Goal: Task Accomplishment & Management: Use online tool/utility

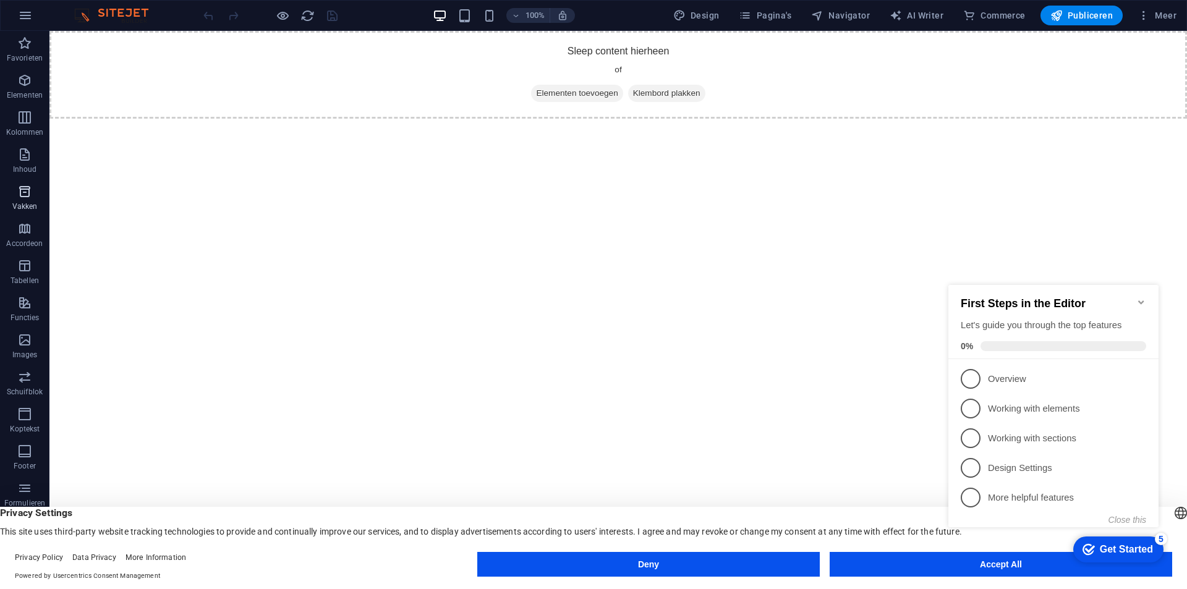
click at [25, 195] on icon "button" at bounding box center [24, 191] width 15 height 15
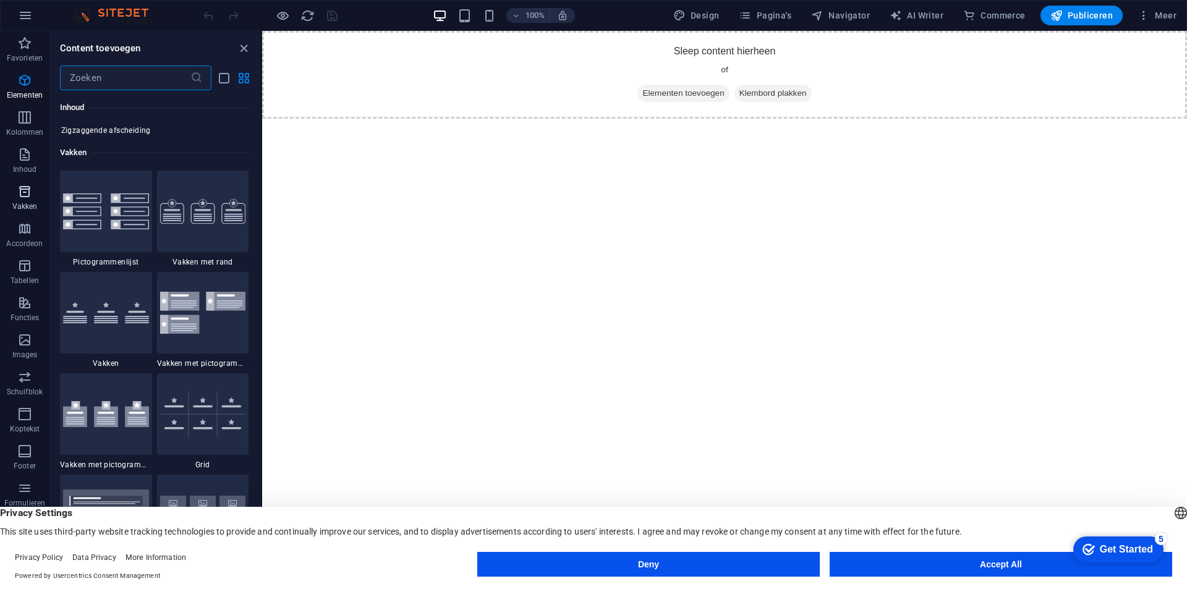
scroll to position [3411, 0]
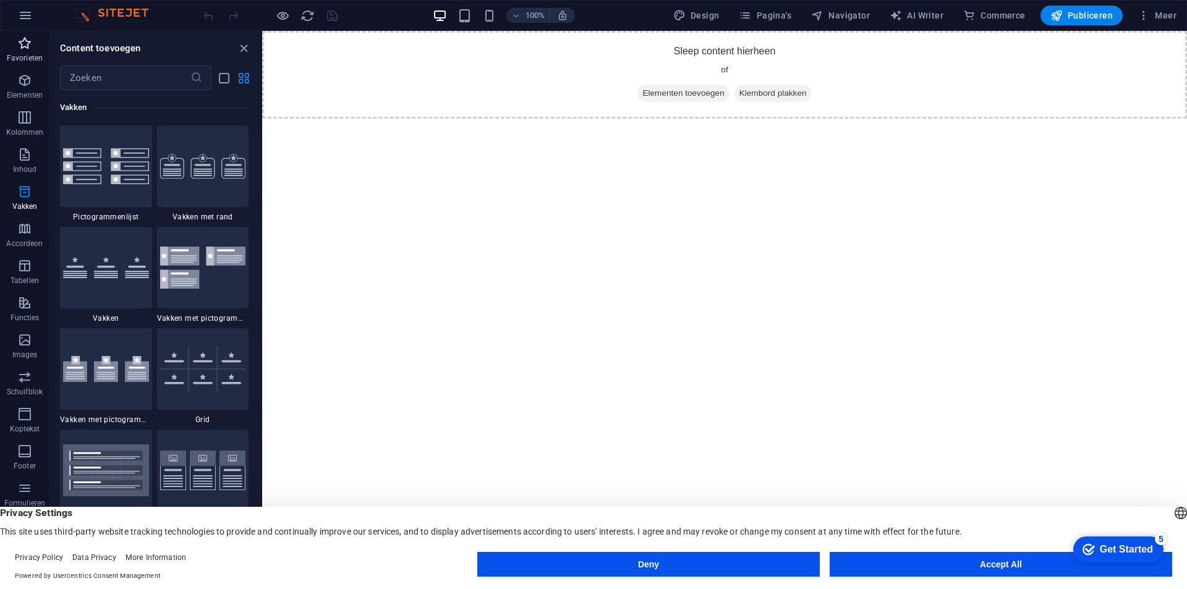
click at [25, 50] on icon "button" at bounding box center [24, 43] width 15 height 15
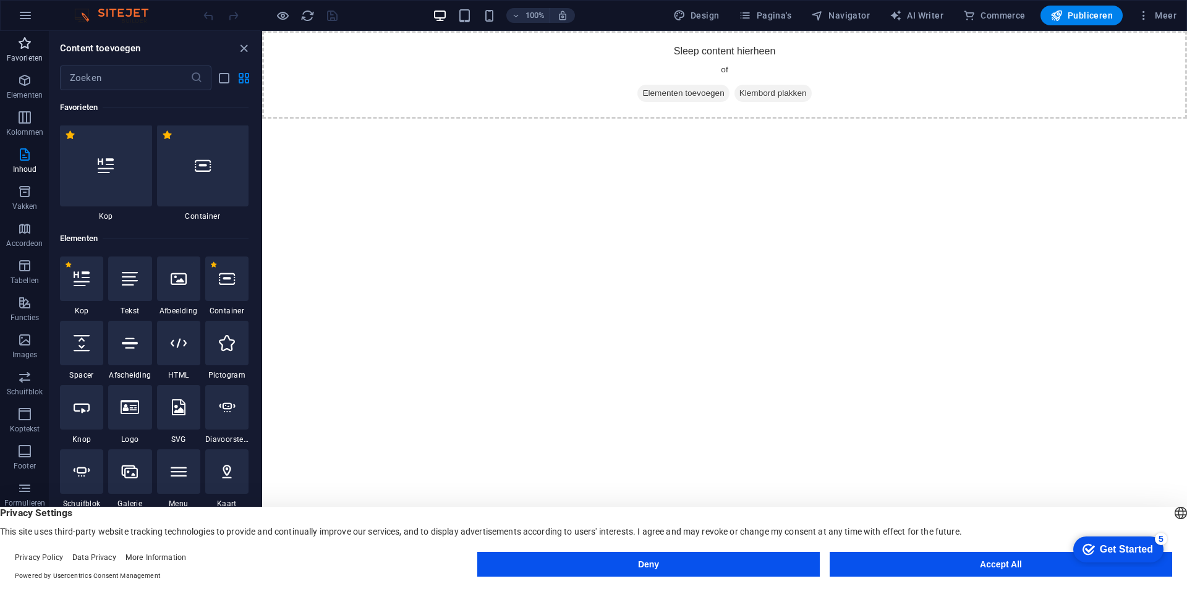
scroll to position [0, 0]
click at [25, 84] on icon "button" at bounding box center [24, 80] width 15 height 15
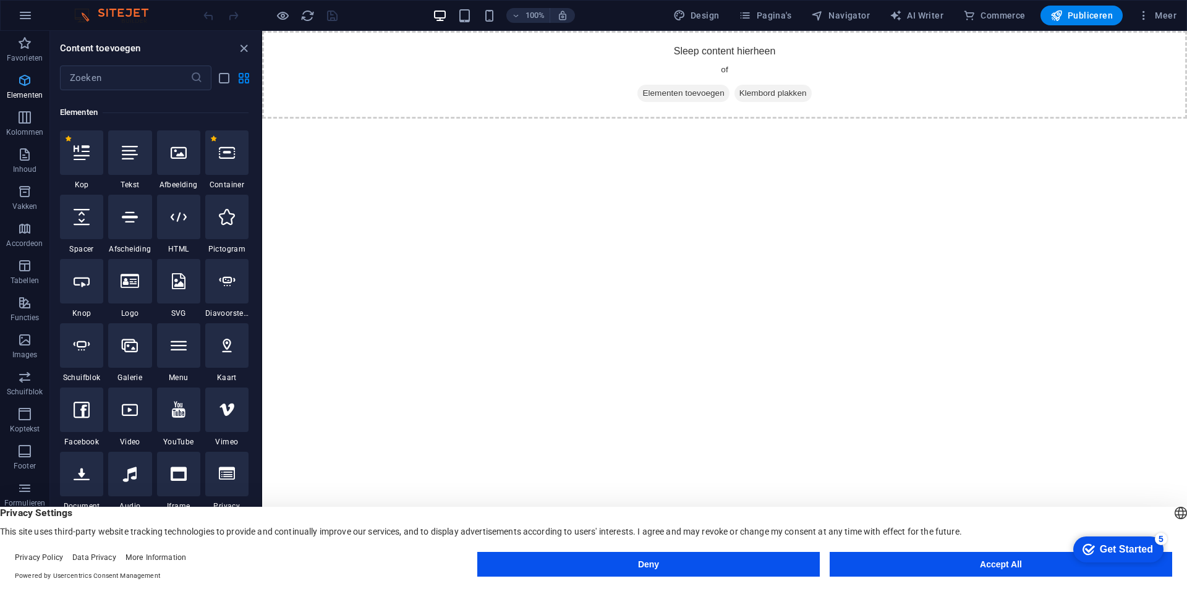
scroll to position [132, 0]
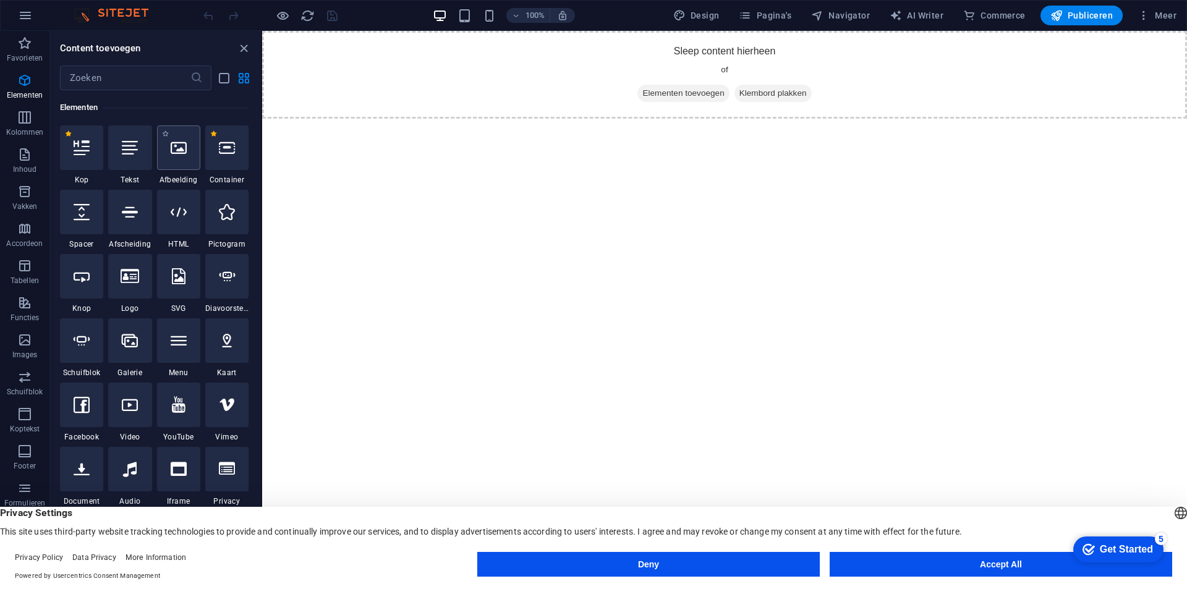
click at [178, 147] on icon at bounding box center [179, 148] width 16 height 16
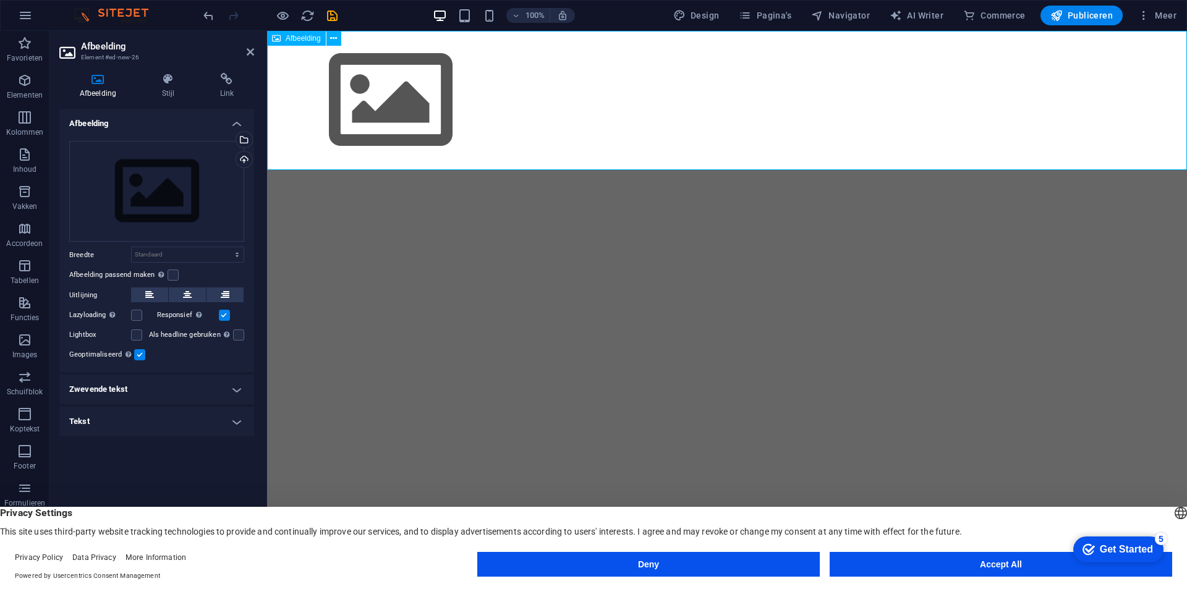
click at [379, 91] on figure at bounding box center [727, 100] width 920 height 139
click at [334, 40] on icon at bounding box center [333, 38] width 7 height 13
click at [303, 170] on html "Skip to main content" at bounding box center [727, 100] width 920 height 139
click at [151, 190] on div "Sleep bestanden hierheen, klik om bestanden te kiezen of selecteer bestanden ui…" at bounding box center [156, 191] width 175 height 101
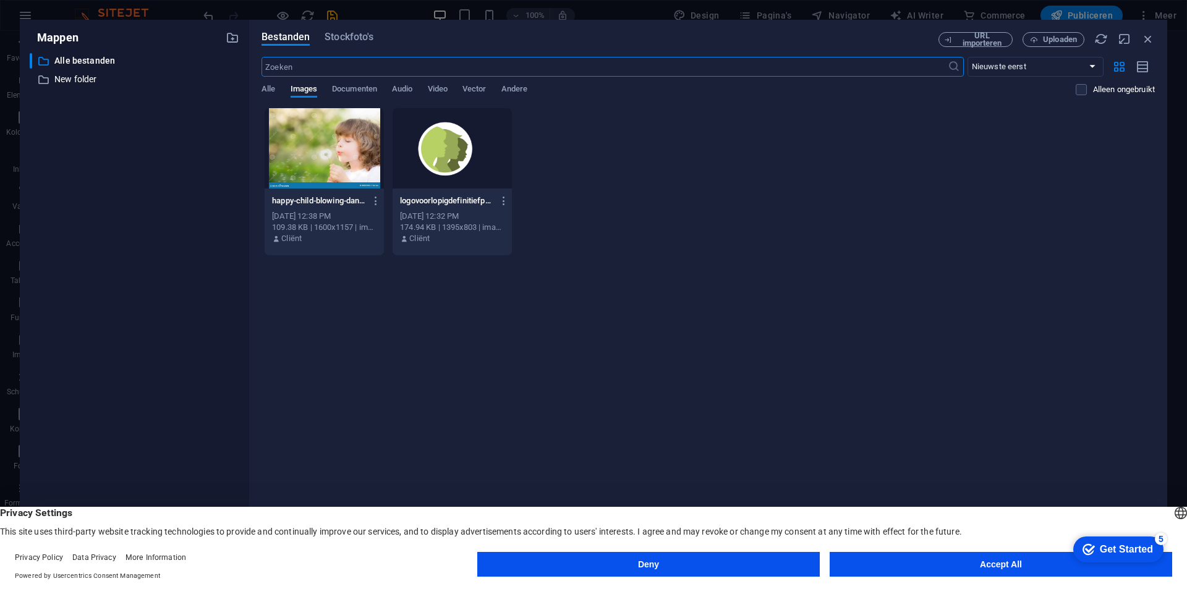
click at [309, 159] on div at bounding box center [324, 148] width 119 height 80
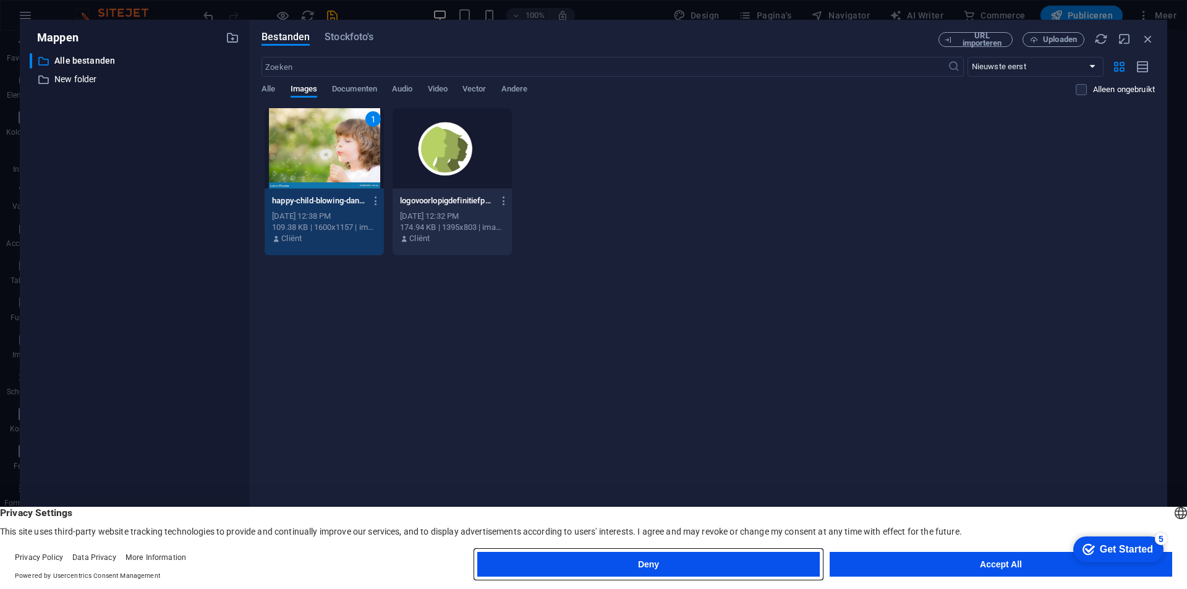
click at [689, 559] on button "Deny" at bounding box center [648, 564] width 343 height 25
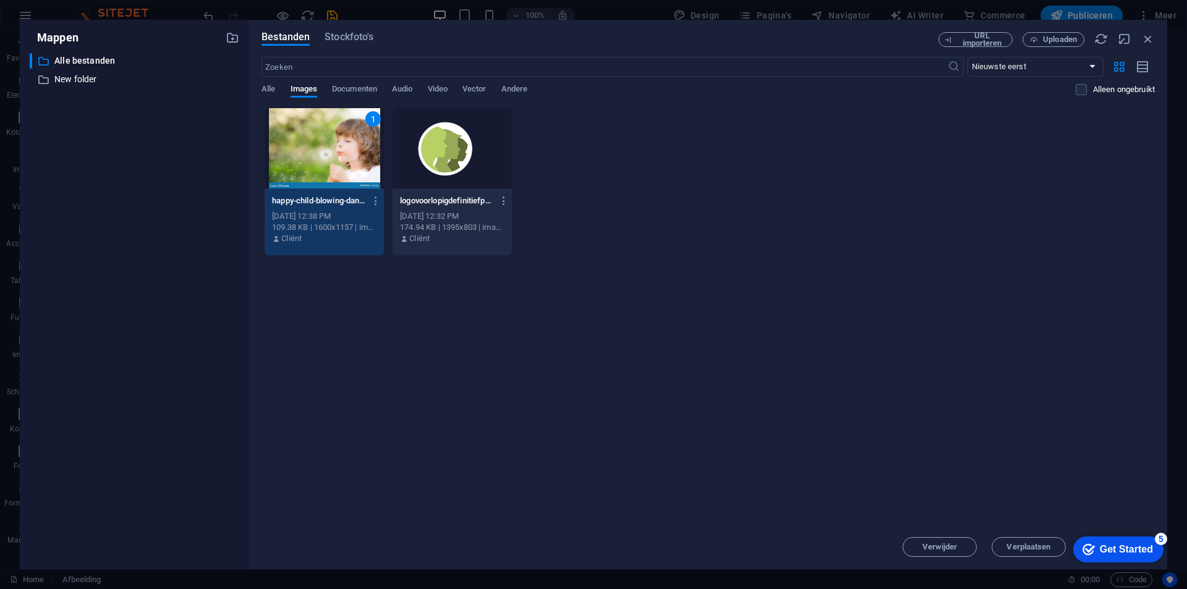
click at [1101, 545] on div "Get Started" at bounding box center [1126, 549] width 53 height 11
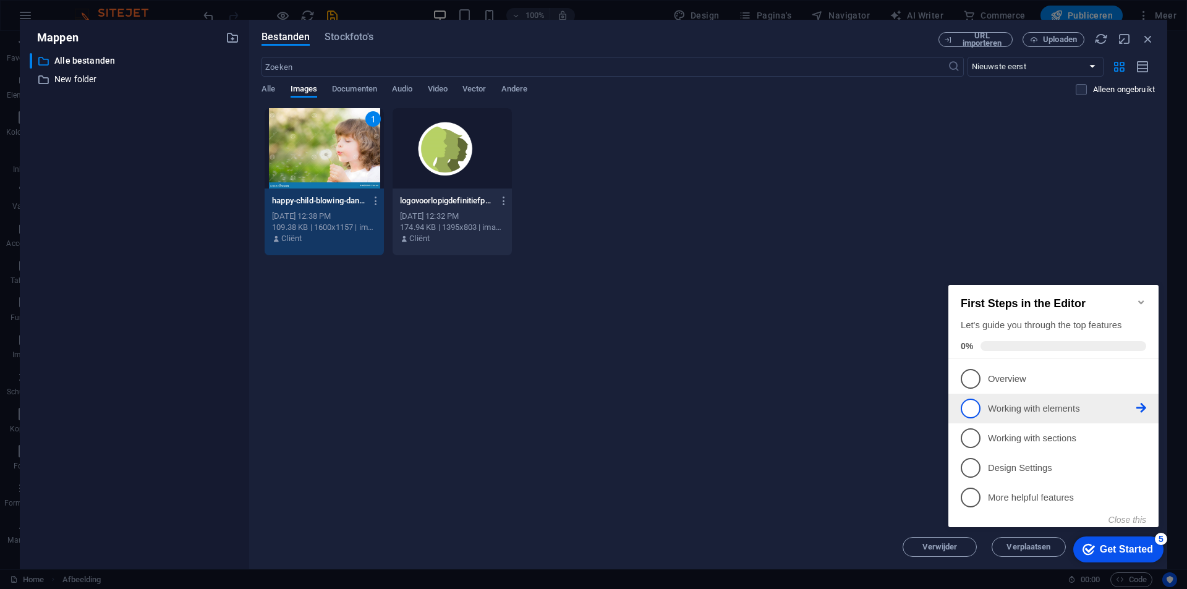
click at [976, 405] on span "2" at bounding box center [971, 409] width 20 height 20
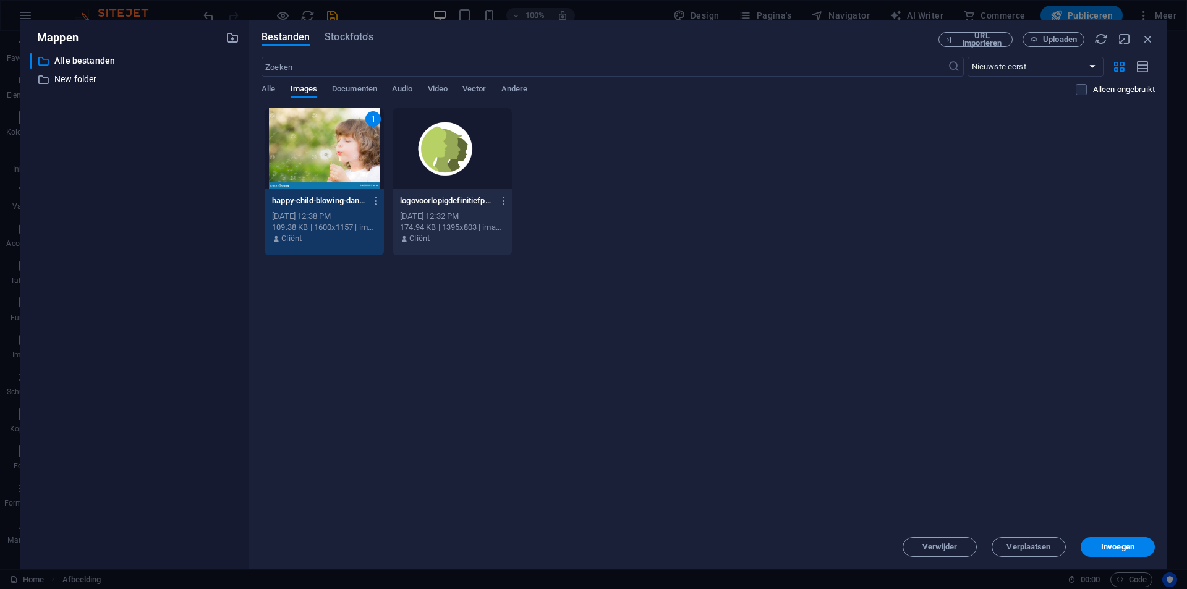
scroll to position [0, 0]
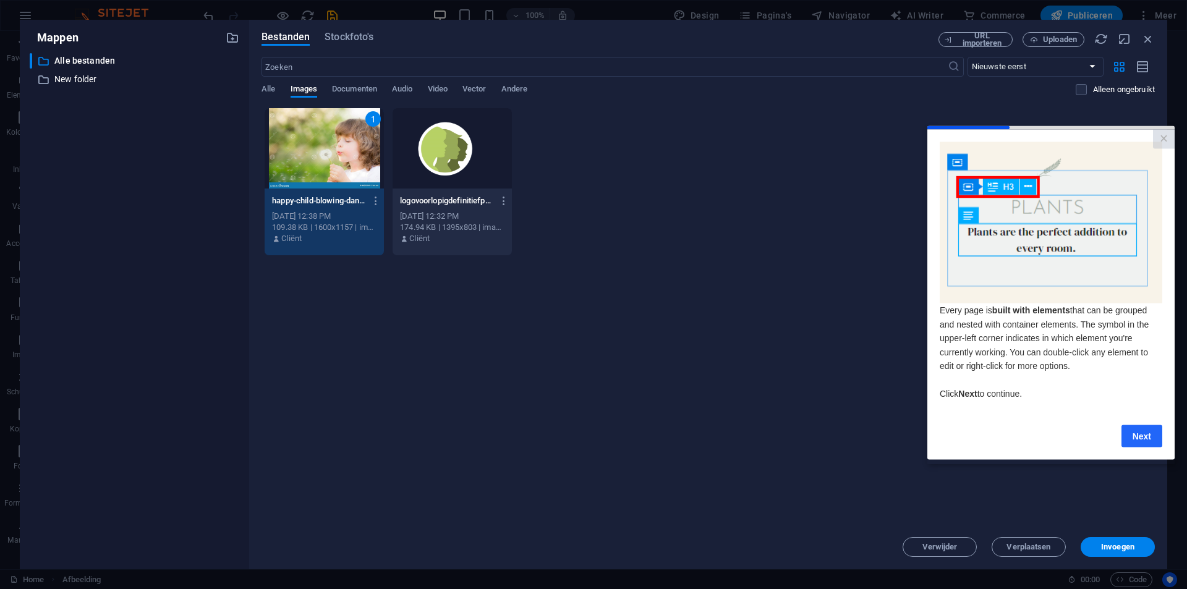
click at [1145, 436] on link "Next" at bounding box center [1142, 436] width 41 height 22
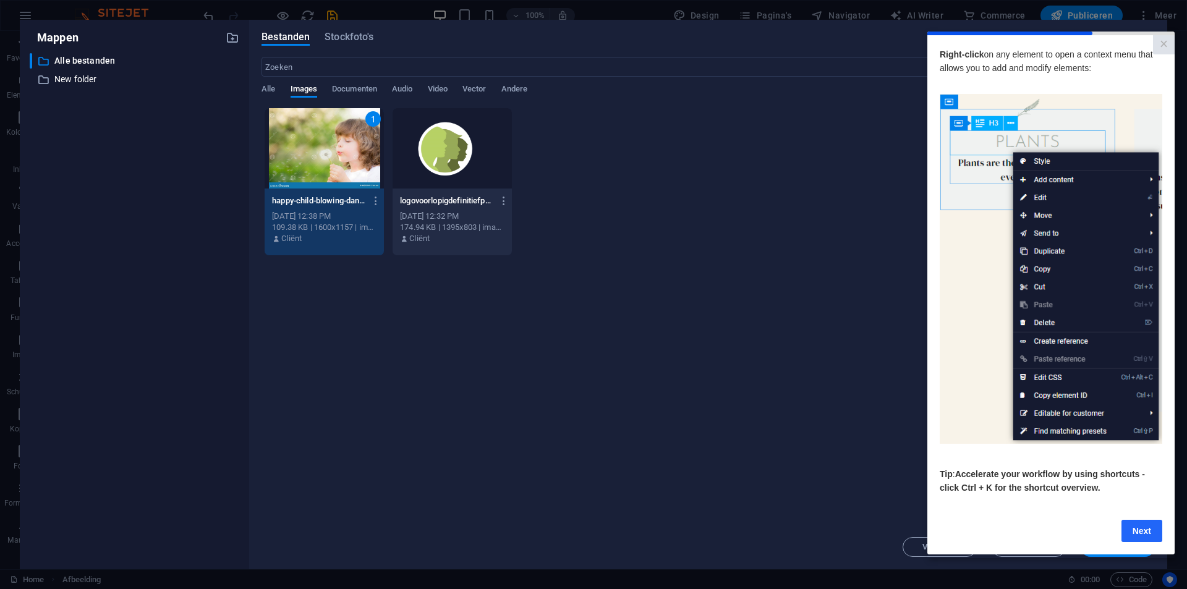
click at [1137, 535] on link "Next" at bounding box center [1142, 530] width 41 height 22
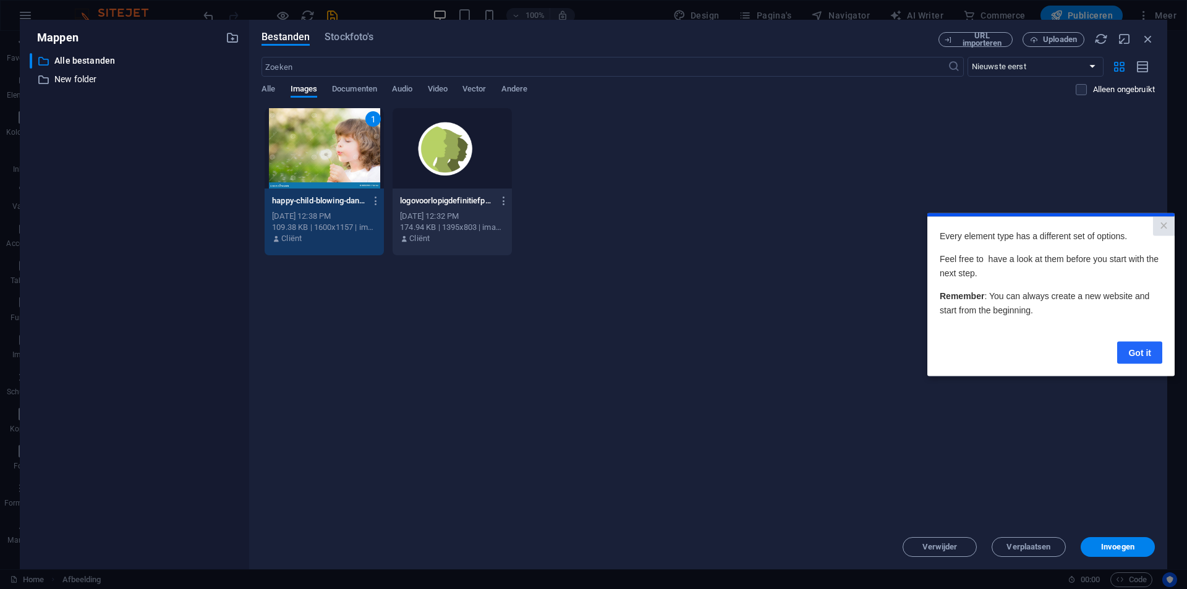
click at [1134, 349] on link "Got it" at bounding box center [1139, 352] width 45 height 22
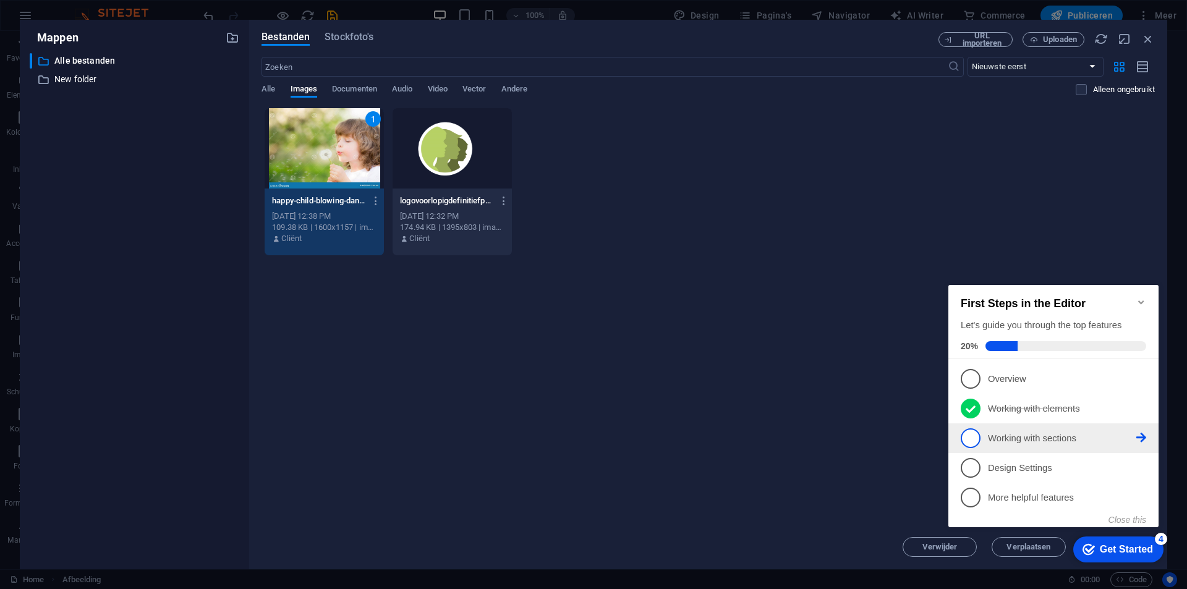
click at [1069, 443] on link "3 Working with sections - incomplete" at bounding box center [1053, 438] width 185 height 20
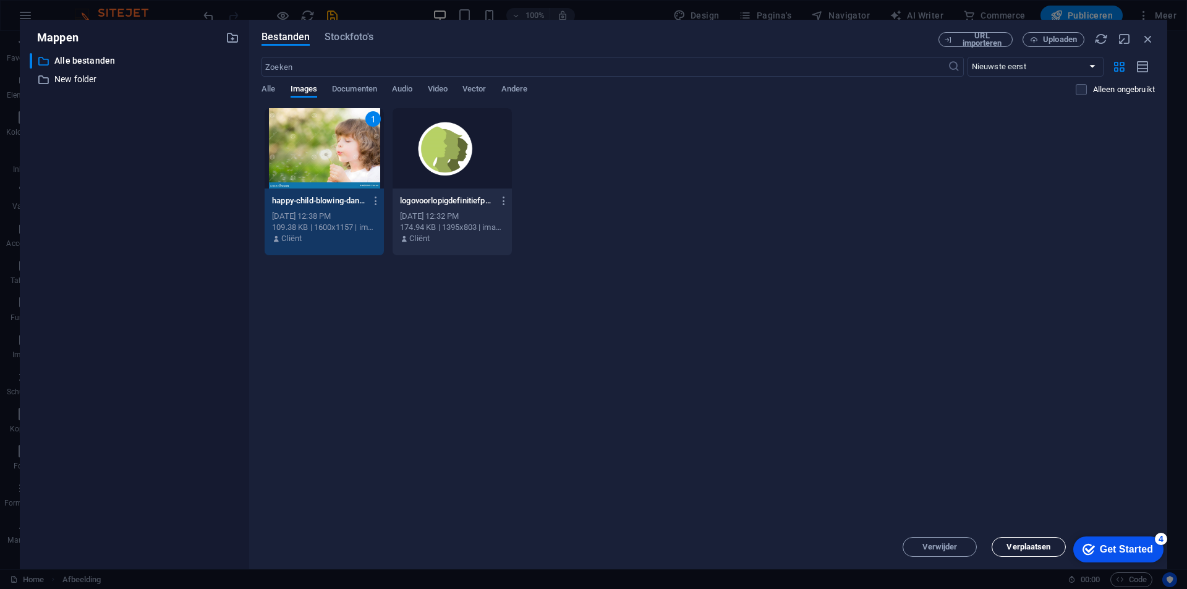
click at [1021, 547] on span "Verplaatsen" at bounding box center [1029, 546] width 44 height 7
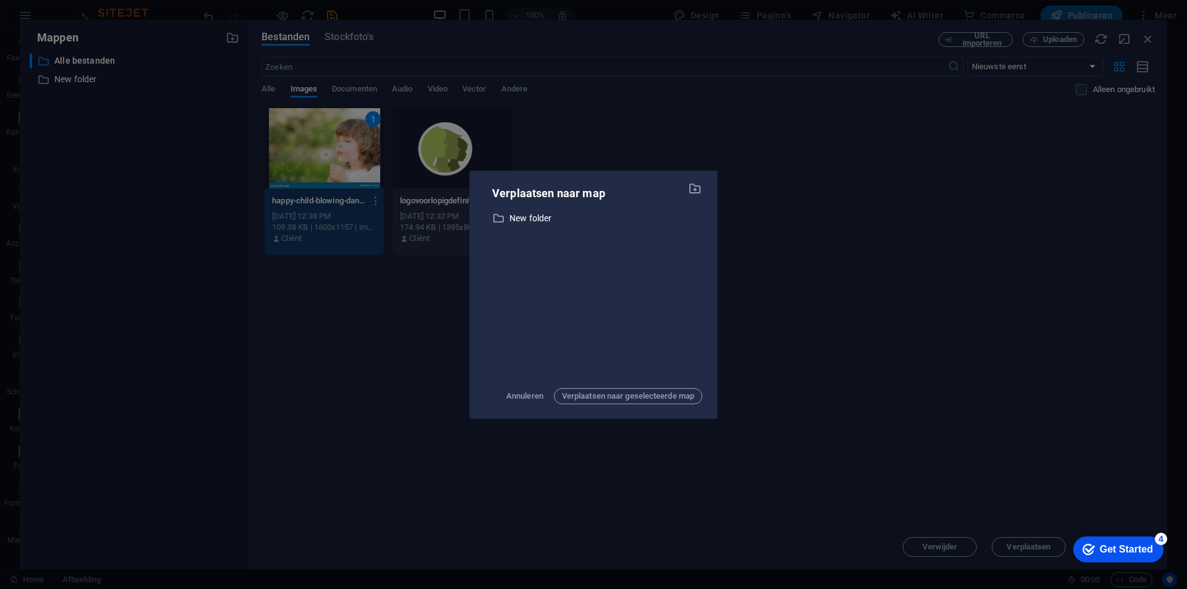
click at [788, 305] on div "Verplaatsen naar map ​ New folder New folder Annuleren Verplaatsen naar geselec…" at bounding box center [593, 294] width 1187 height 589
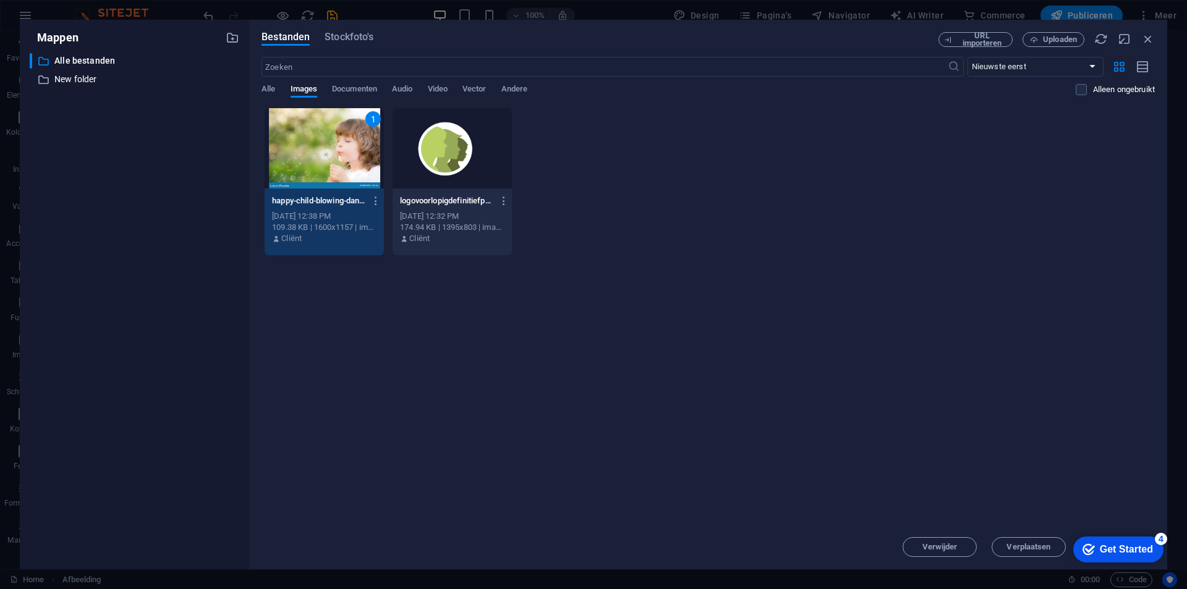
click at [312, 218] on div "[DATE] 12:38 PM" at bounding box center [324, 216] width 104 height 11
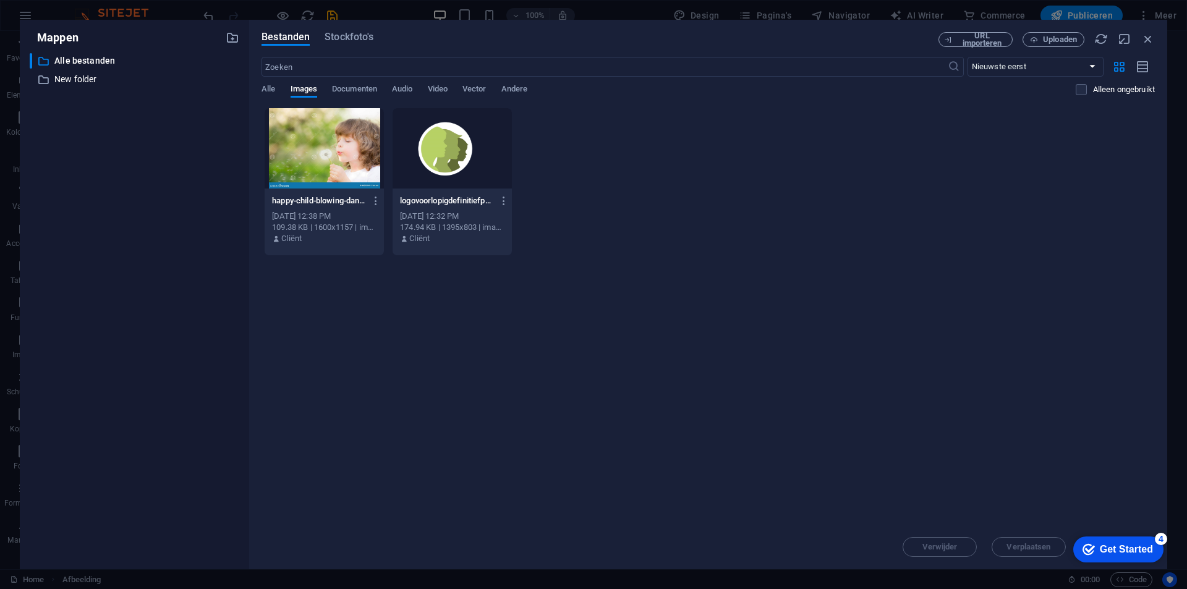
click at [312, 218] on div "[DATE] 12:38 PM" at bounding box center [324, 216] width 104 height 11
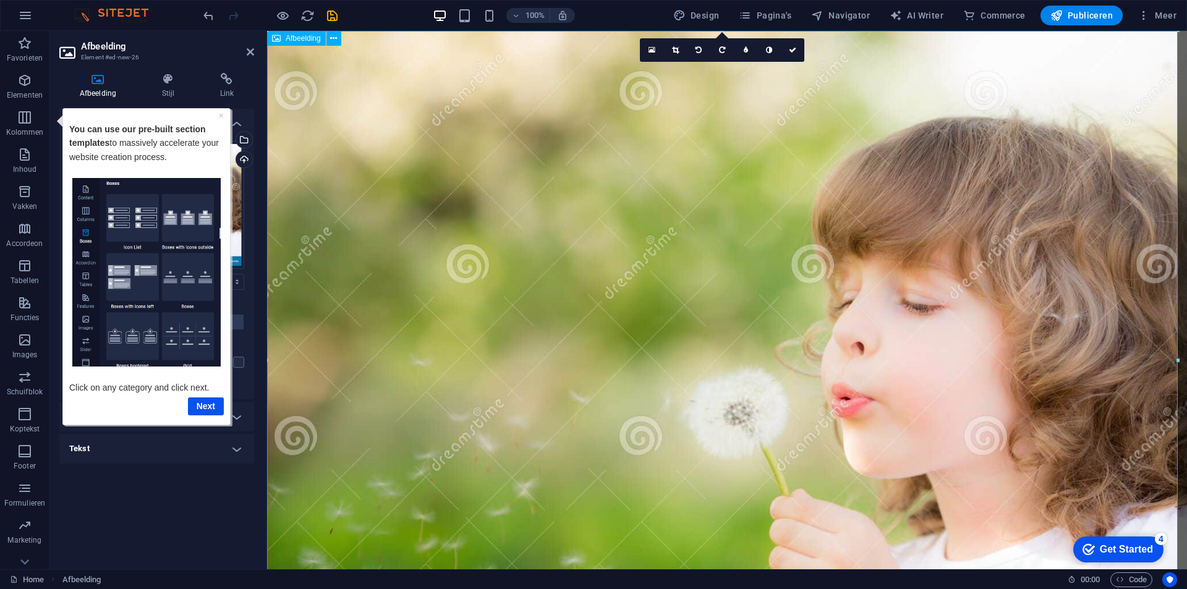
click at [319, 383] on figure at bounding box center [727, 363] width 920 height 665
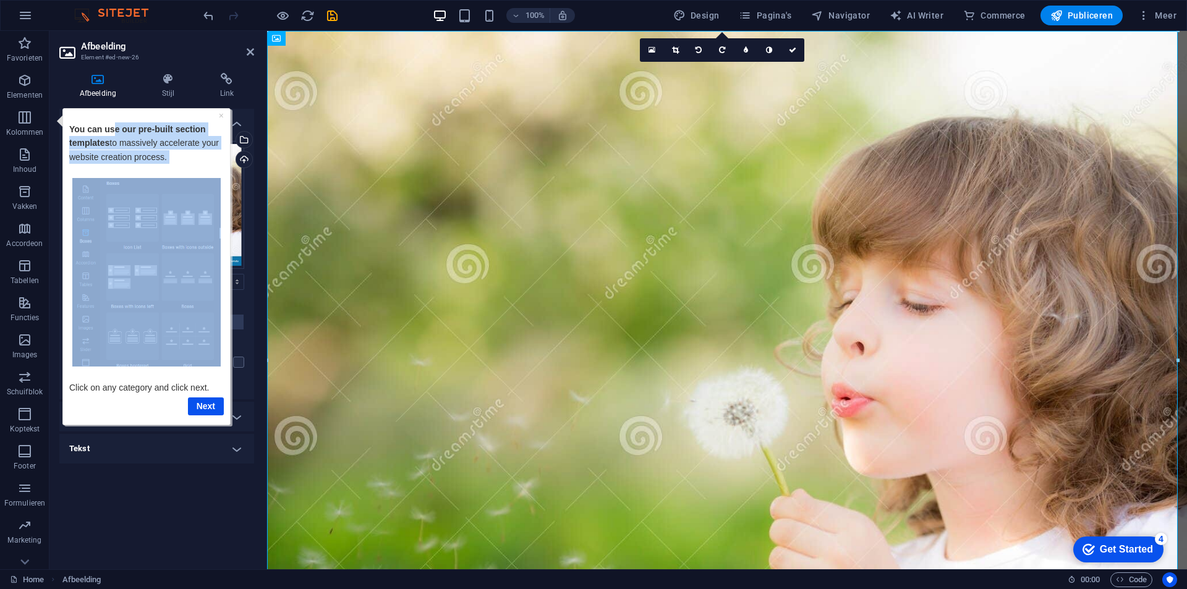
drag, startPoint x: 114, startPoint y: 108, endPoint x: 153, endPoint y: 340, distance: 235.1
click at [153, 340] on div "× You can use our pre-built section templates to massively accelerate your webs…" at bounding box center [146, 266] width 168 height 317
click at [202, 402] on link "Next" at bounding box center [206, 406] width 36 height 18
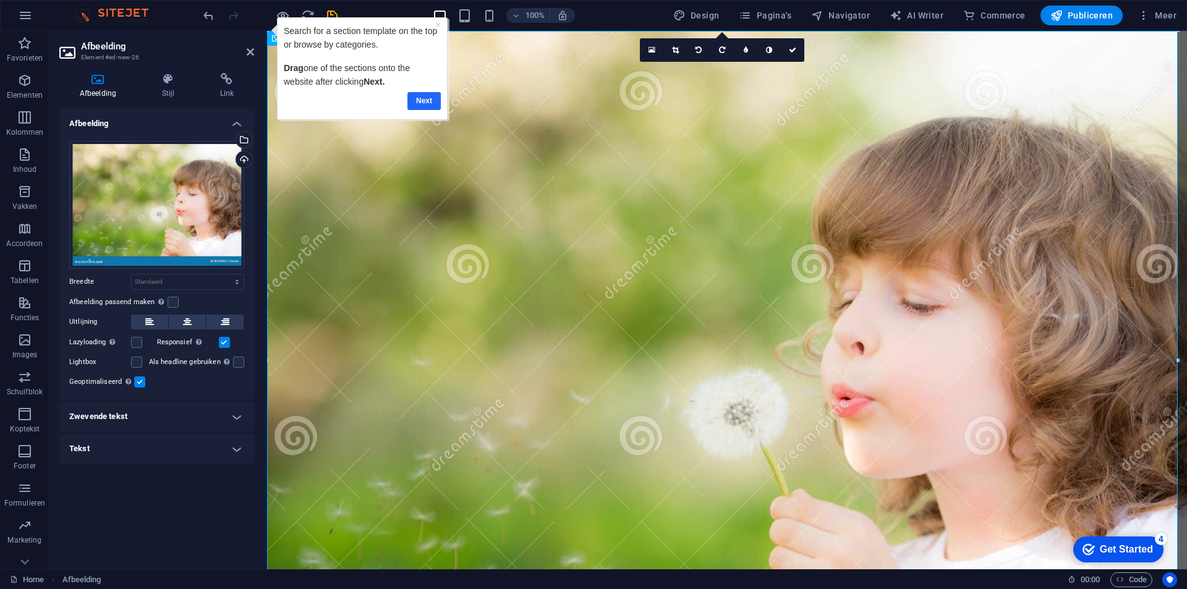
click at [428, 103] on link "Next" at bounding box center [423, 101] width 33 height 18
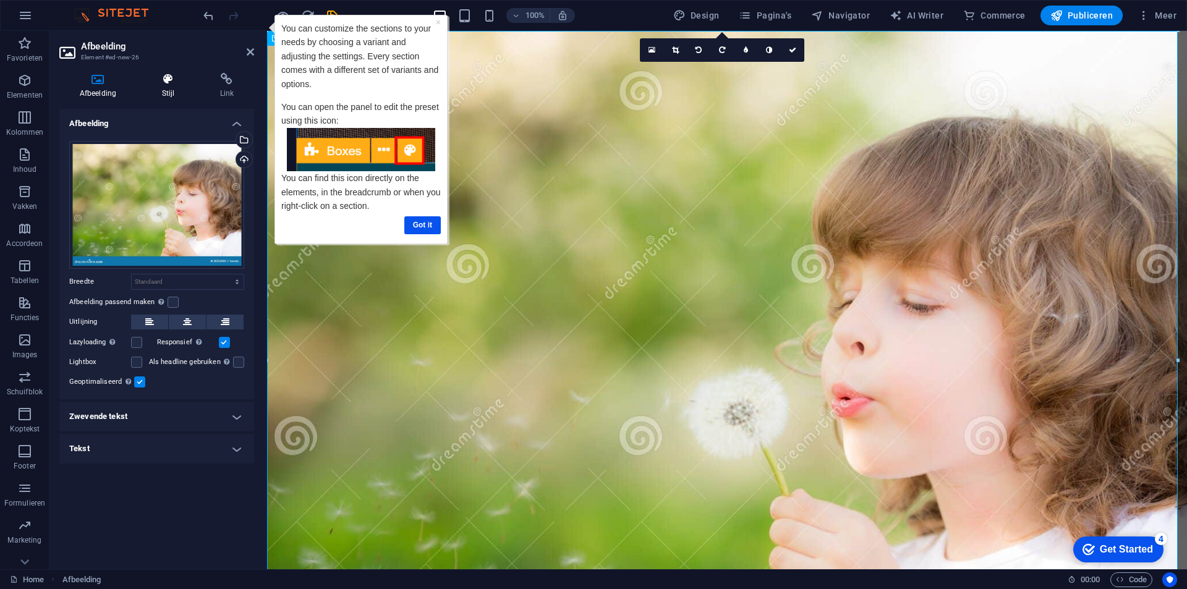
click at [168, 84] on icon at bounding box center [168, 79] width 53 height 12
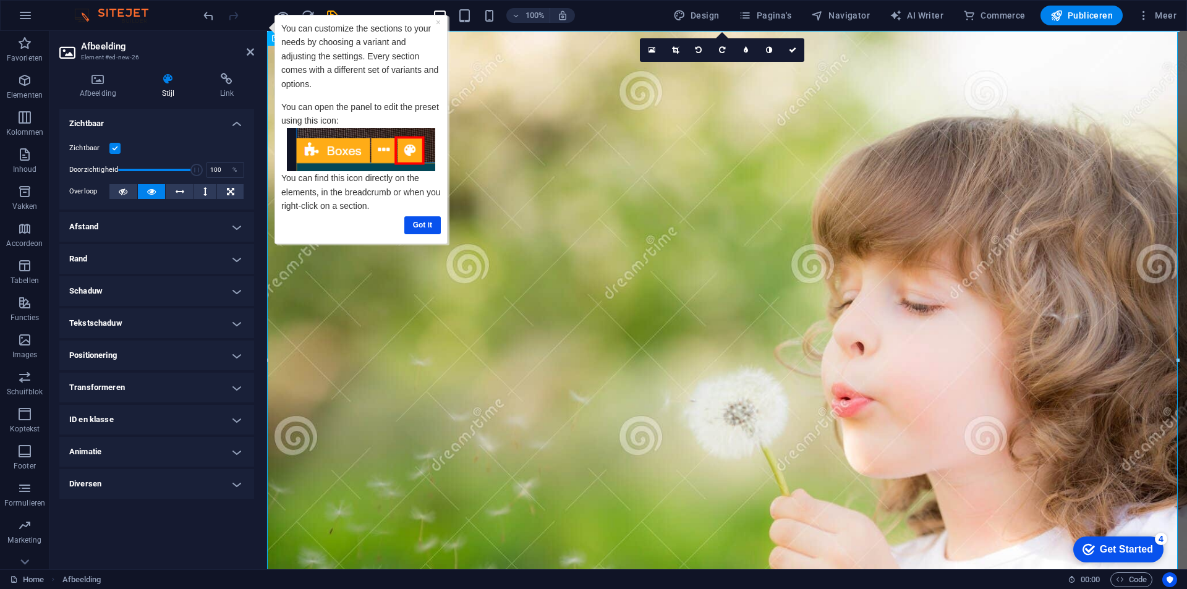
click at [157, 53] on h3 "Element #ed-new-26" at bounding box center [155, 57] width 148 height 11
click at [247, 51] on icon at bounding box center [250, 52] width 7 height 10
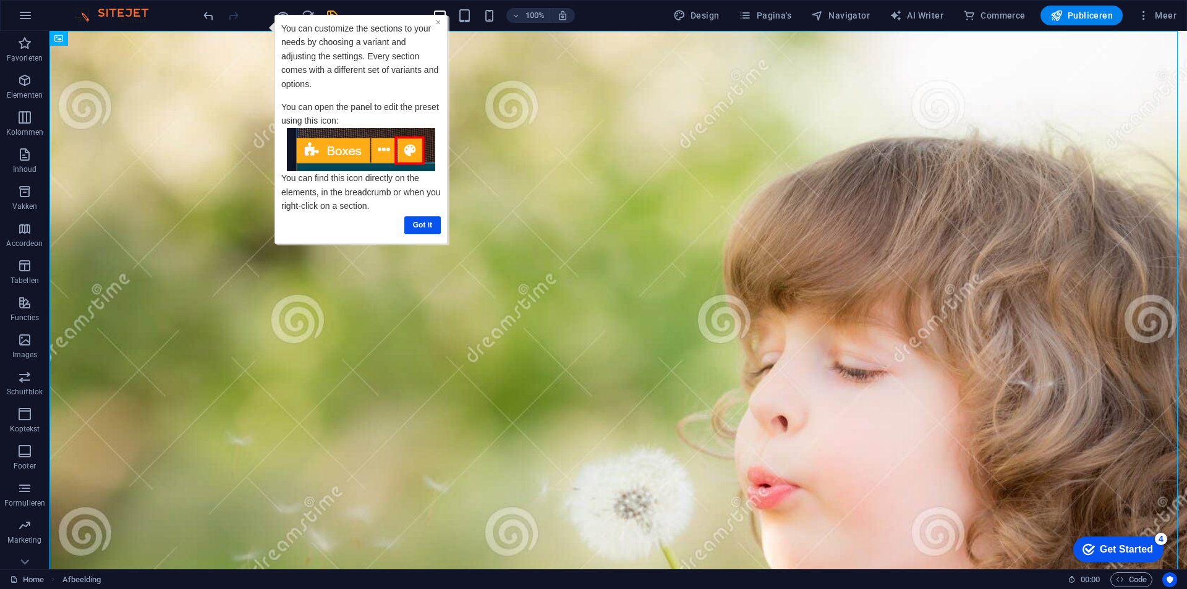
click at [438, 22] on link "×" at bounding box center [438, 22] width 5 height 10
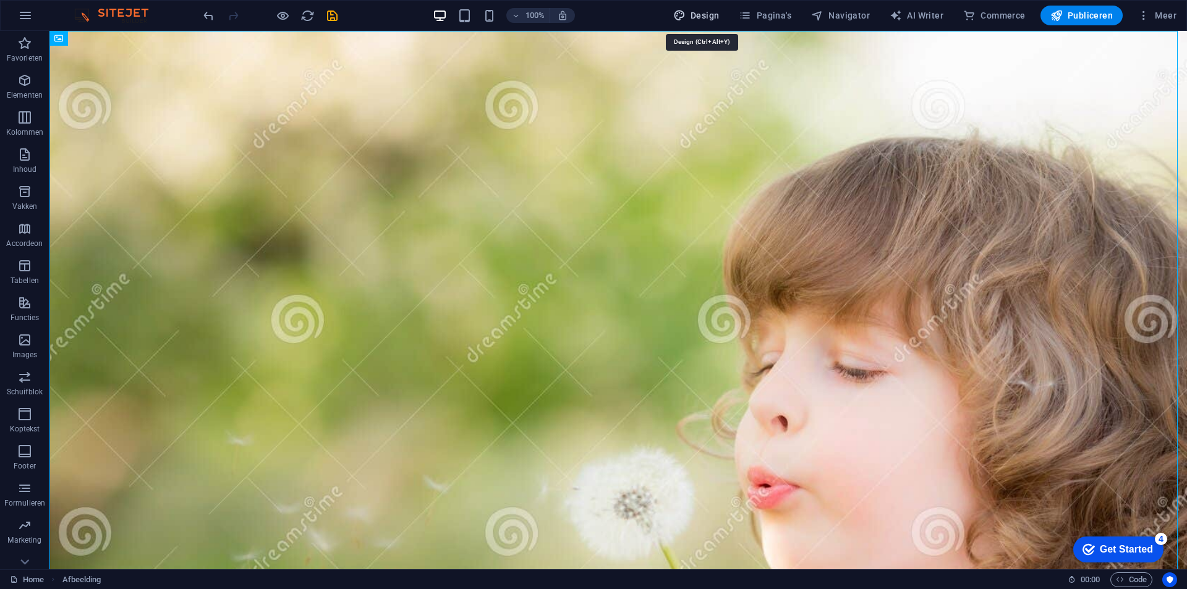
click at [696, 12] on span "Design" at bounding box center [696, 15] width 46 height 12
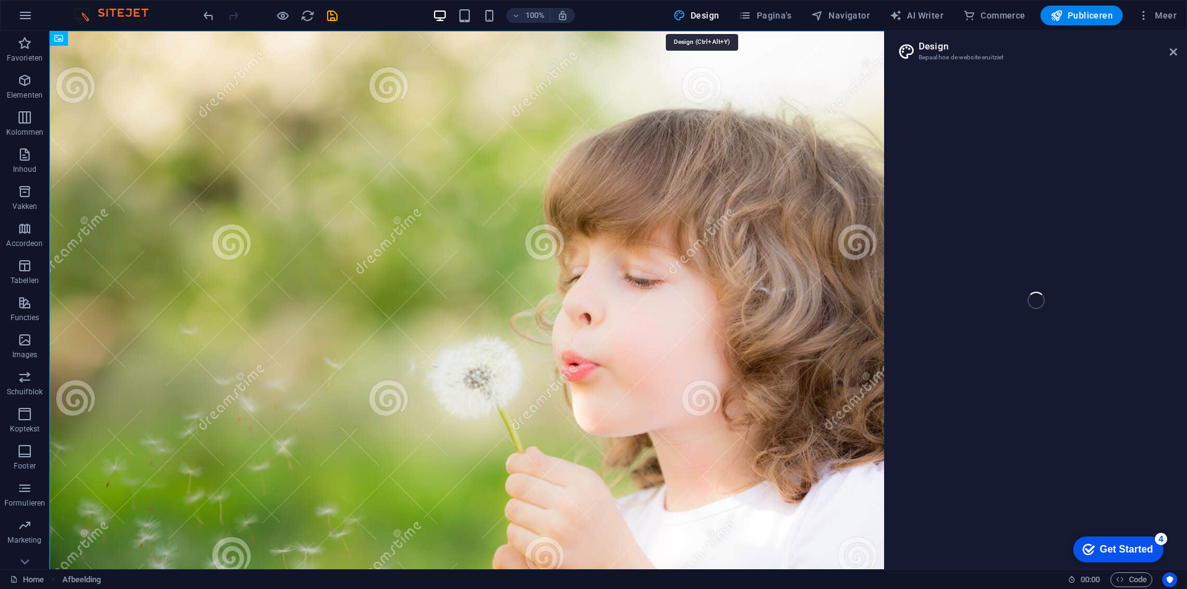
select select "px"
select select "300"
select select "px"
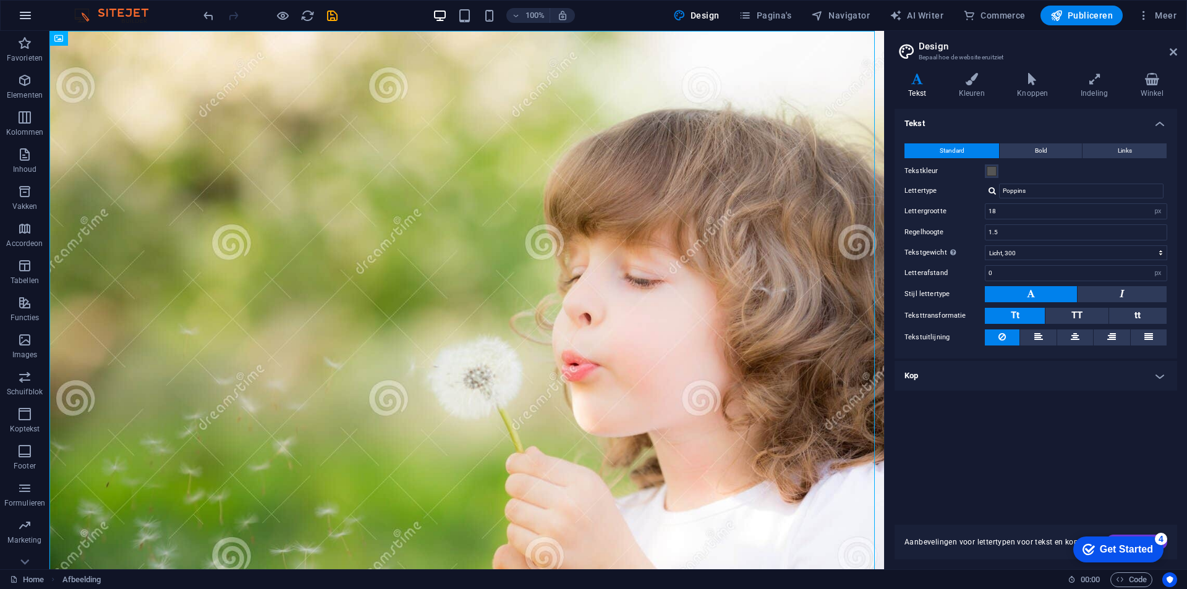
click at [25, 17] on icon "button" at bounding box center [25, 15] width 15 height 15
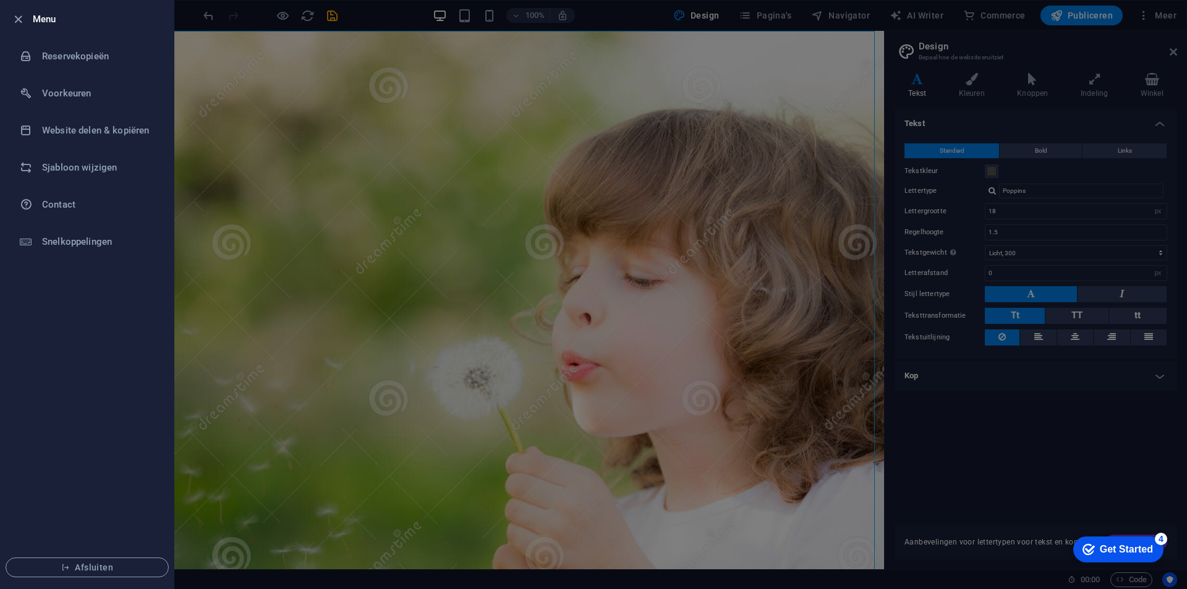
click at [194, 112] on div at bounding box center [593, 294] width 1187 height 589
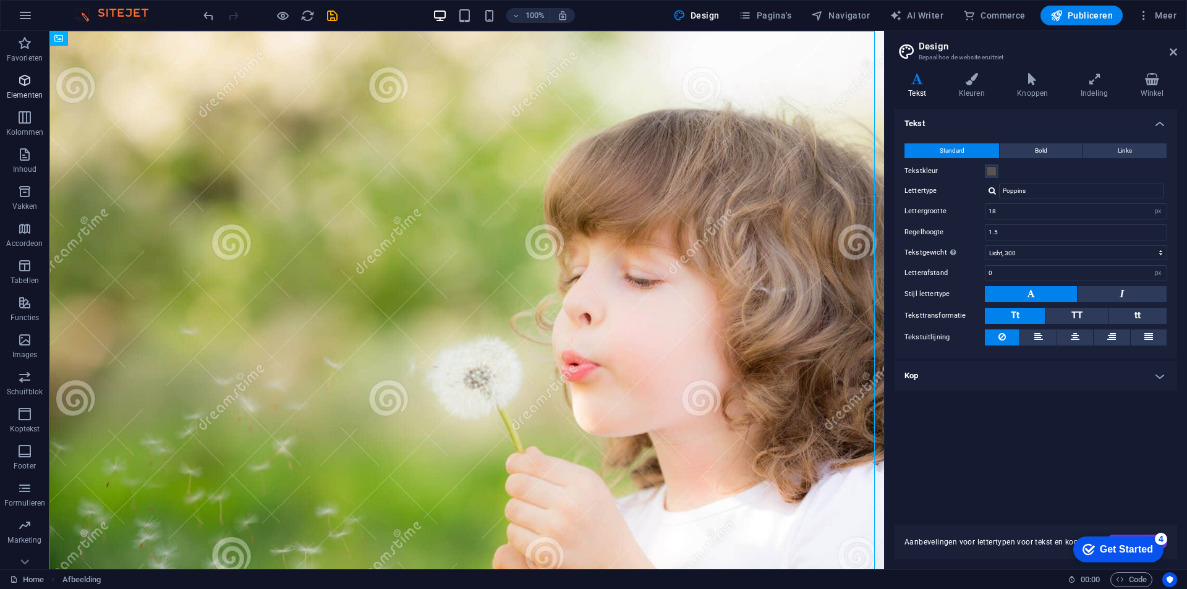
click at [21, 82] on icon "button" at bounding box center [24, 80] width 15 height 15
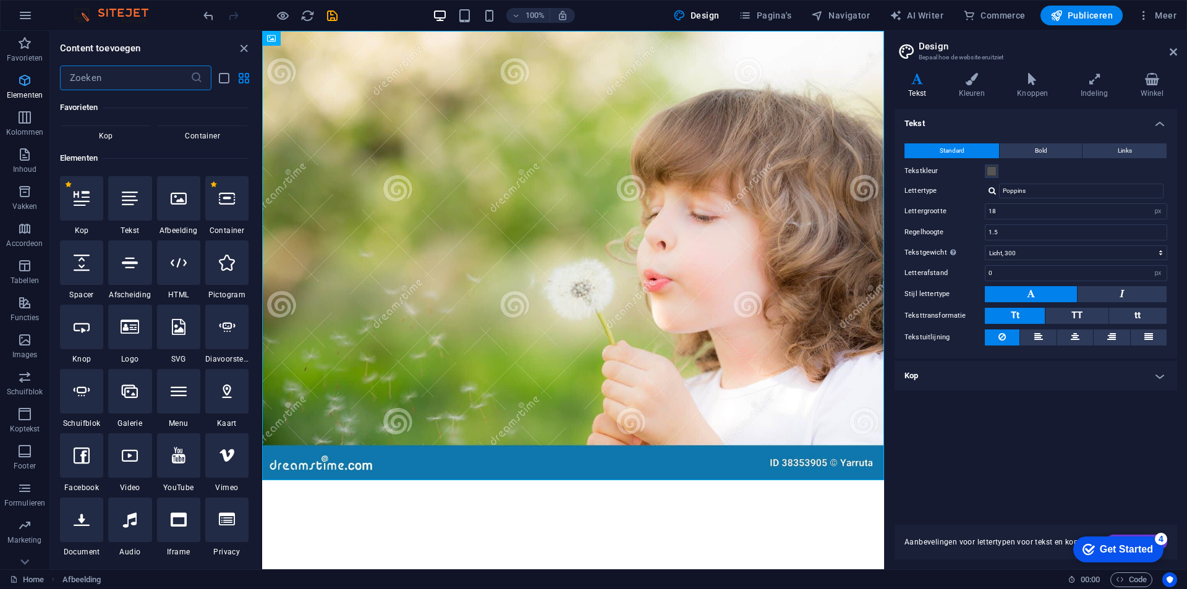
scroll to position [132, 0]
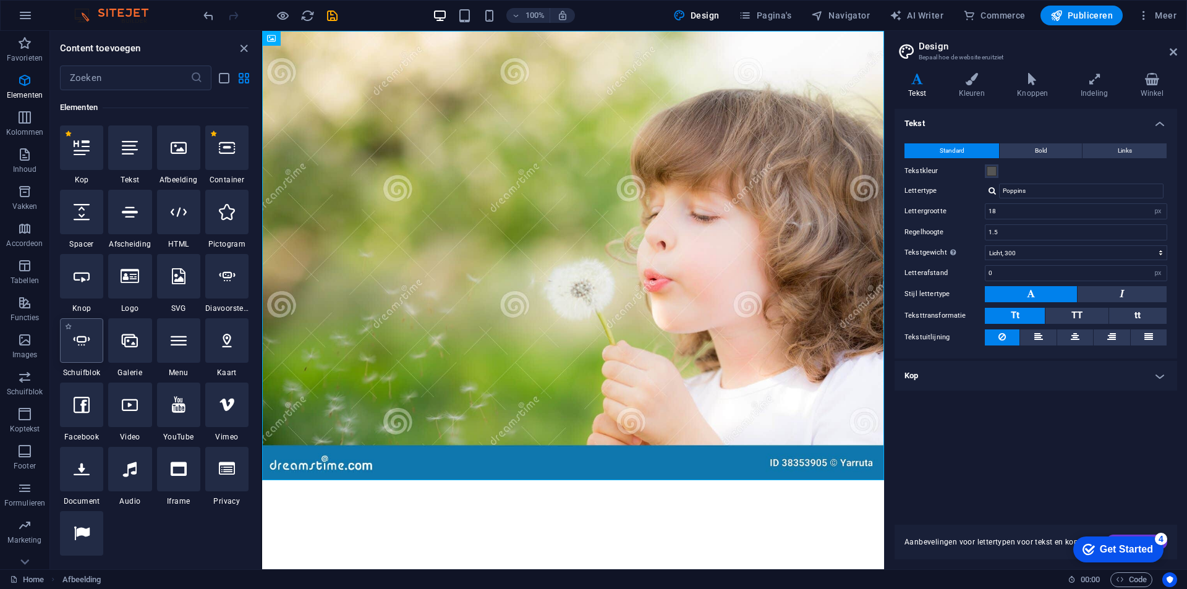
click at [83, 337] on icon at bounding box center [82, 341] width 16 height 16
select select "ms"
select select "s"
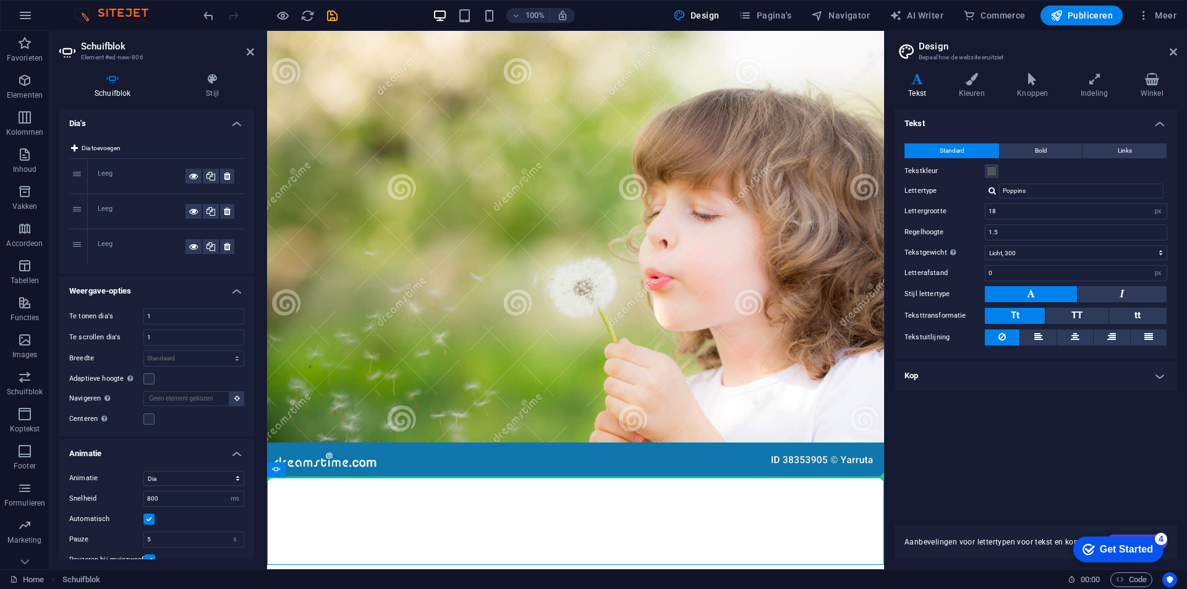
drag, startPoint x: 451, startPoint y: 511, endPoint x: 455, endPoint y: 380, distance: 130.5
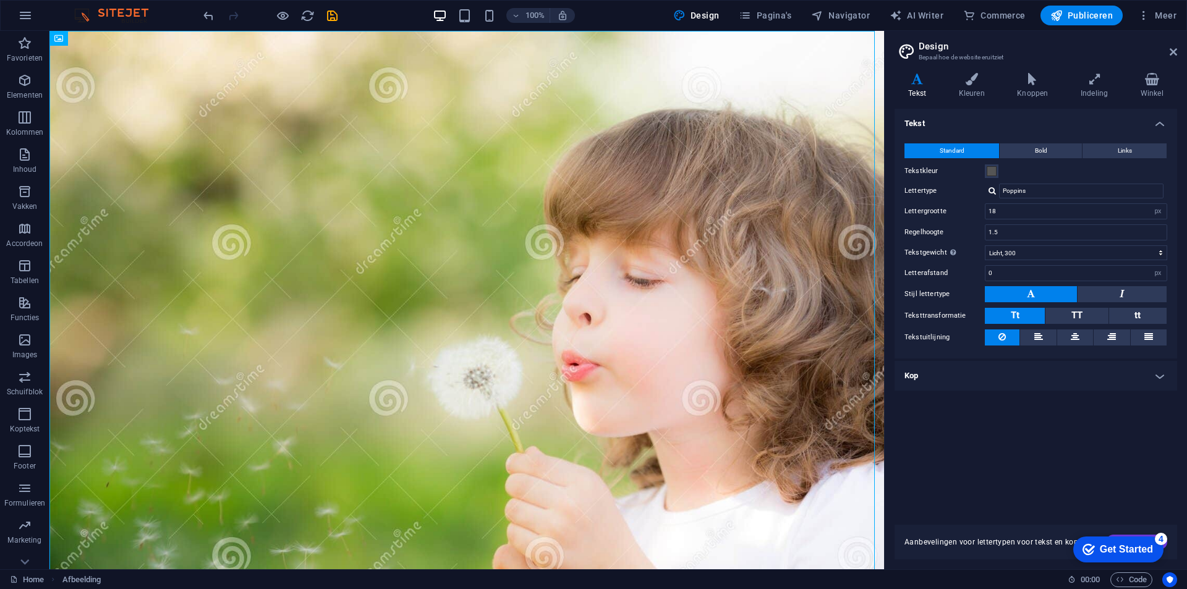
drag, startPoint x: 237, startPoint y: 380, endPoint x: 496, endPoint y: 370, distance: 258.7
click at [496, 370] on figure at bounding box center [466, 332] width 835 height 603
click at [25, 356] on p "Images" at bounding box center [24, 355] width 25 height 10
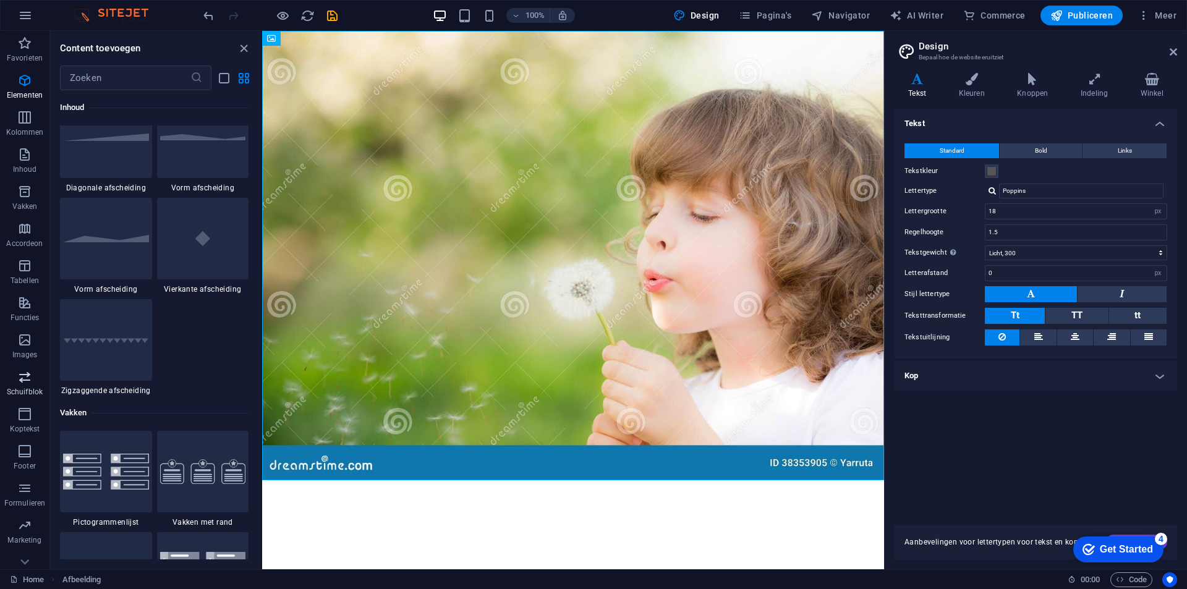
click at [20, 375] on icon "button" at bounding box center [24, 377] width 15 height 15
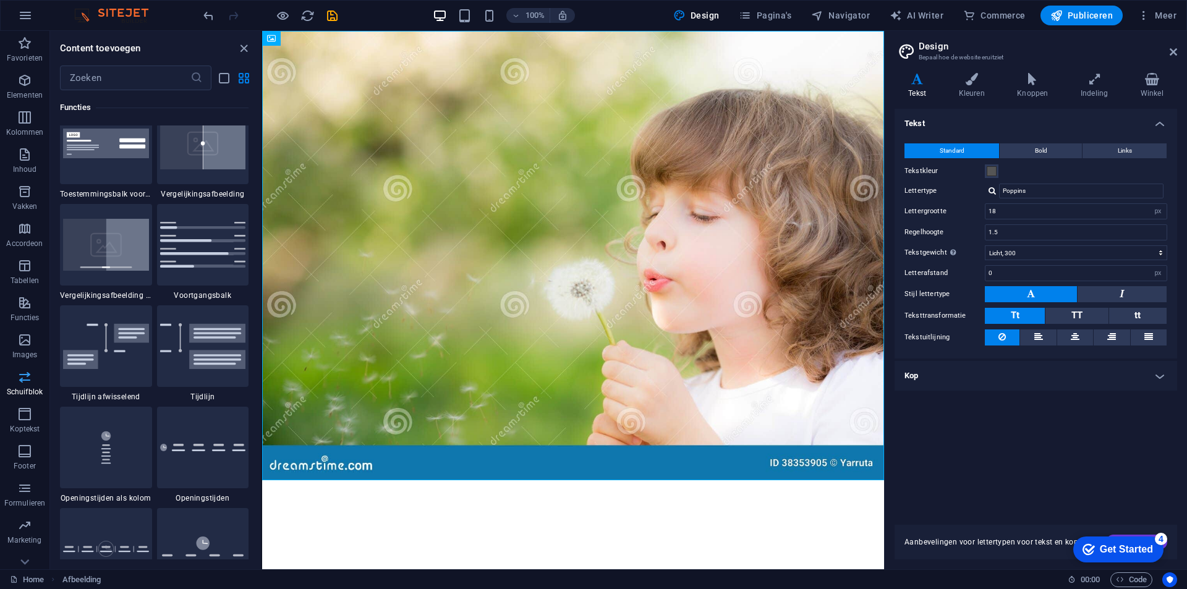
scroll to position [7010, 0]
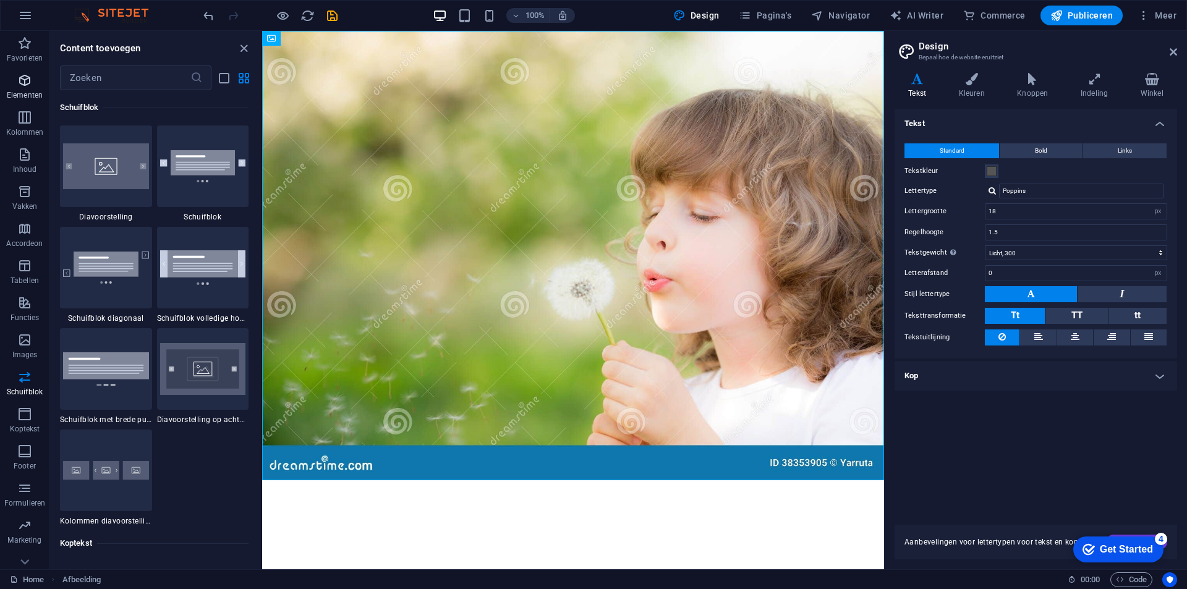
click at [24, 83] on icon "button" at bounding box center [24, 80] width 15 height 15
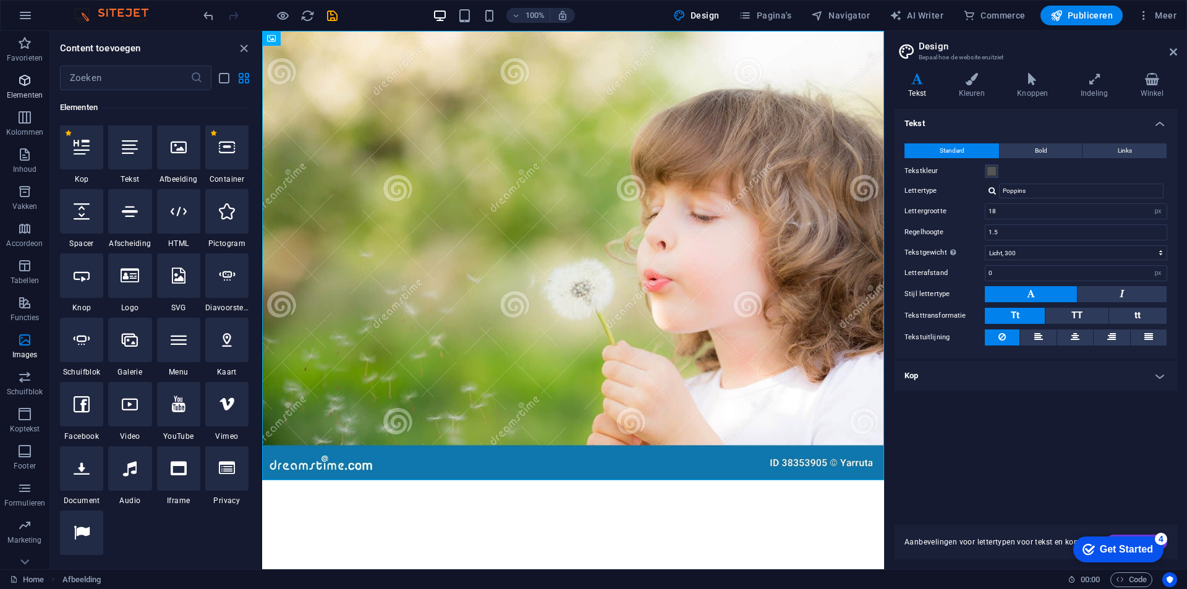
scroll to position [132, 0]
click at [231, 221] on div at bounding box center [226, 212] width 43 height 45
select select "xMidYMid"
select select "px"
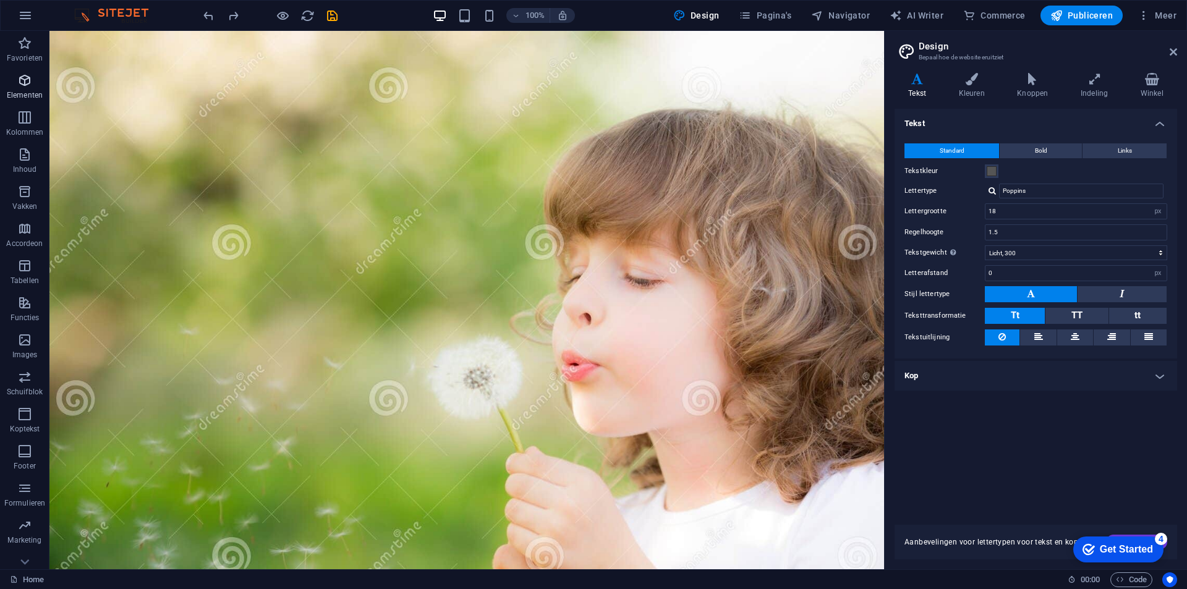
click at [16, 77] on span "Elementen" at bounding box center [24, 88] width 49 height 30
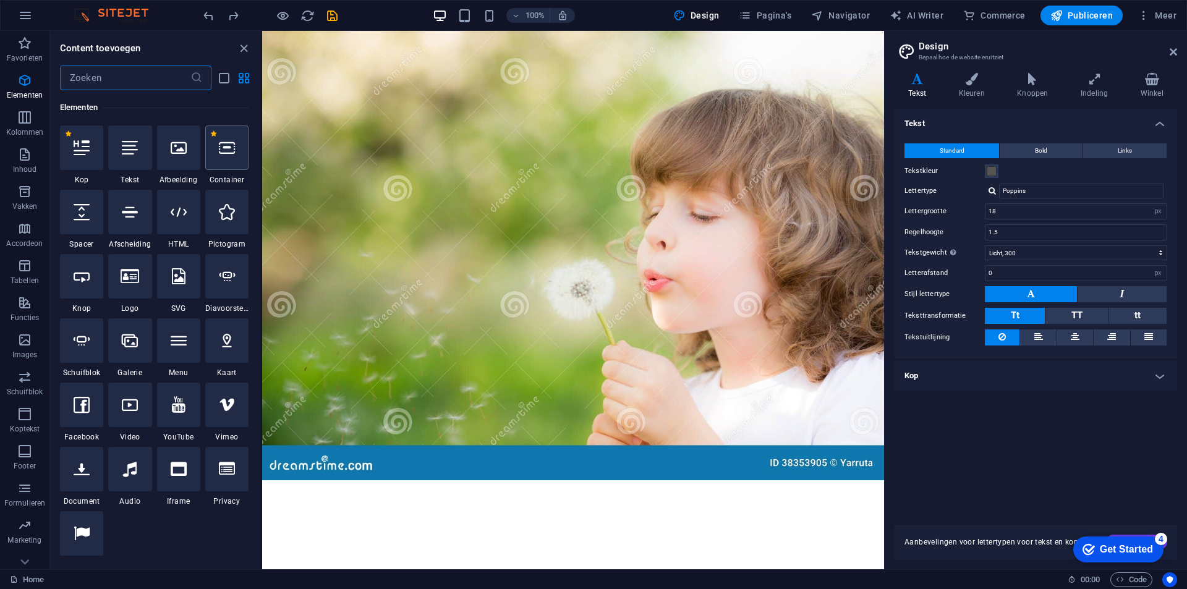
click at [228, 145] on icon at bounding box center [227, 148] width 16 height 16
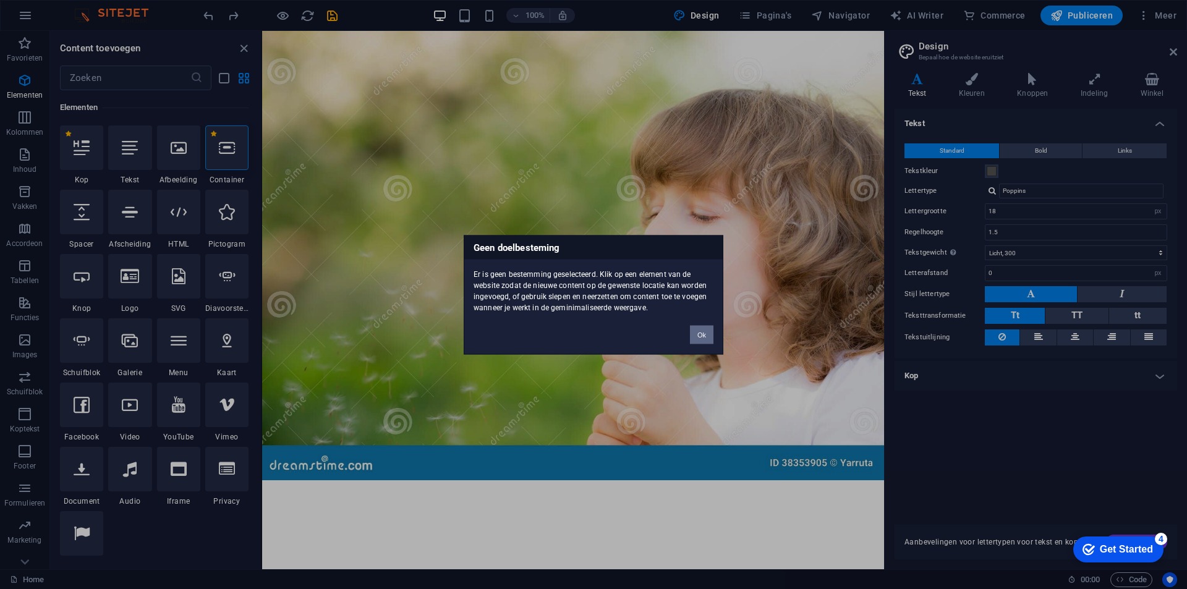
click at [693, 333] on button "Ok" at bounding box center [701, 334] width 23 height 19
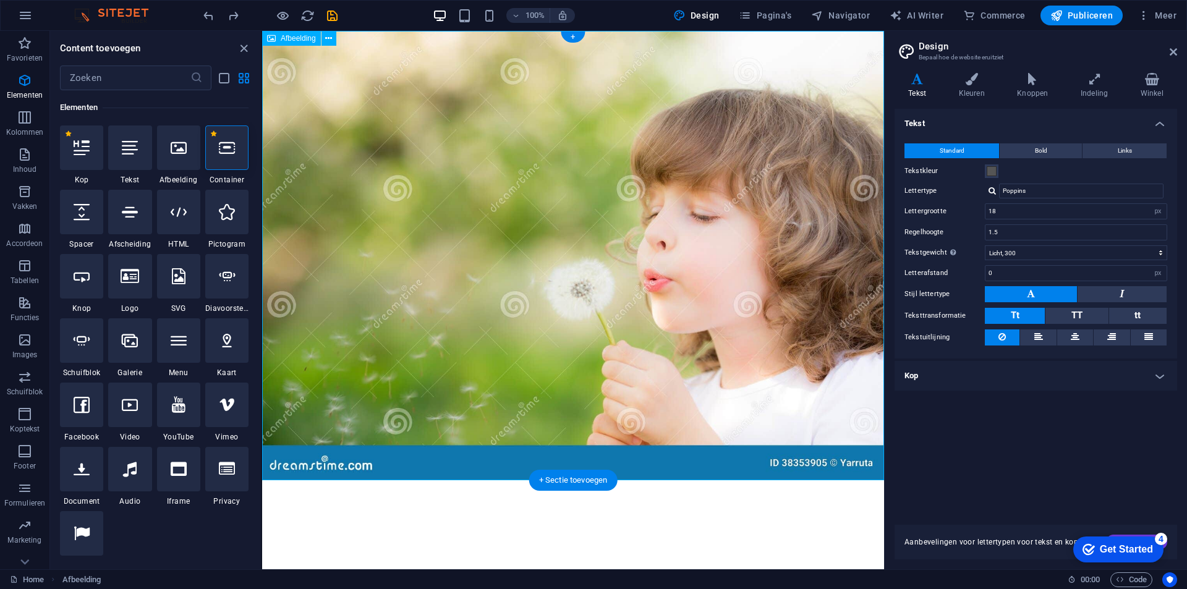
drag, startPoint x: 347, startPoint y: 85, endPoint x: 529, endPoint y: 156, distance: 195.4
click at [529, 156] on figure at bounding box center [573, 256] width 622 height 450
drag, startPoint x: 529, startPoint y: 156, endPoint x: 284, endPoint y: 88, distance: 253.7
click at [284, 88] on figure at bounding box center [573, 256] width 622 height 450
click at [496, 465] on figure at bounding box center [573, 256] width 622 height 450
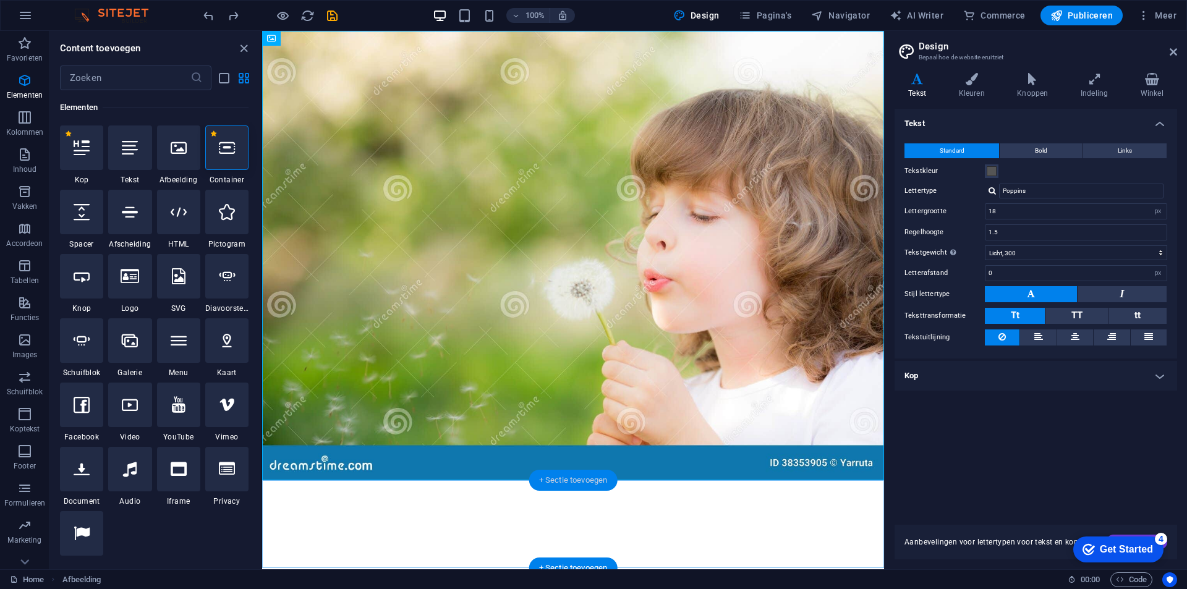
click at [551, 480] on div "+ Sectie toevoegen" at bounding box center [573, 480] width 88 height 21
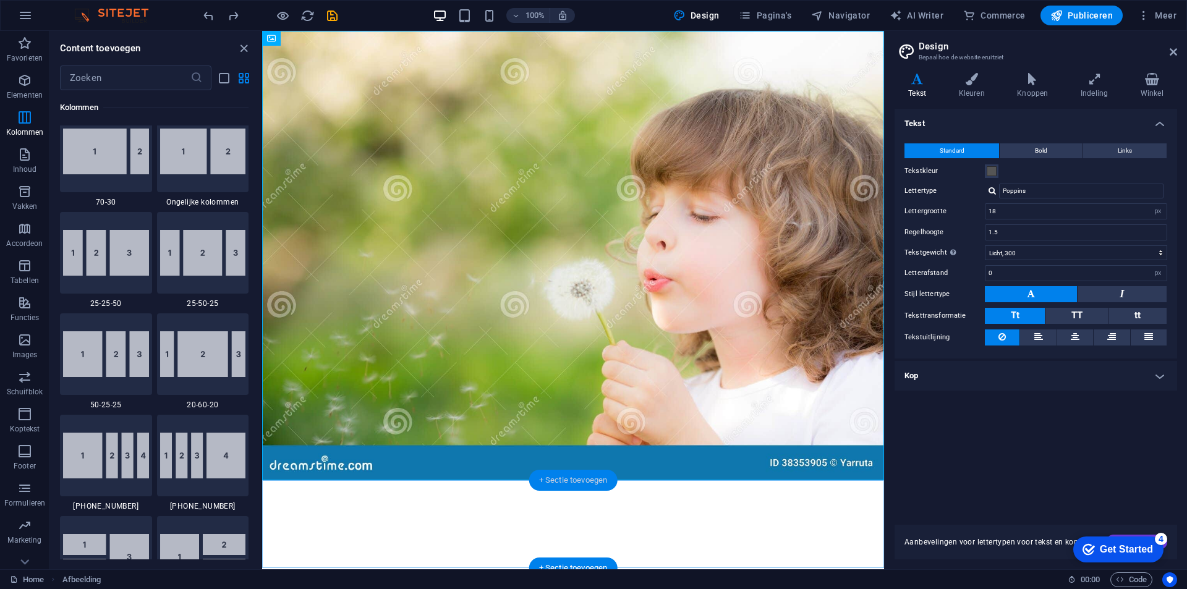
scroll to position [2163, 0]
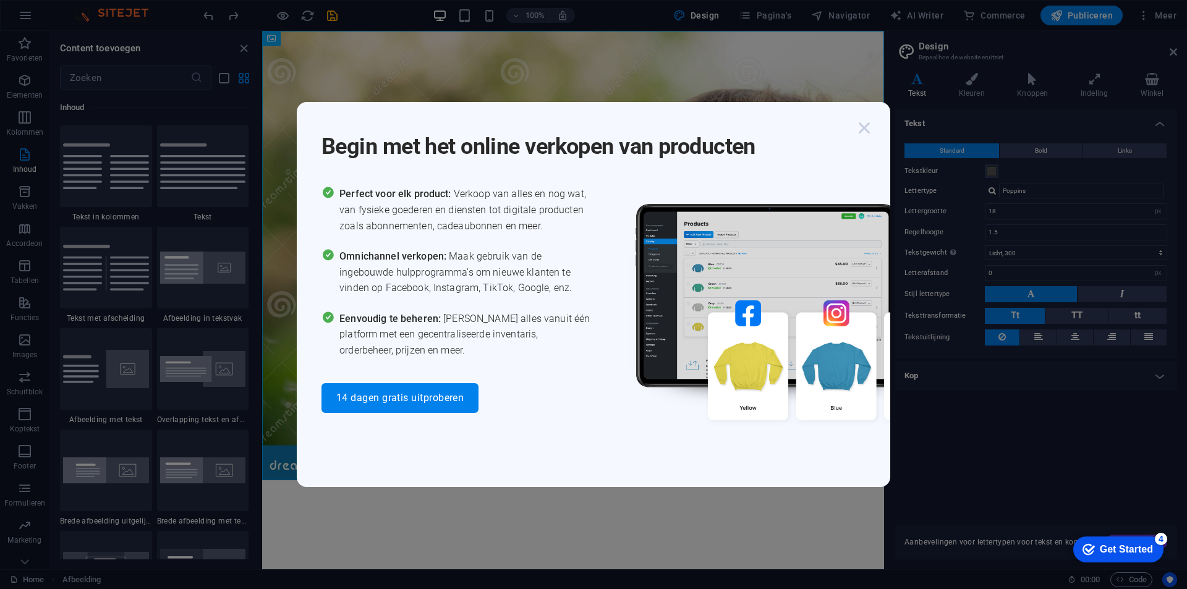
click at [864, 127] on icon "button" at bounding box center [864, 128] width 22 height 22
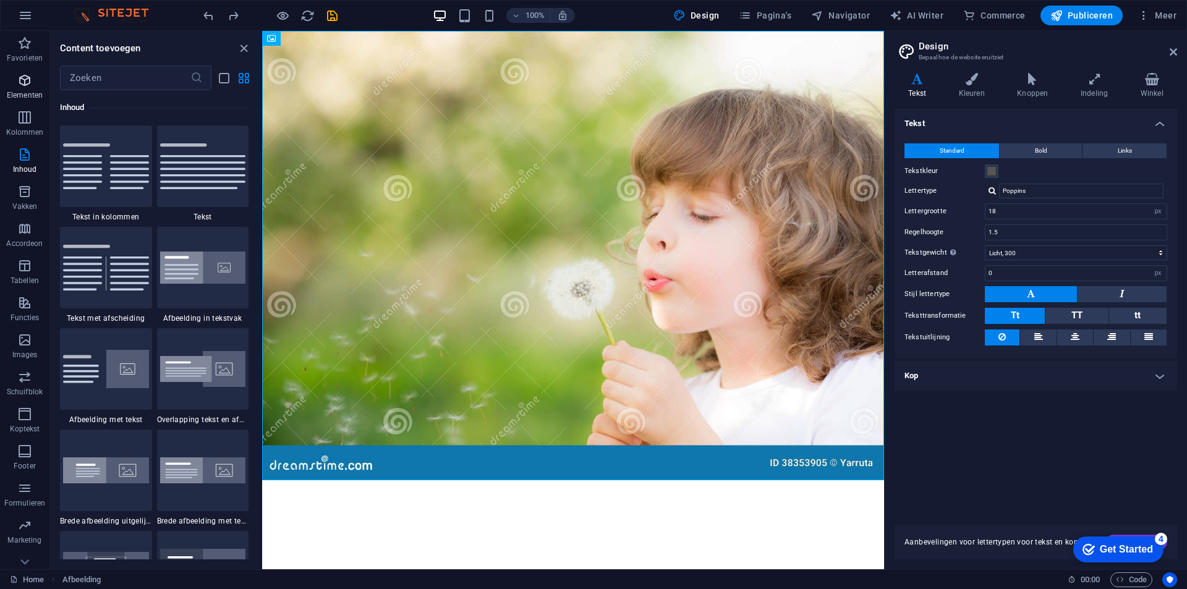
click at [16, 90] on p "Elementen" at bounding box center [25, 95] width 36 height 10
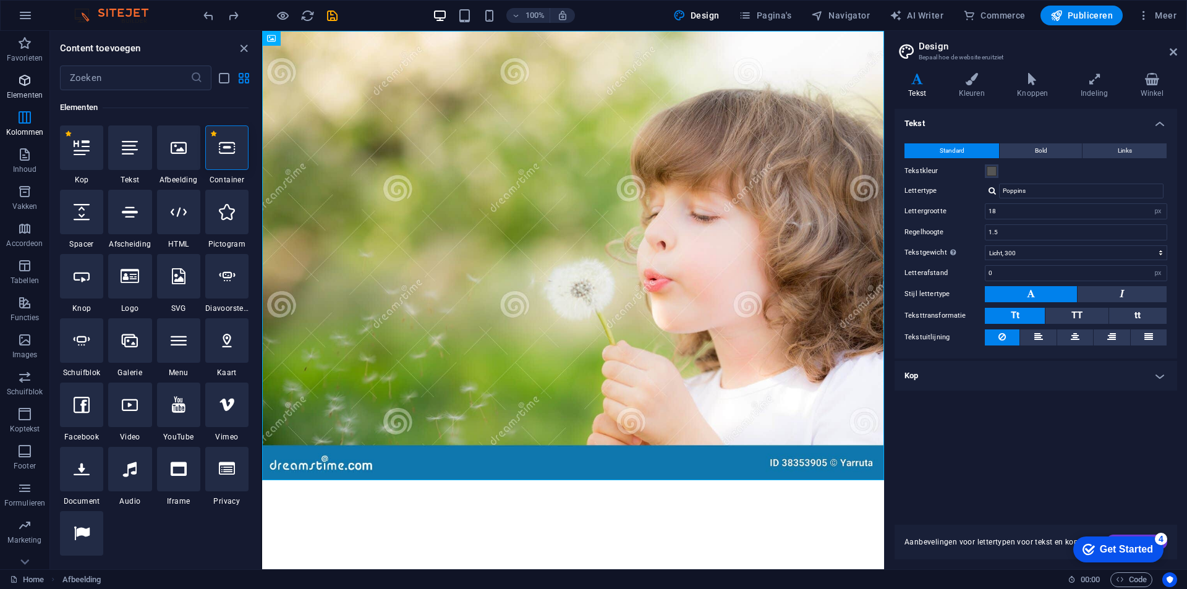
scroll to position [132, 0]
click at [231, 157] on div at bounding box center [226, 148] width 43 height 45
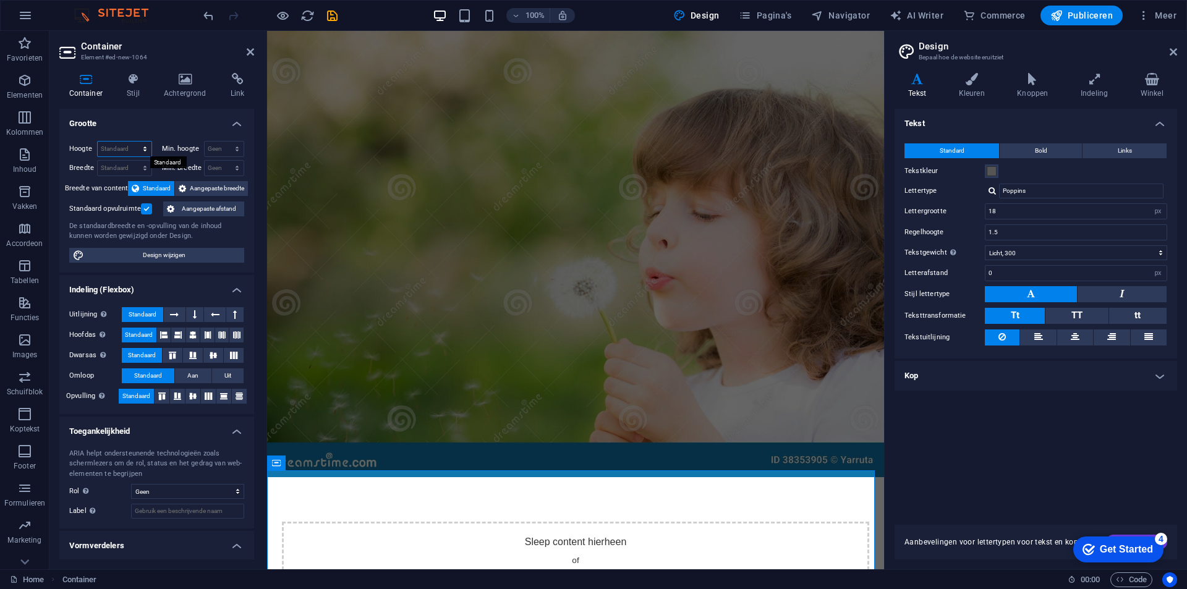
click at [144, 145] on select "Standaard px rem % vh vw" at bounding box center [125, 149] width 54 height 15
click at [98, 142] on select "Standaard px rem % vh vw" at bounding box center [125, 149] width 54 height 15
select select "DISABLED_OPTION_VALUE"
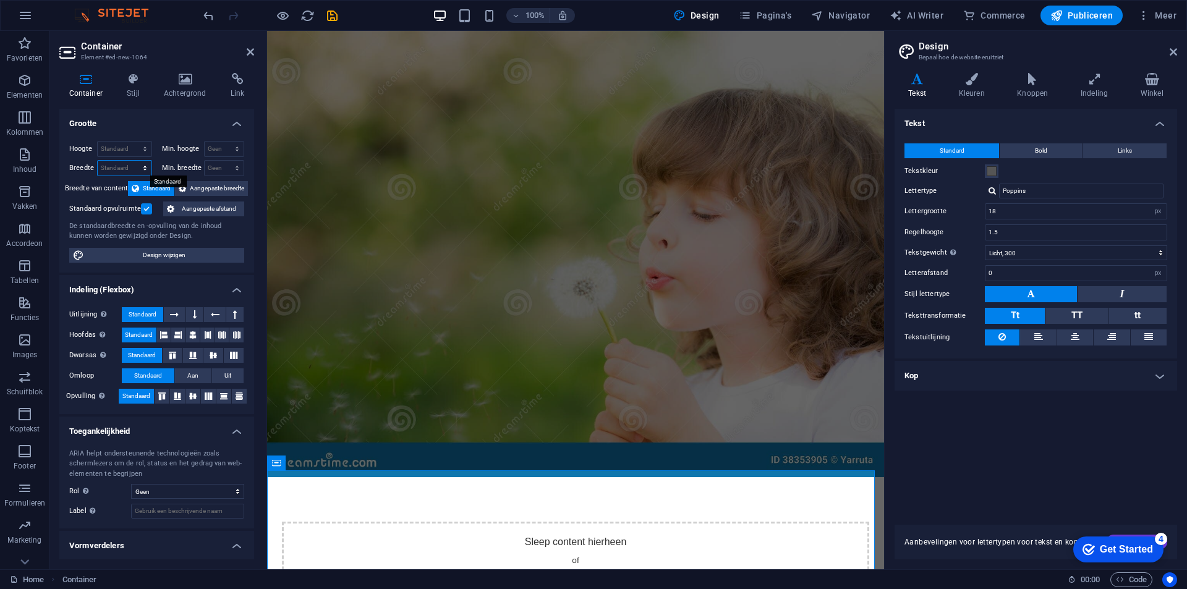
click at [142, 166] on select "Standaard px rem % em vh vw" at bounding box center [125, 168] width 54 height 15
click at [98, 161] on select "Standaard px rem % em vh vw" at bounding box center [125, 168] width 54 height 15
select select "DISABLED_OPTION_VALUE"
click at [160, 254] on span "Design wijzigen" at bounding box center [164, 255] width 153 height 15
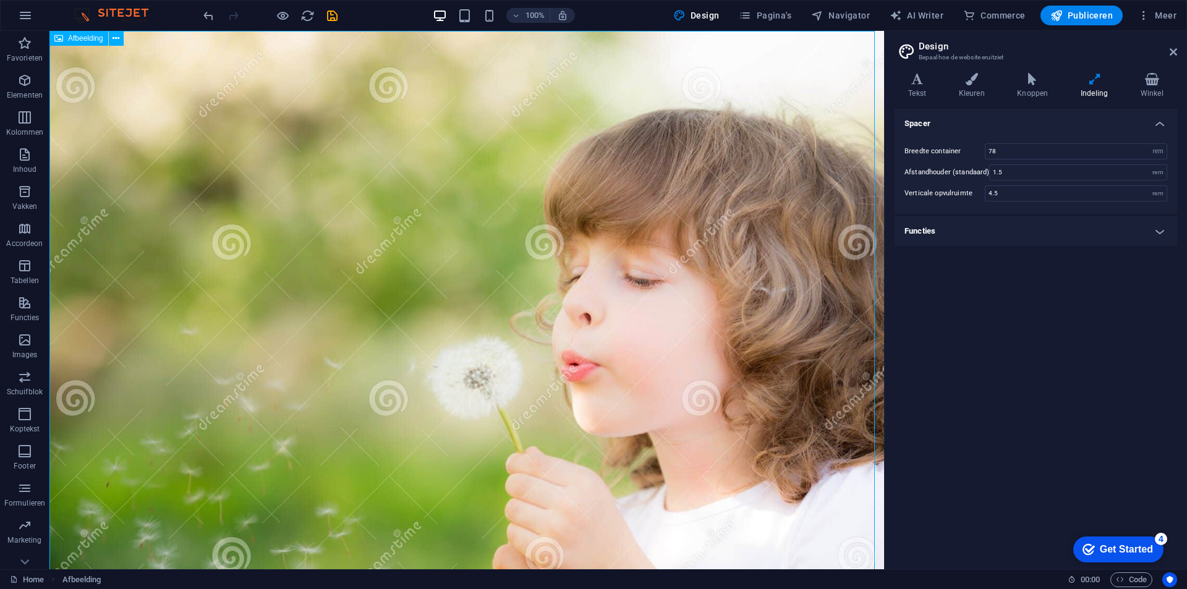
drag, startPoint x: 70, startPoint y: 121, endPoint x: 414, endPoint y: 199, distance: 351.9
click at [414, 199] on figure at bounding box center [466, 332] width 835 height 603
drag, startPoint x: 254, startPoint y: 74, endPoint x: 321, endPoint y: 179, distance: 124.9
click at [321, 179] on figure at bounding box center [466, 332] width 835 height 603
drag, startPoint x: 321, startPoint y: 179, endPoint x: 213, endPoint y: 154, distance: 111.1
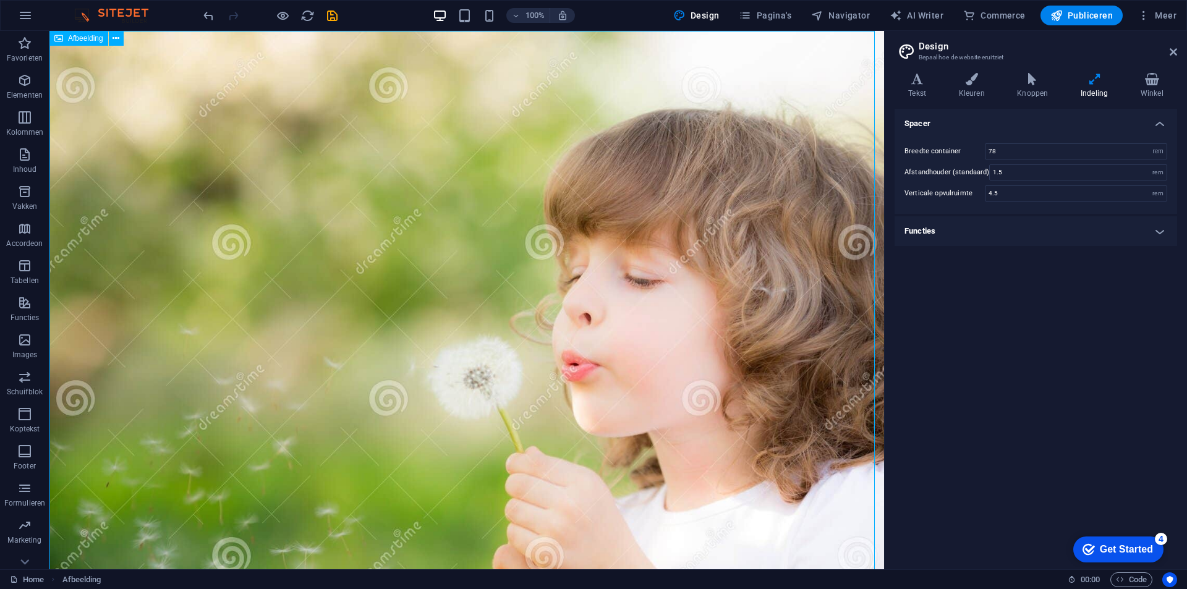
click at [213, 154] on figure at bounding box center [466, 332] width 835 height 603
click at [18, 81] on icon "button" at bounding box center [24, 80] width 15 height 15
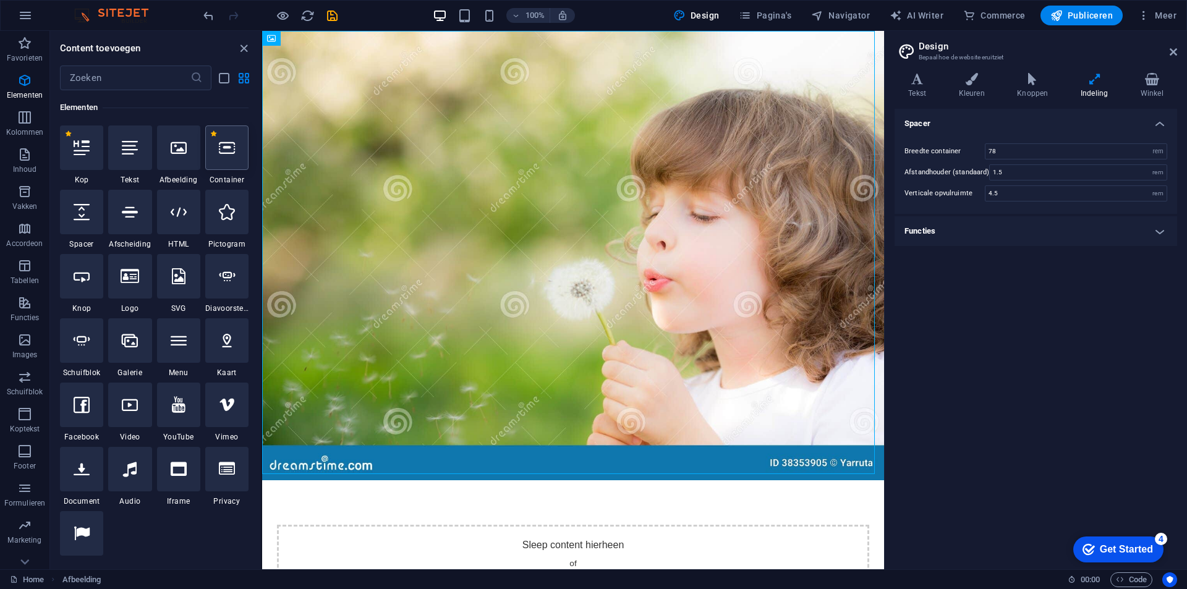
click at [224, 147] on icon at bounding box center [227, 148] width 16 height 16
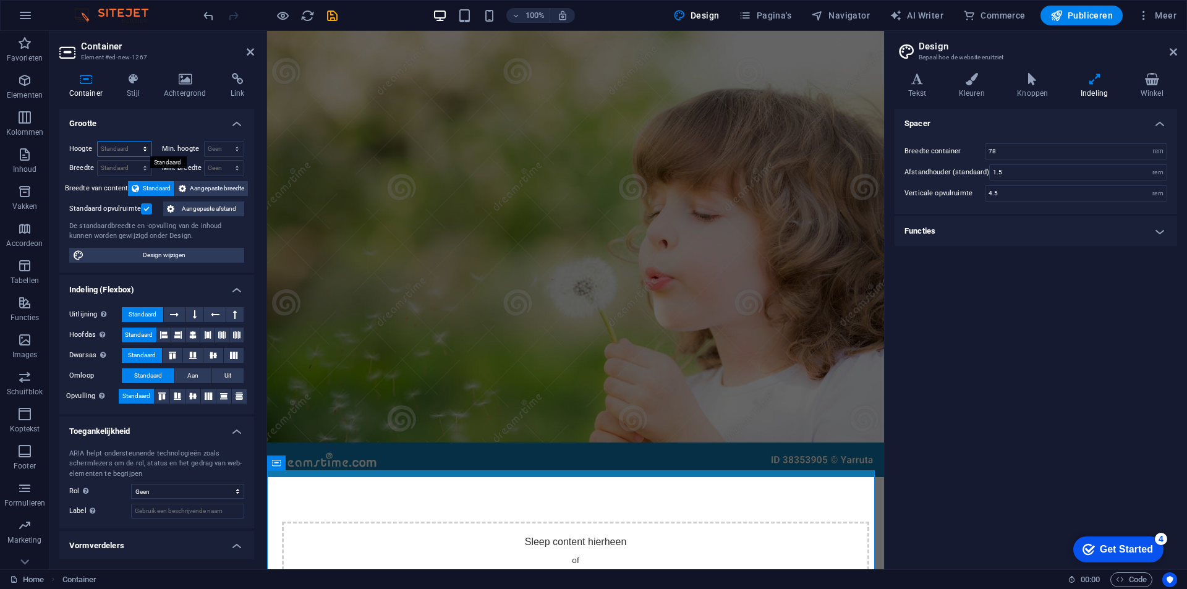
click at [142, 147] on select "Standaard px rem % vh vw" at bounding box center [125, 149] width 54 height 15
select select "px"
click at [132, 142] on select "Standaard px rem % vh vw" at bounding box center [125, 149] width 54 height 15
click at [121, 150] on input "286" at bounding box center [125, 149] width 54 height 15
drag, startPoint x: 111, startPoint y: 150, endPoint x: 97, endPoint y: 150, distance: 14.2
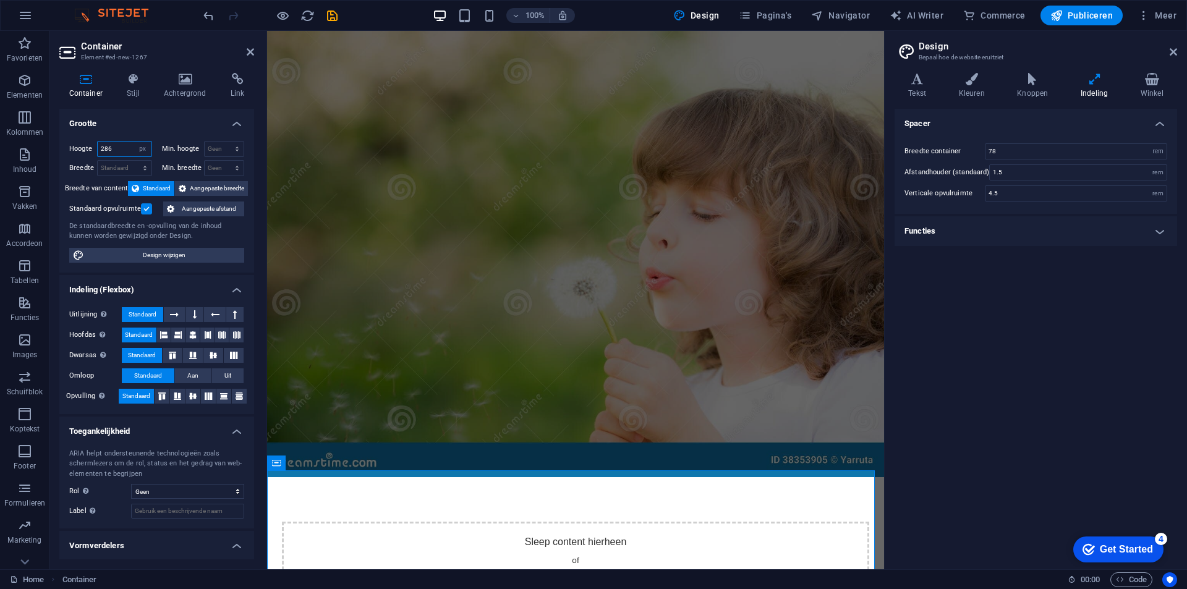
click at [97, 150] on div "286 Standaard px rem % vh vw" at bounding box center [124, 149] width 55 height 16
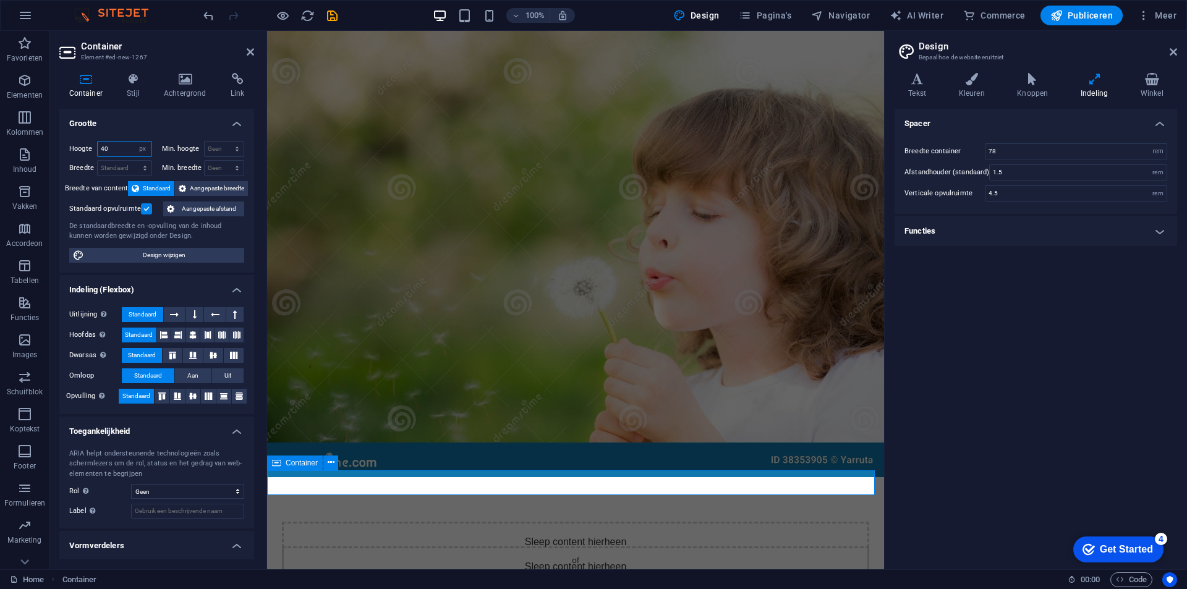
type input "40"
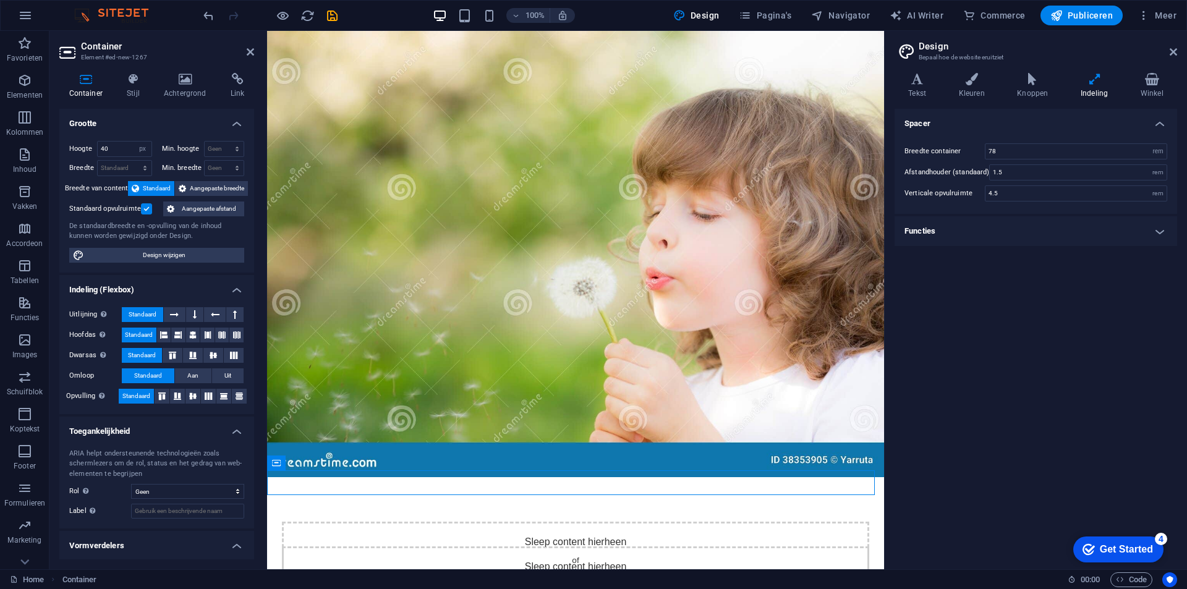
drag, startPoint x: 419, startPoint y: 479, endPoint x: 447, endPoint y: 492, distance: 31.3
click at [447, 492] on div "Sleep content hierheen of Elementen toevoegen Klembord plakken Sleep content hi…" at bounding box center [575, 591] width 617 height 1120
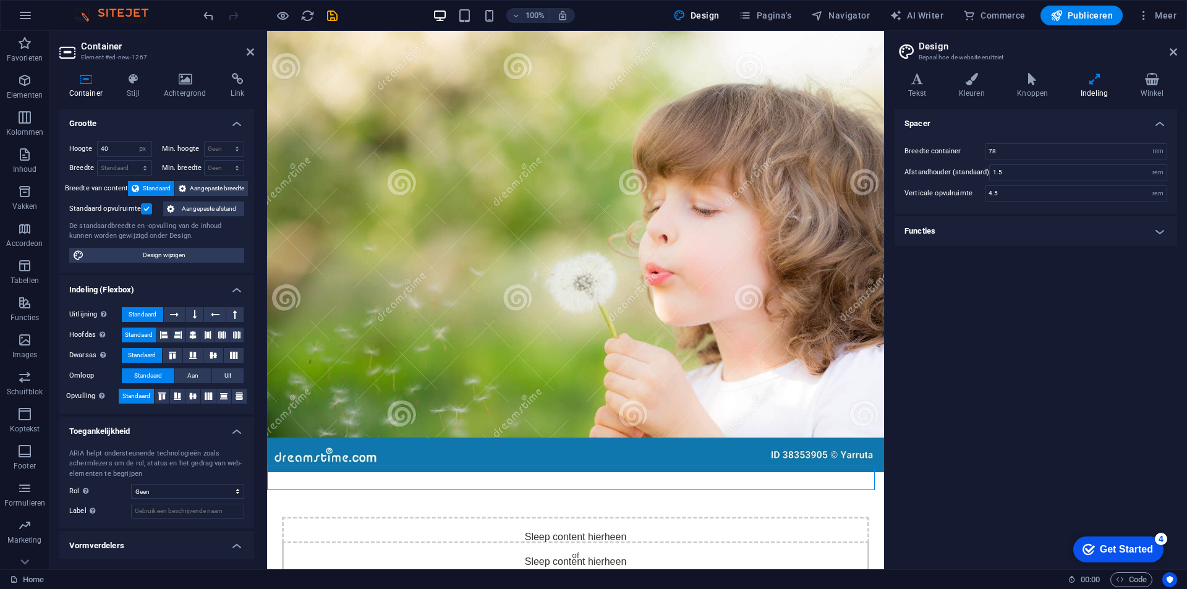
click at [447, 497] on div "Sleep content hierheen of Elementen toevoegen Klembord plakken" at bounding box center [575, 585] width 617 height 177
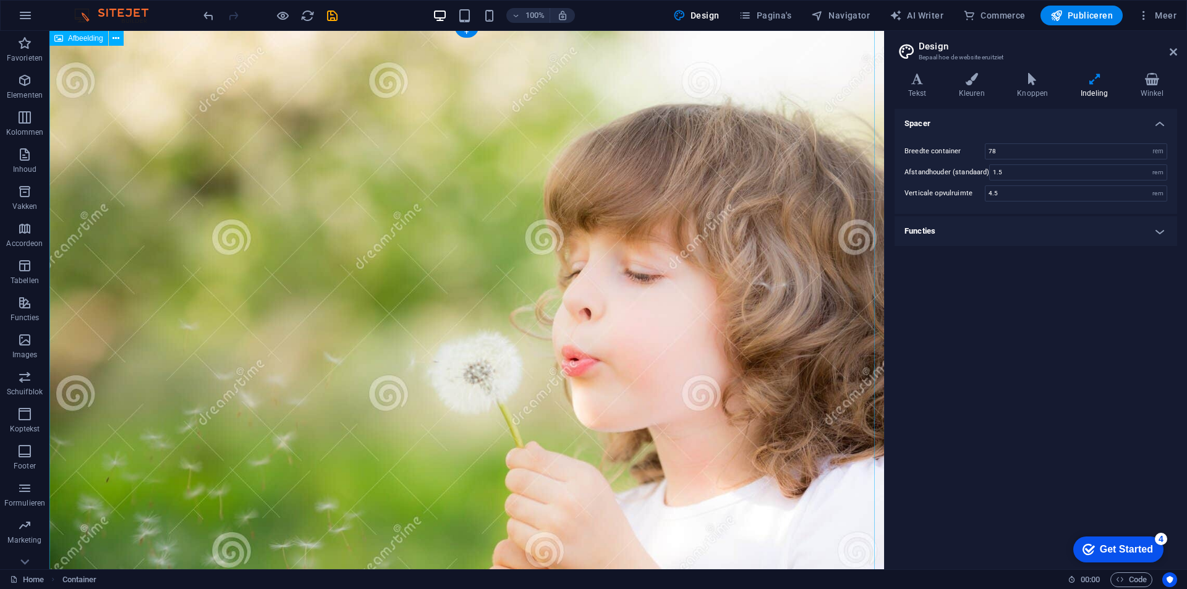
scroll to position [347, 0]
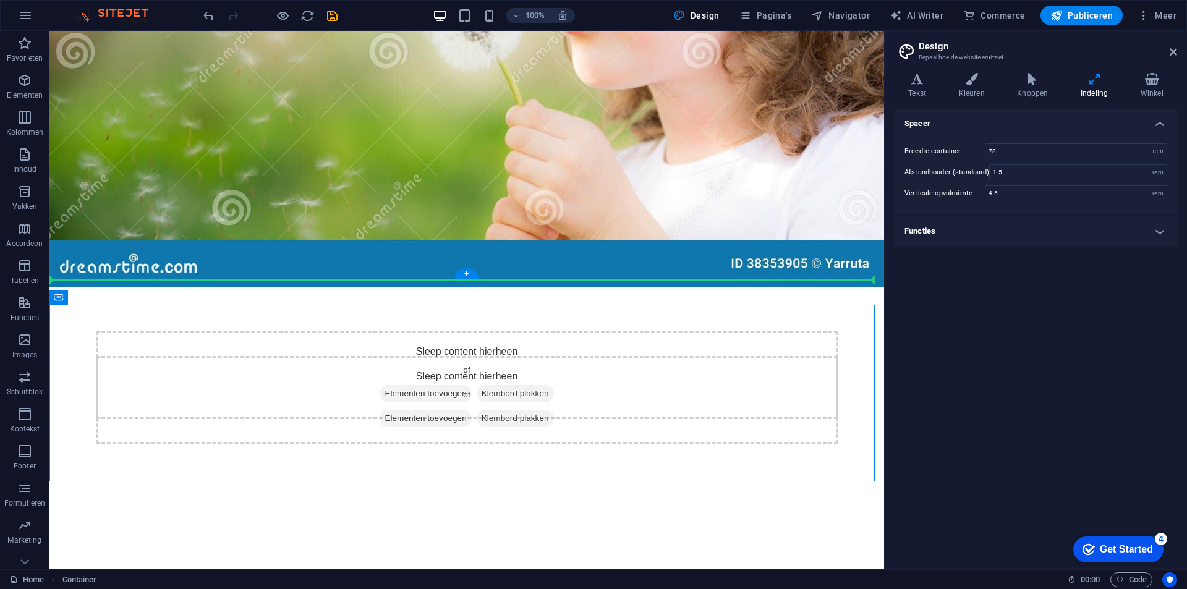
drag, startPoint x: 341, startPoint y: 373, endPoint x: 348, endPoint y: 209, distance: 164.0
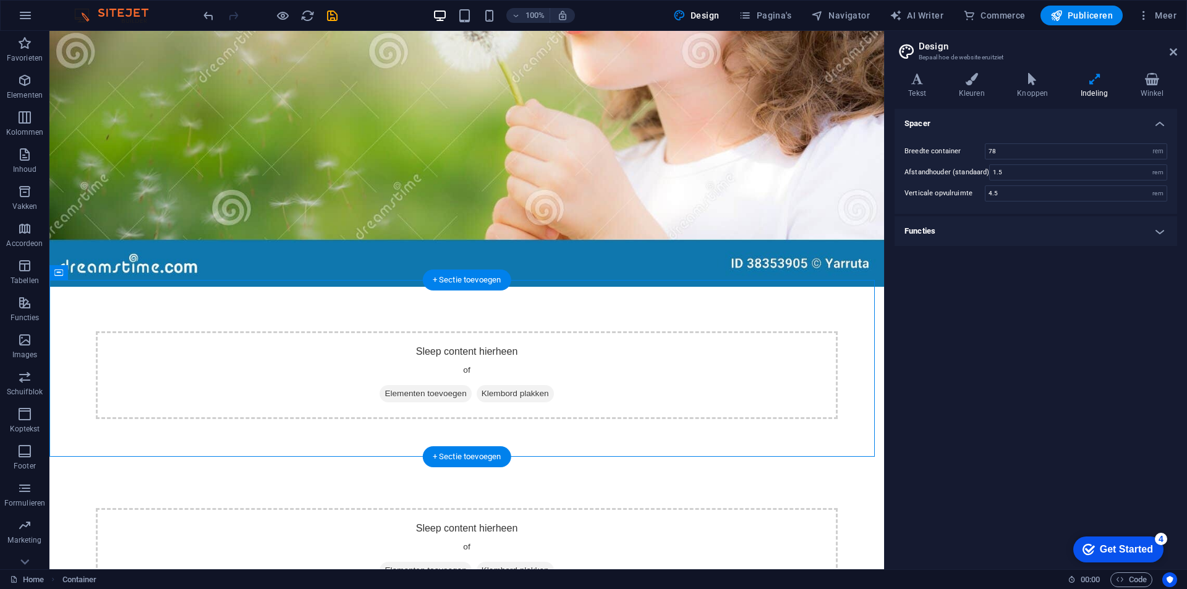
drag, startPoint x: 370, startPoint y: 354, endPoint x: 371, endPoint y: 388, distance: 33.4
click at [371, 388] on div "Sleep content hierheen of Elementen toevoegen Klembord plakken" at bounding box center [467, 375] width 742 height 88
click at [385, 394] on icon at bounding box center [385, 394] width 0 height 0
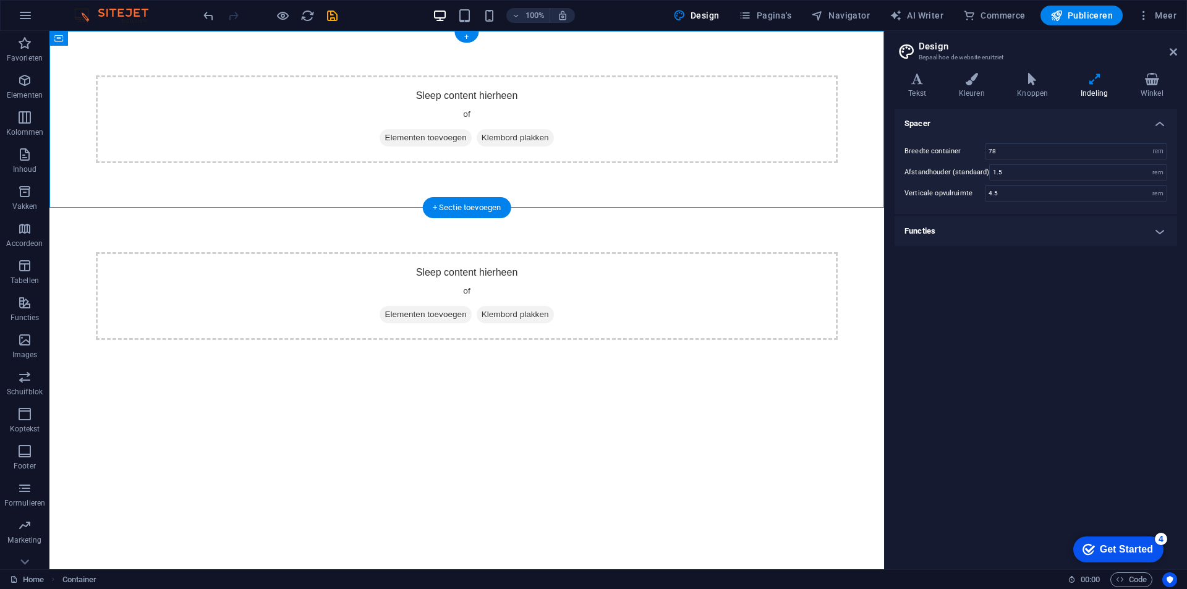
drag, startPoint x: 320, startPoint y: 110, endPoint x: 335, endPoint y: 158, distance: 49.9
click at [335, 158] on div "Sleep content hierheen of Elementen toevoegen Klembord plakken" at bounding box center [467, 119] width 742 height 88
click at [424, 147] on div "Sleep content hierheen of Elementen toevoegen Klembord plakken" at bounding box center [467, 119] width 742 height 88
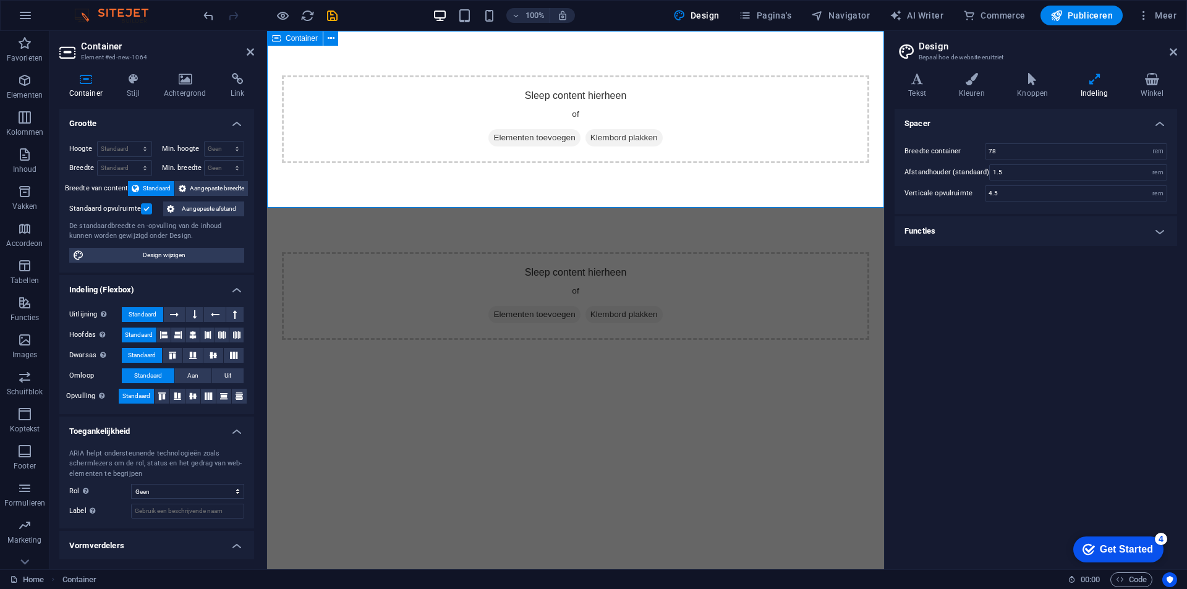
drag, startPoint x: 574, startPoint y: 235, endPoint x: 568, endPoint y: 177, distance: 58.4
click at [568, 177] on div "Sleep content hierheen of Elementen toevoegen Klembord plakken Sleep content hi…" at bounding box center [575, 368] width 617 height 674
drag, startPoint x: 570, startPoint y: 208, endPoint x: 564, endPoint y: 143, distance: 65.8
click at [564, 143] on div "Sleep content hierheen of Elementen toevoegen Klembord plakken Sleep content hi…" at bounding box center [575, 368] width 617 height 674
click at [534, 177] on div "Sleep content hierheen of Elementen toevoegen Klembord plakken" at bounding box center [575, 119] width 617 height 177
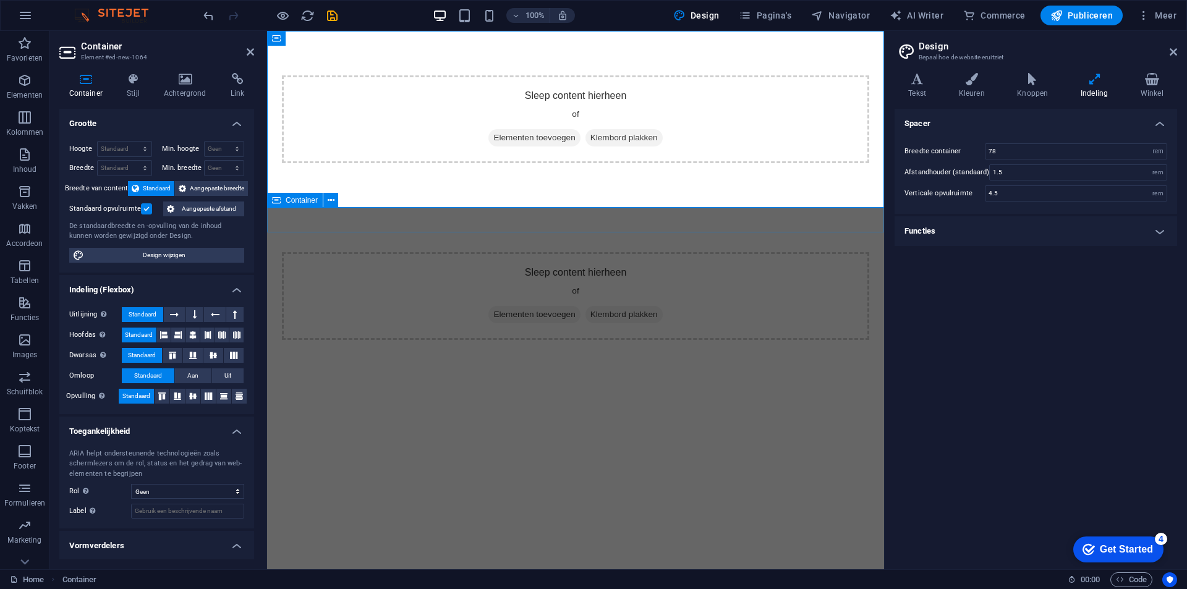
click at [465, 215] on div "Sleep content hierheen of Elementen toevoegen Klembord plakken" at bounding box center [575, 220] width 617 height 25
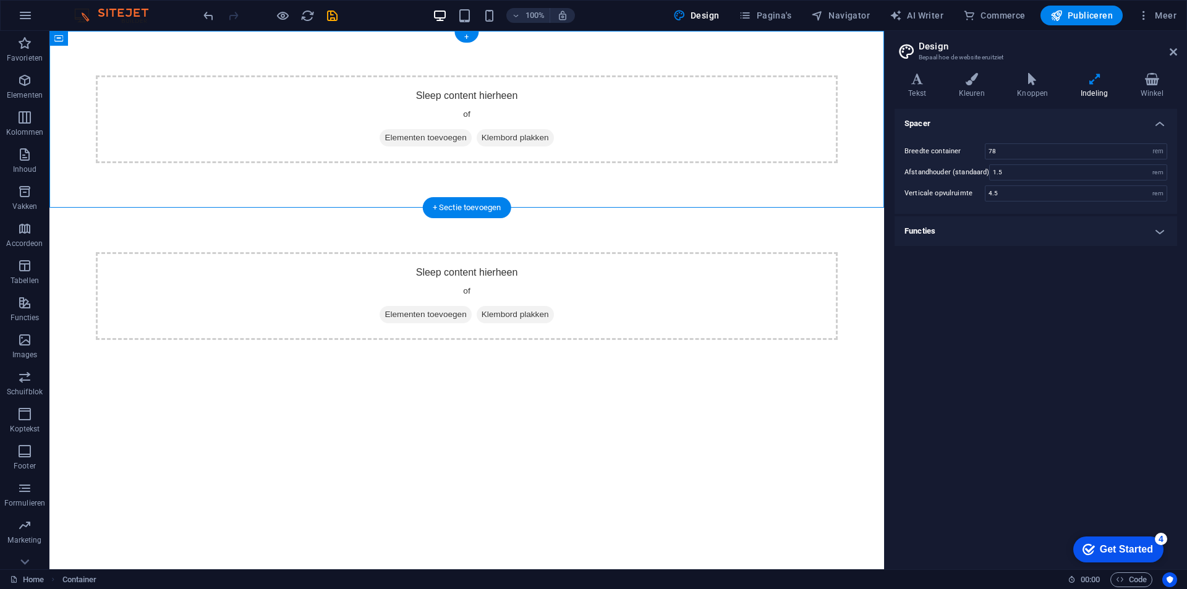
drag, startPoint x: 204, startPoint y: 65, endPoint x: 238, endPoint y: 175, distance: 115.2
click at [238, 175] on div "Sleep content hierheen of Elementen toevoegen Klembord plakken" at bounding box center [466, 119] width 835 height 177
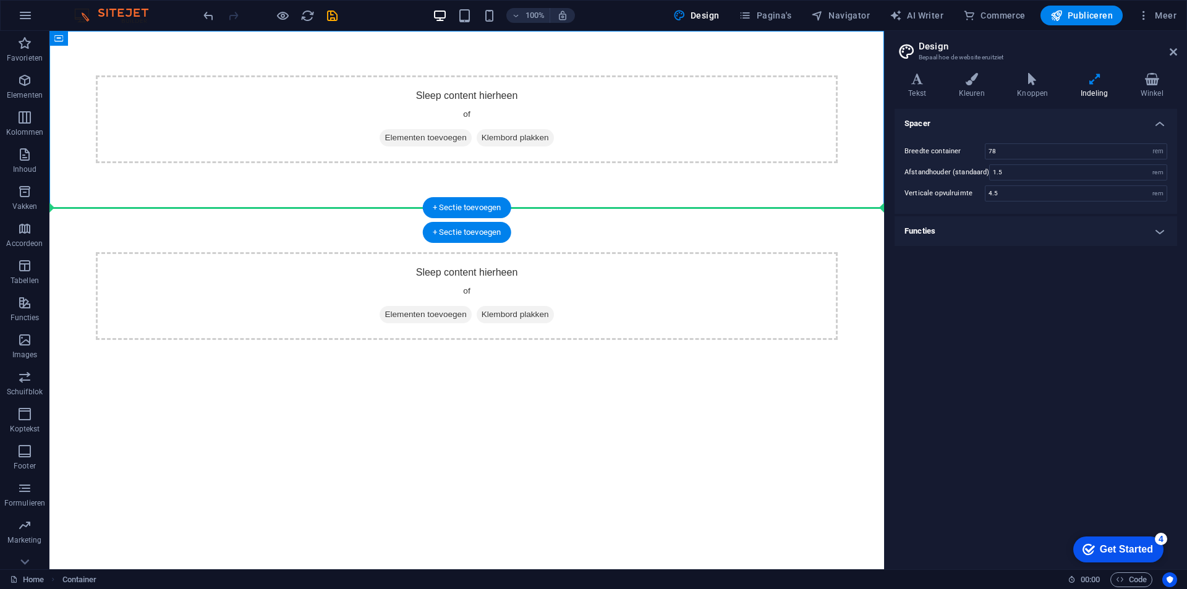
drag, startPoint x: 238, startPoint y: 175, endPoint x: 399, endPoint y: 210, distance: 164.6
drag, startPoint x: 399, startPoint y: 210, endPoint x: 385, endPoint y: 209, distance: 13.7
click at [385, 209] on div "Sleep content hierheen of Elementen toevoegen Klembord plakken" at bounding box center [466, 220] width 835 height 25
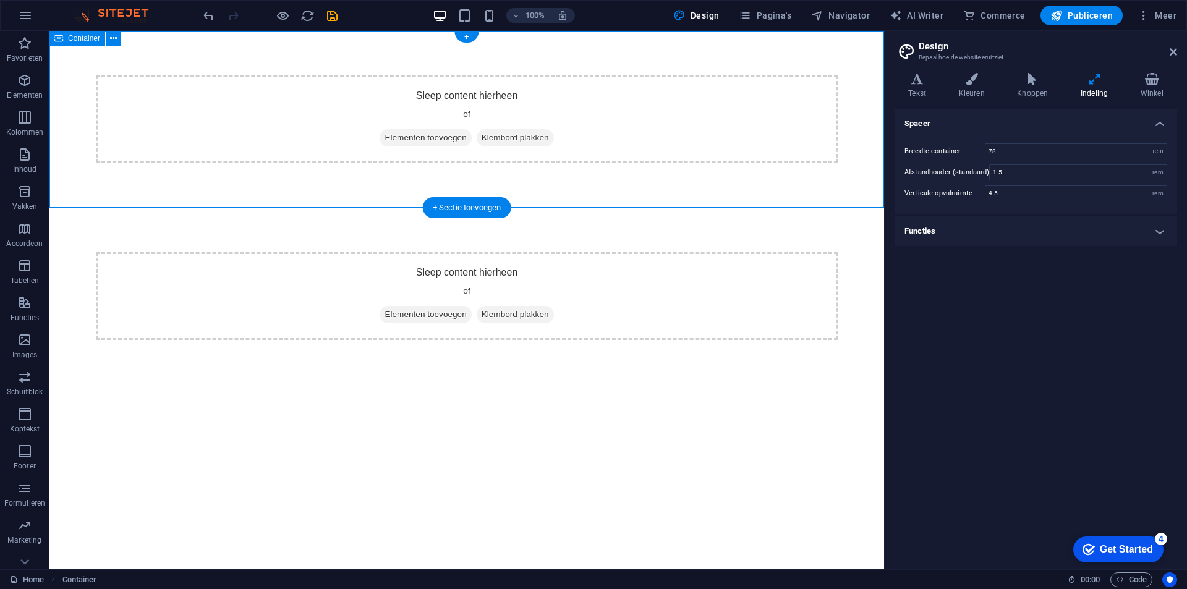
click at [387, 209] on div "Sleep content hierheen of Elementen toevoegen Klembord plakken" at bounding box center [466, 220] width 835 height 25
drag, startPoint x: 387, startPoint y: 209, endPoint x: 383, endPoint y: 134, distance: 74.9
click at [383, 134] on div "Sleep content hierheen of Elementen toevoegen Klembord plakken Sleep content hi…" at bounding box center [466, 368] width 835 height 674
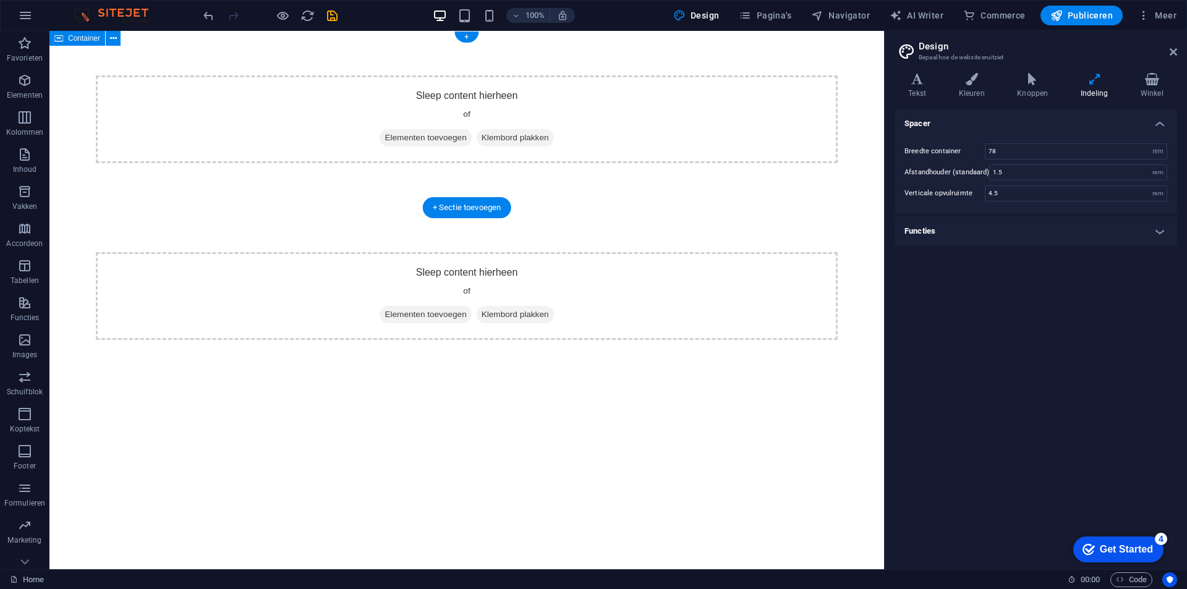
click at [237, 98] on div "Sleep content hierheen of Elementen toevoegen Klembord plakken" at bounding box center [467, 119] width 742 height 88
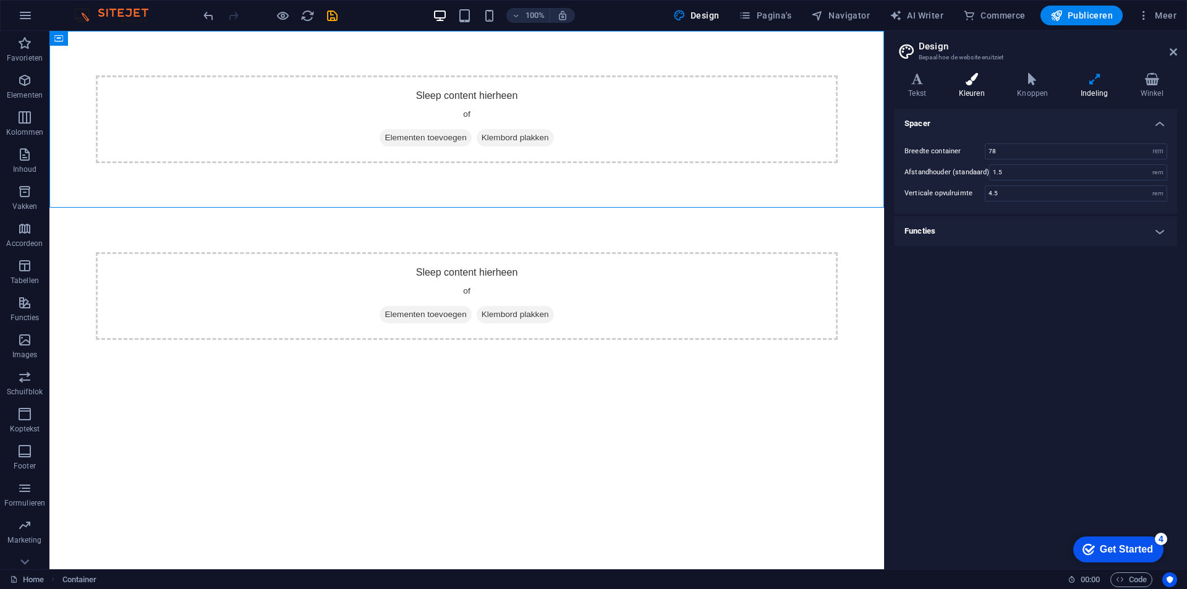
click at [963, 90] on h4 "Kleuren" at bounding box center [974, 86] width 59 height 26
click at [1116, 579] on icon "button" at bounding box center [1120, 580] width 8 height 8
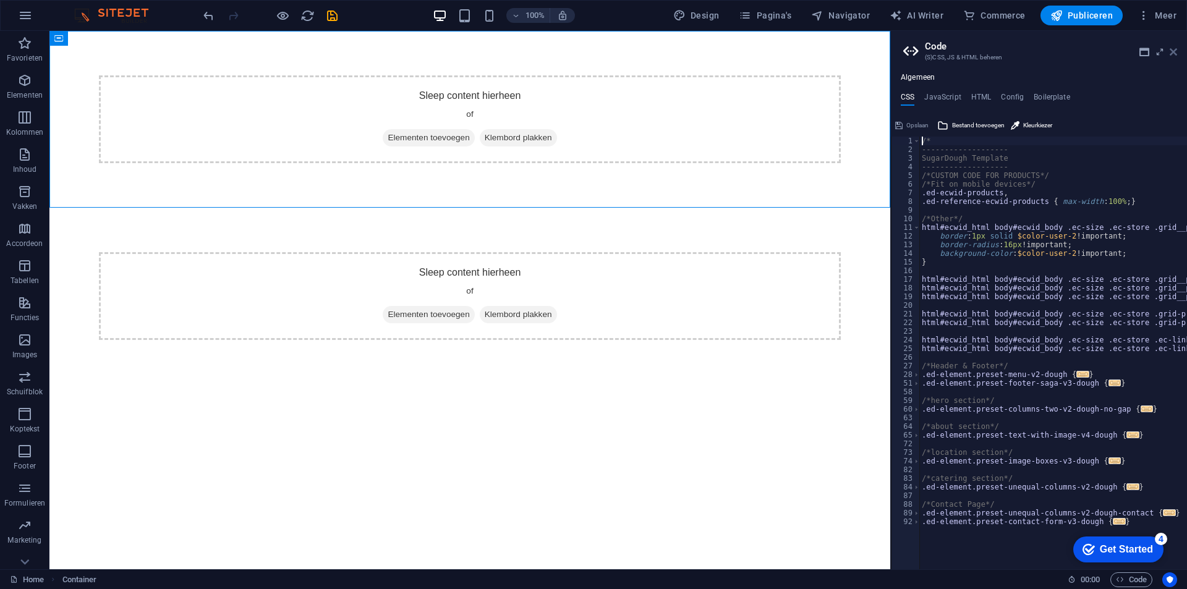
click at [1174, 47] on icon at bounding box center [1173, 52] width 7 height 10
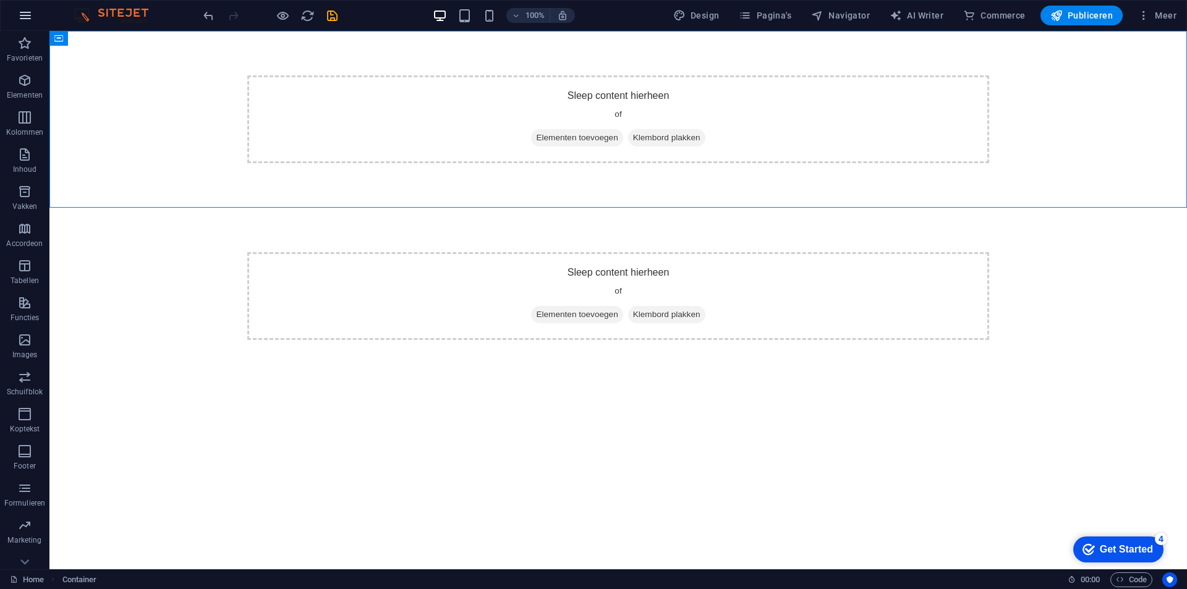
click at [27, 17] on icon "button" at bounding box center [25, 15] width 15 height 15
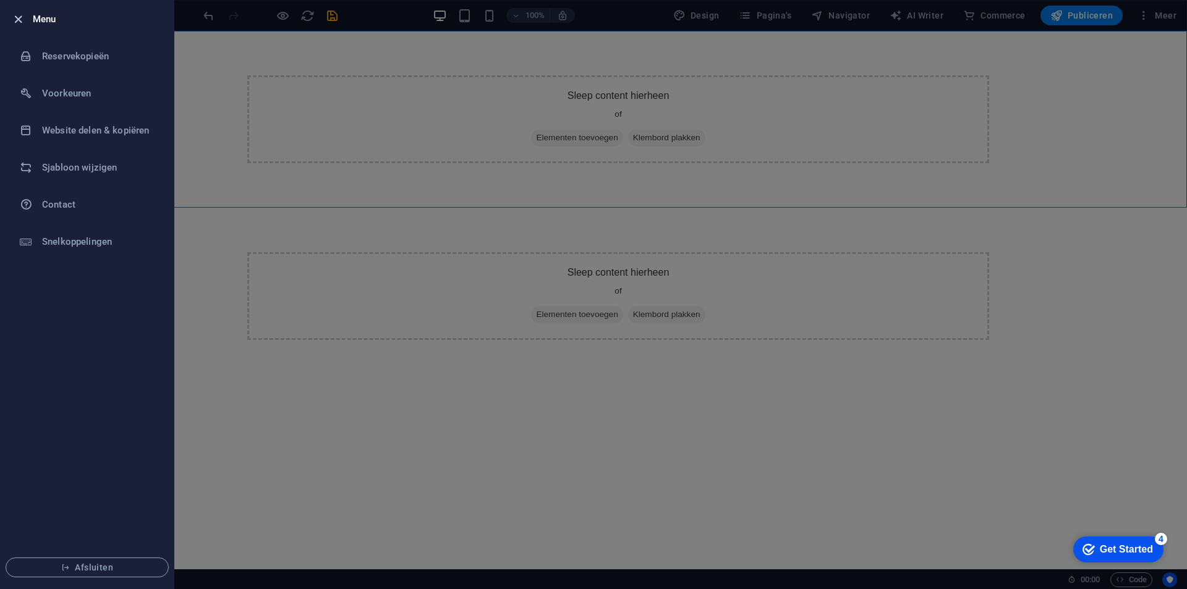
click at [15, 17] on icon "button" at bounding box center [18, 19] width 14 height 14
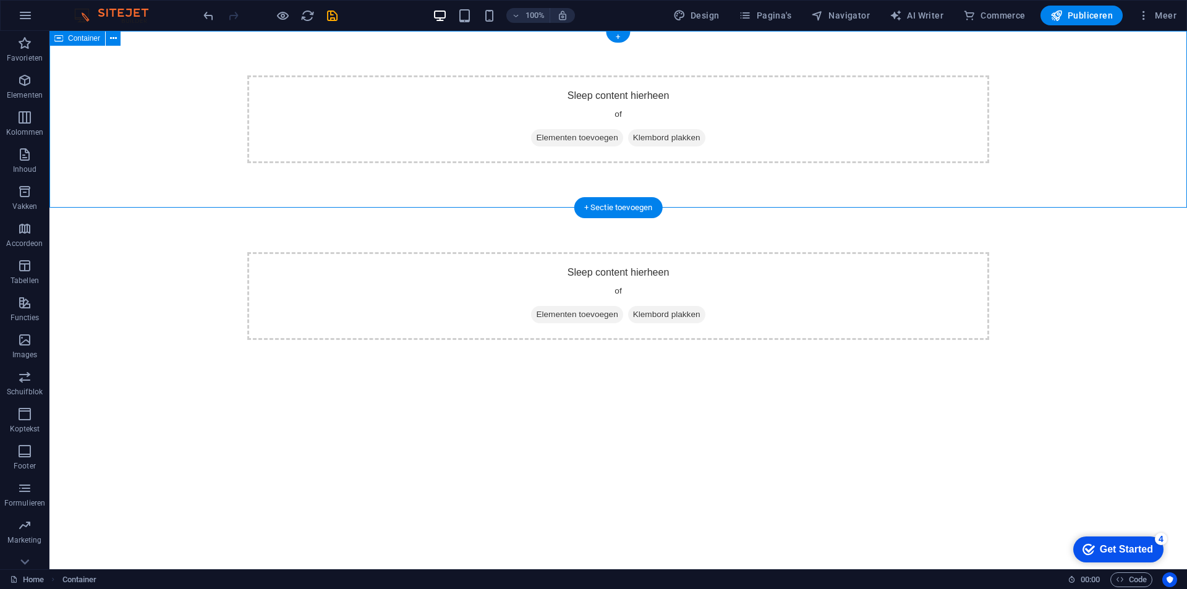
click at [576, 139] on span "Elementen toevoegen" at bounding box center [577, 137] width 92 height 17
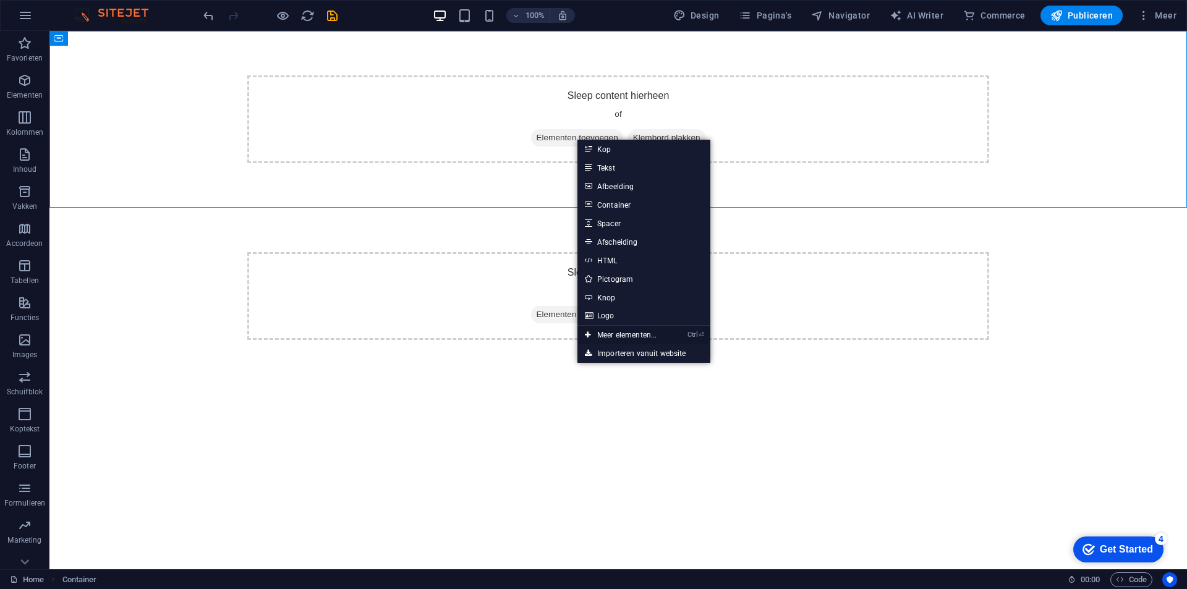
click at [633, 334] on link "Ctrl ⏎ Meer elementen..." at bounding box center [620, 335] width 87 height 19
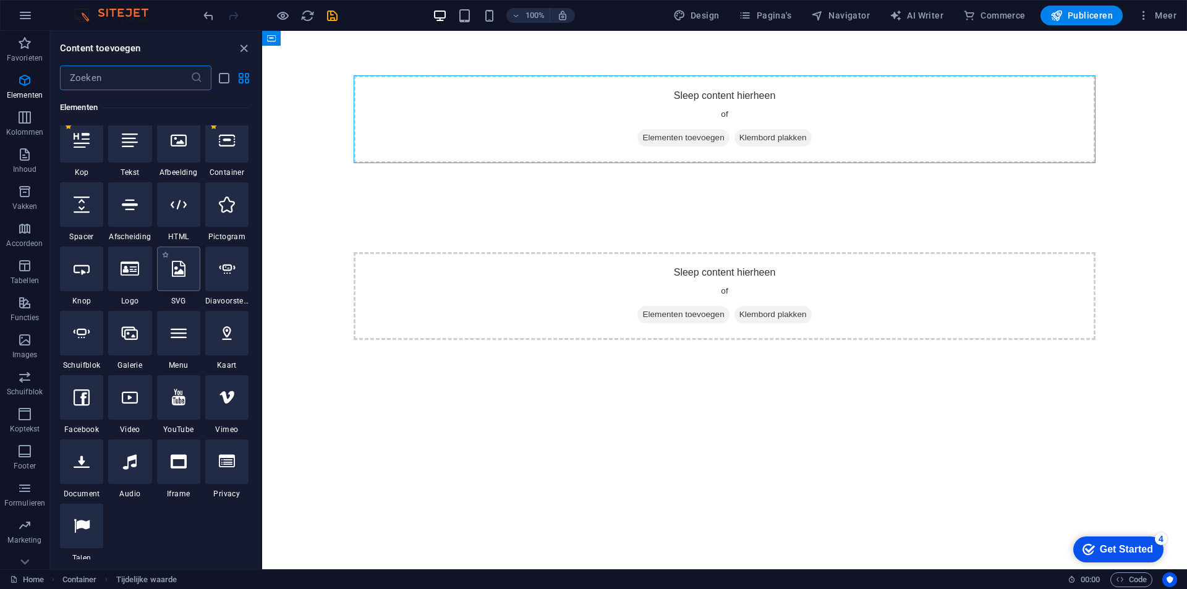
scroll to position [140, 0]
click at [172, 203] on icon at bounding box center [179, 204] width 16 height 16
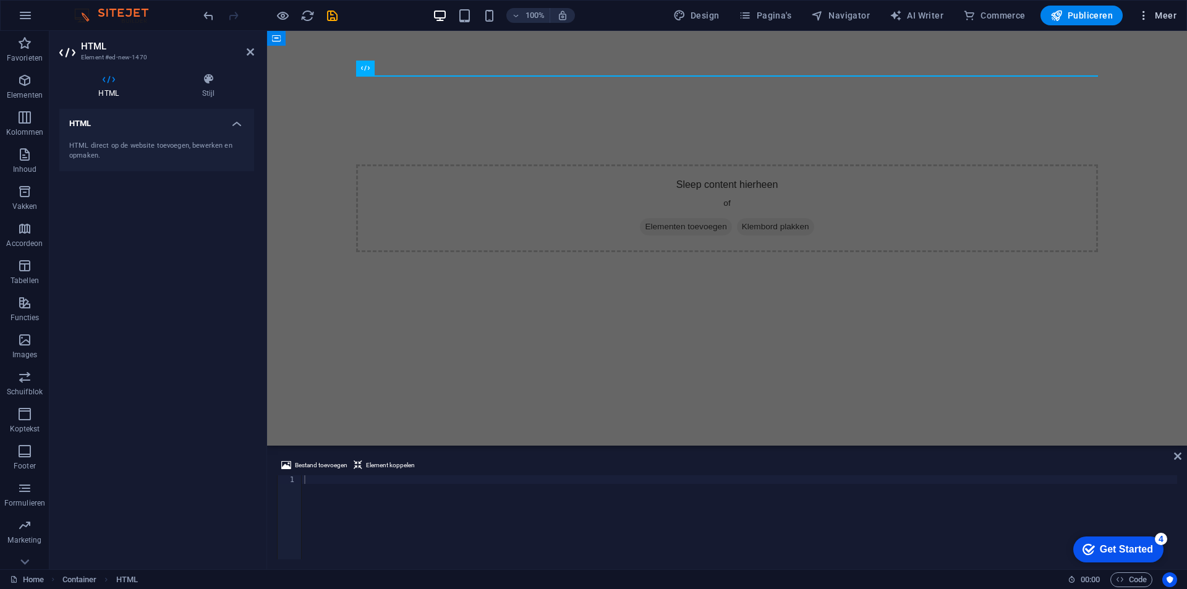
click at [1152, 24] on button "Meer" at bounding box center [1157, 16] width 49 height 20
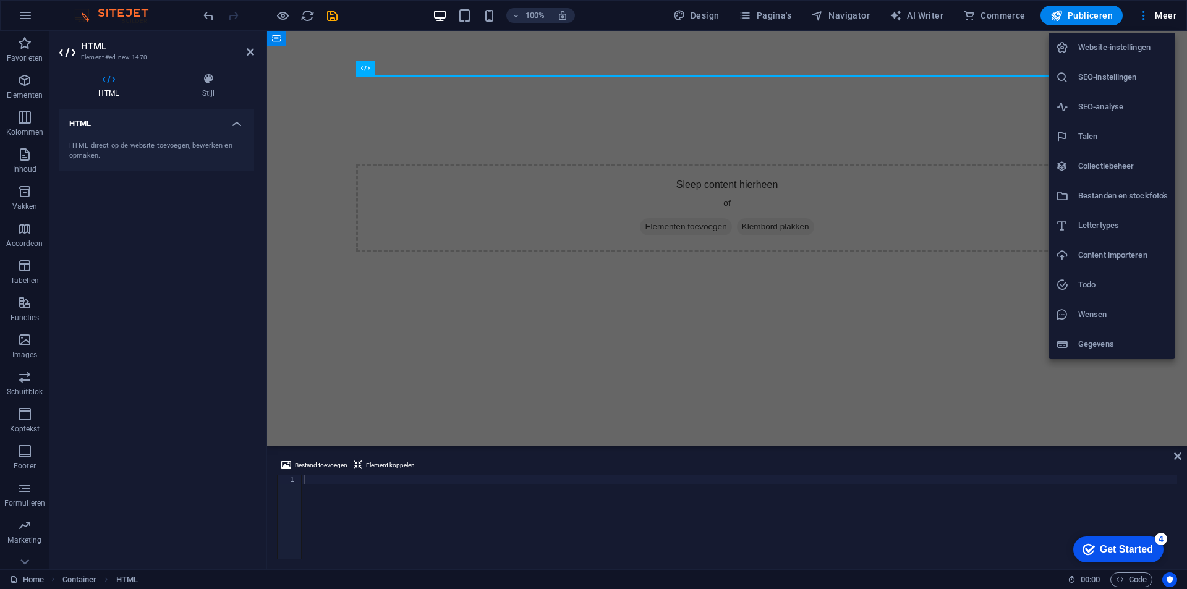
click at [1135, 46] on h6 "Website-instellingen" at bounding box center [1123, 47] width 90 height 15
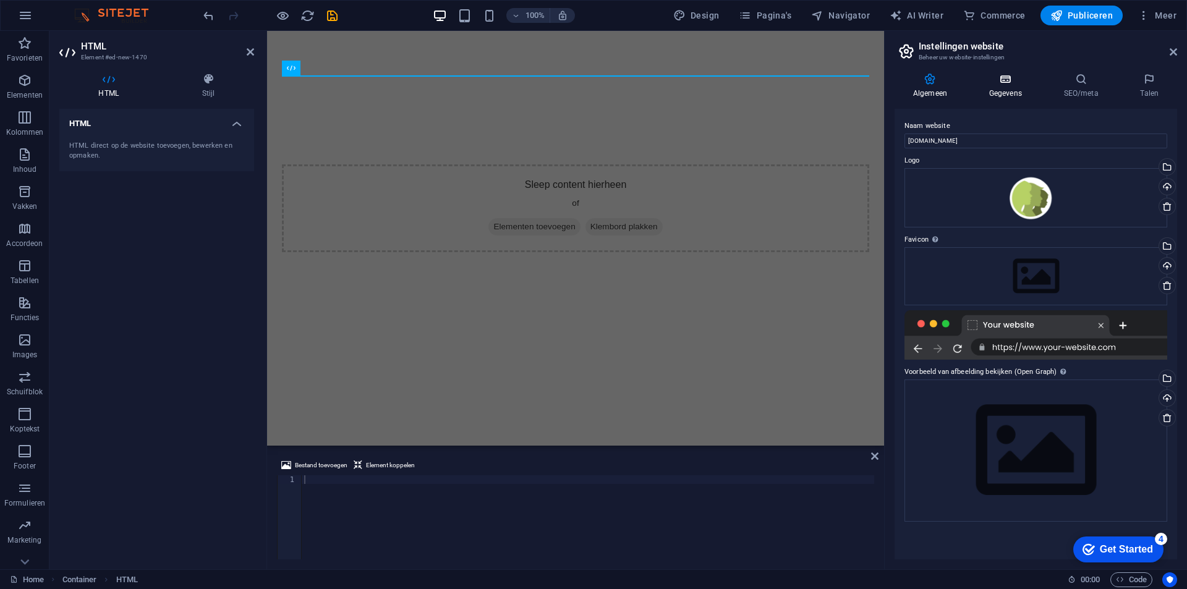
click at [1002, 83] on icon at bounding box center [1006, 79] width 70 height 12
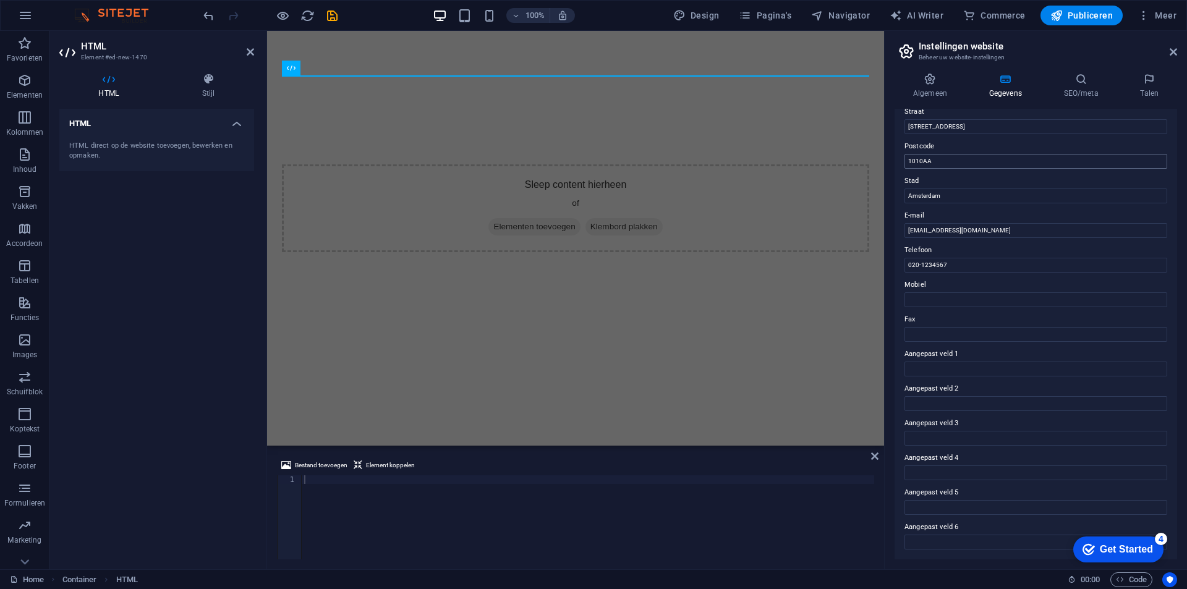
scroll to position [0, 0]
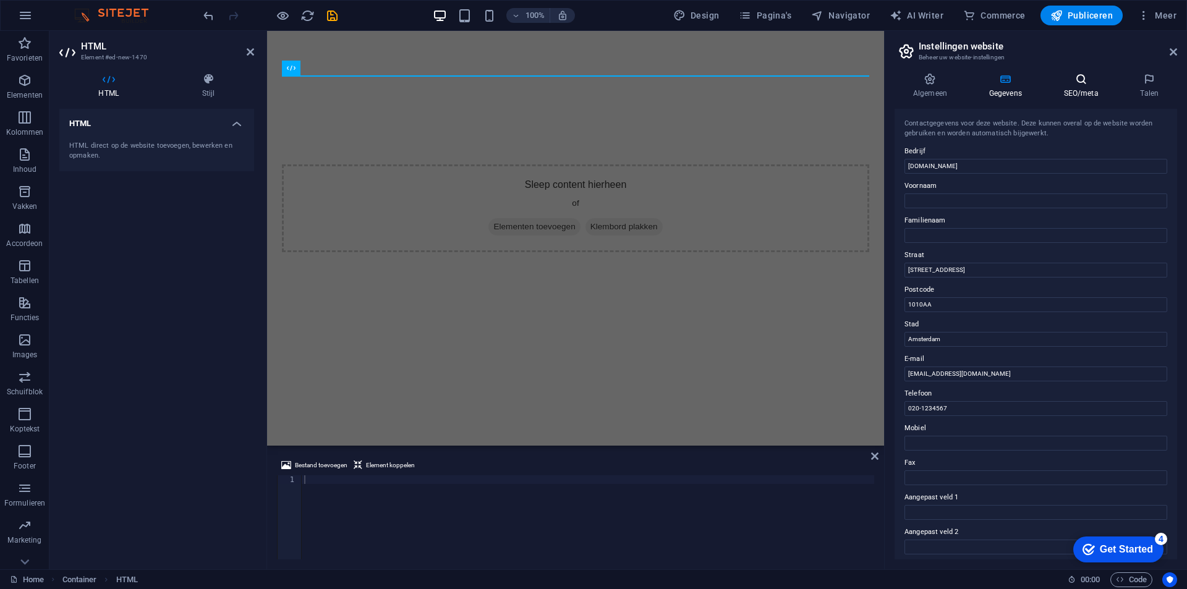
click at [1086, 82] on icon at bounding box center [1082, 79] width 72 height 12
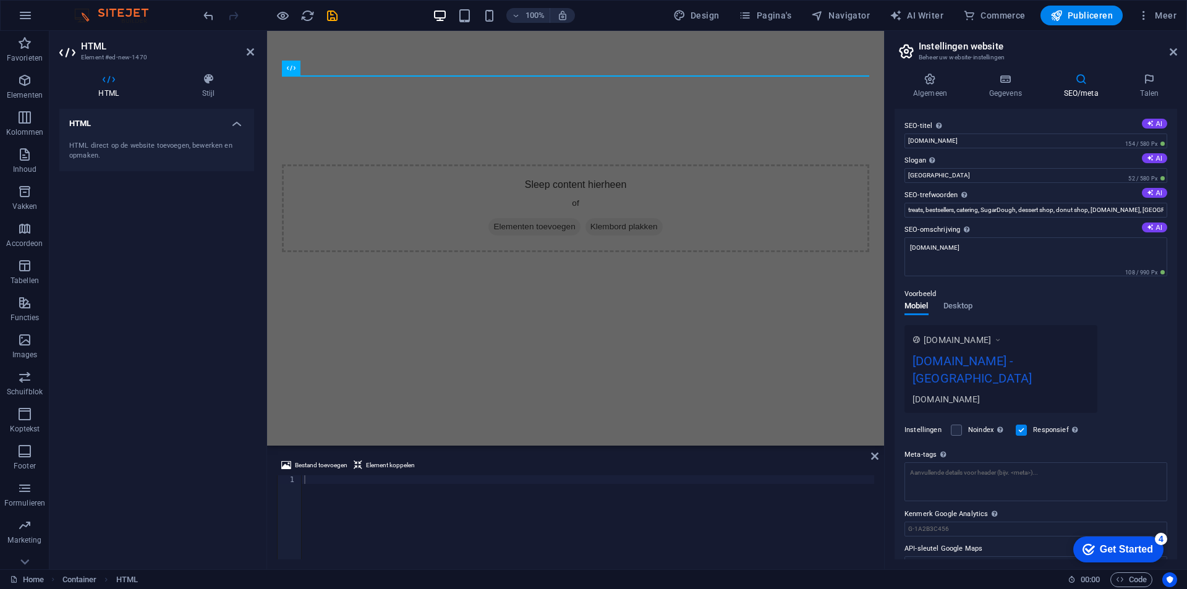
scroll to position [4, 0]
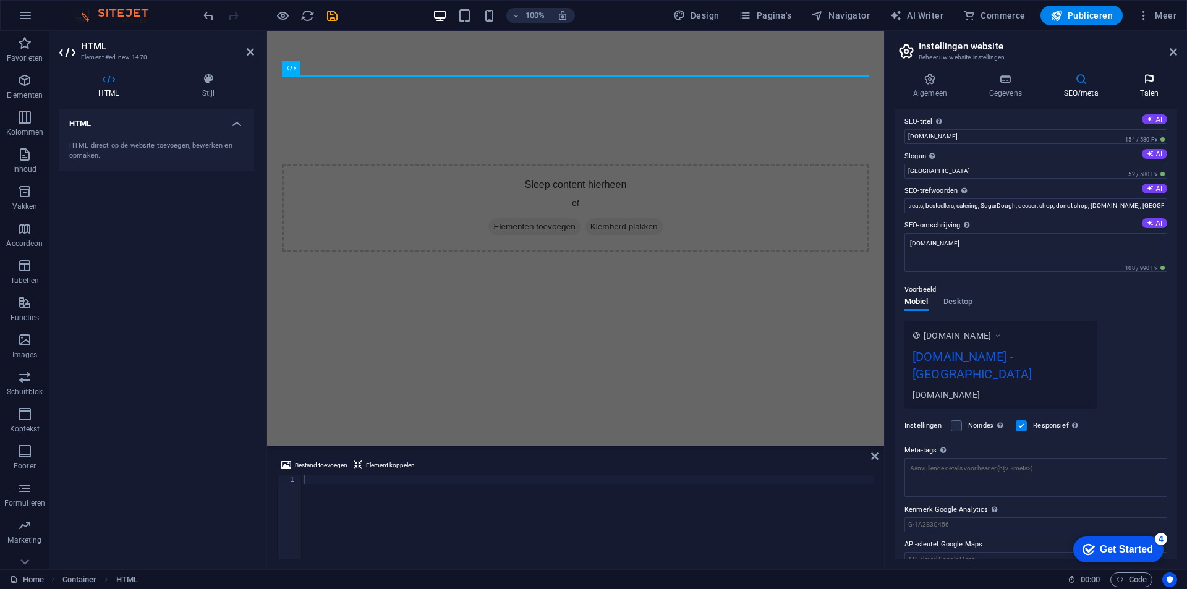
click at [1151, 83] on icon at bounding box center [1149, 79] width 55 height 12
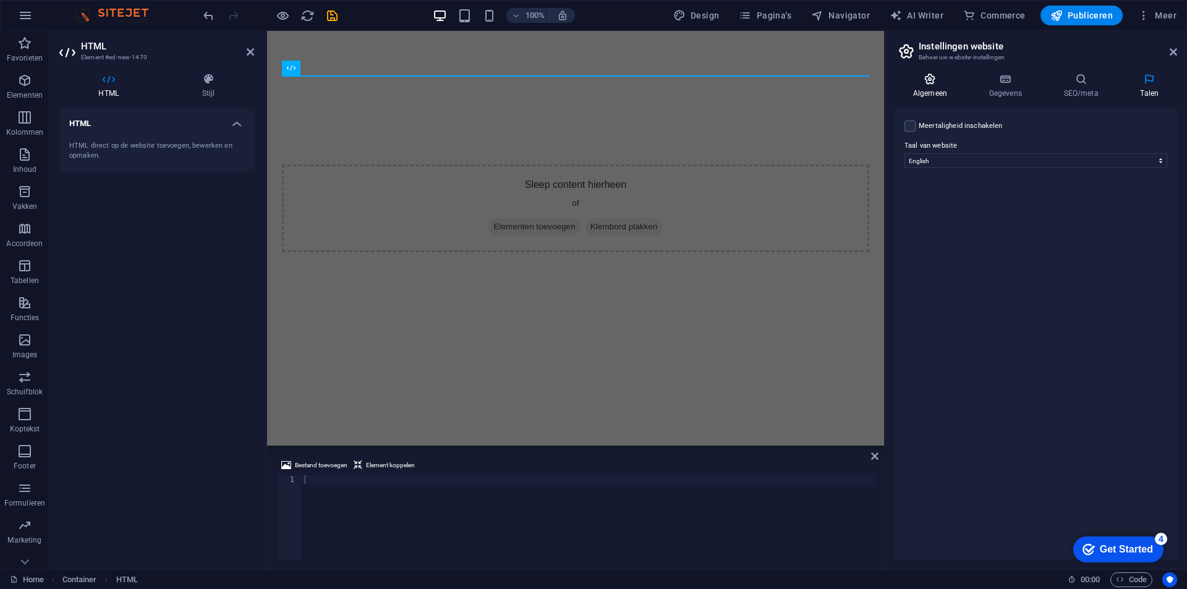
click at [921, 80] on icon at bounding box center [930, 79] width 71 height 12
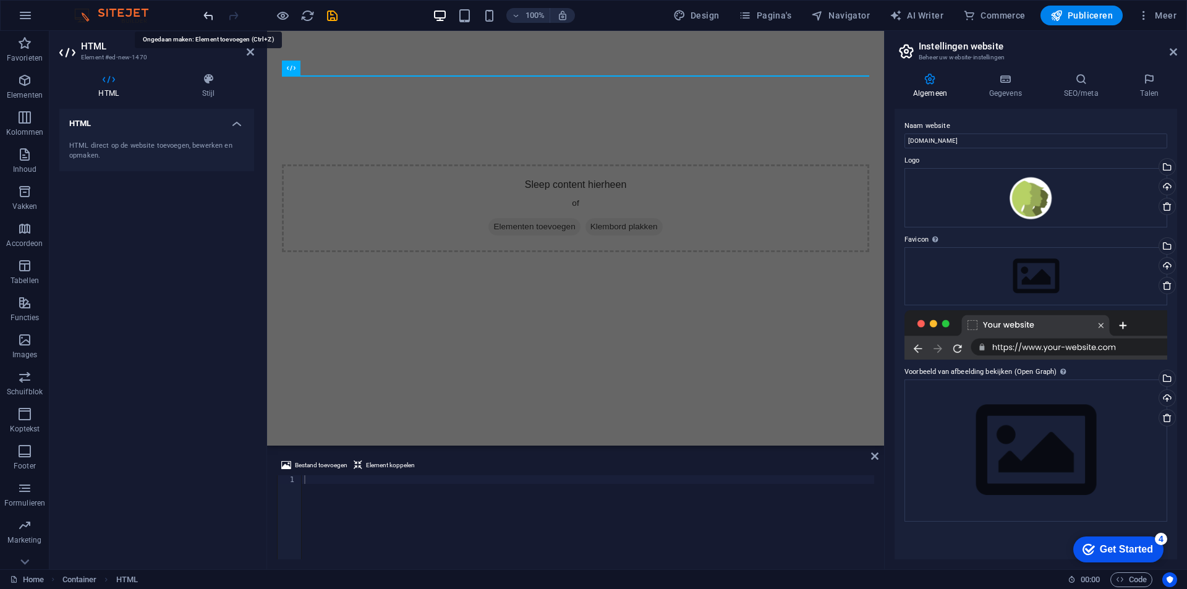
click at [204, 15] on icon "undo" at bounding box center [209, 16] width 14 height 14
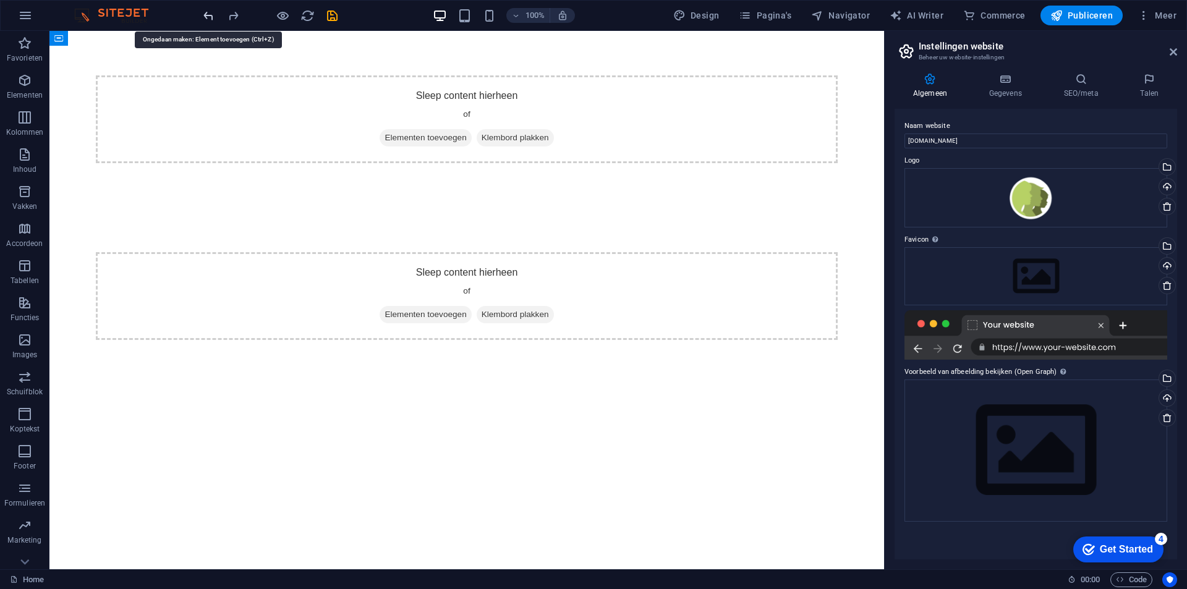
click at [204, 15] on icon "undo" at bounding box center [209, 16] width 14 height 14
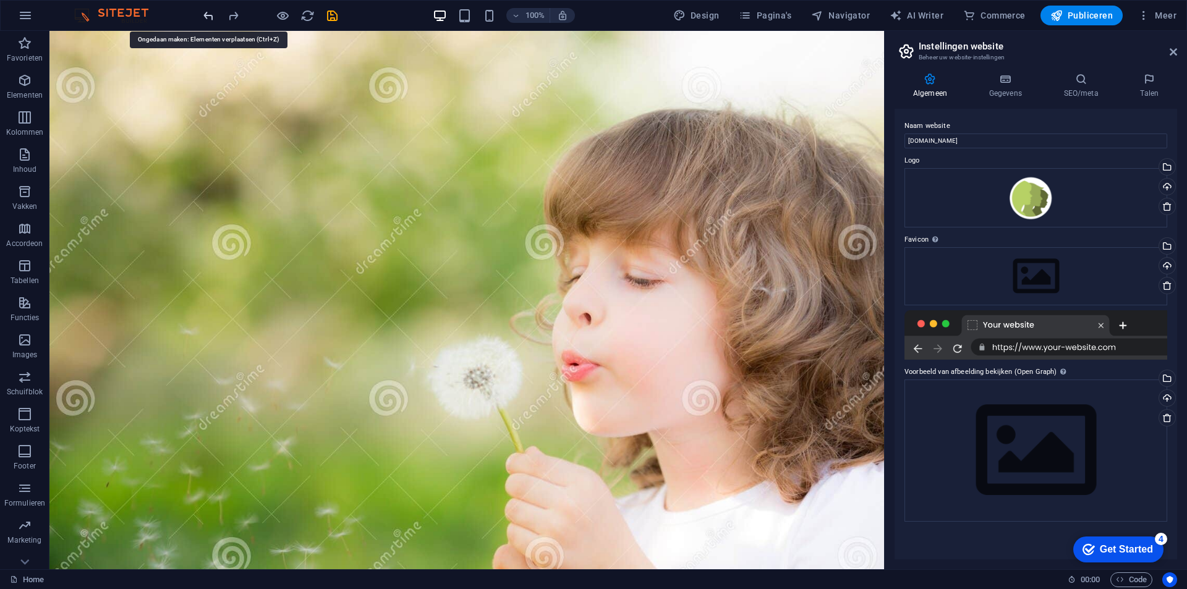
click at [204, 15] on icon "undo" at bounding box center [209, 16] width 14 height 14
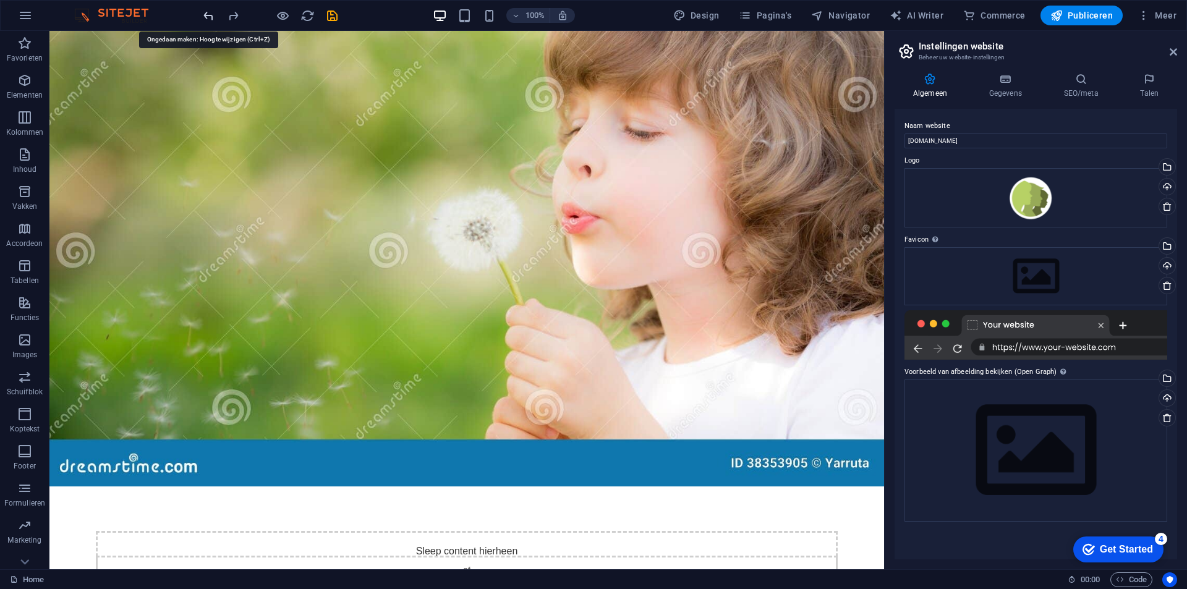
scroll to position [347, 0]
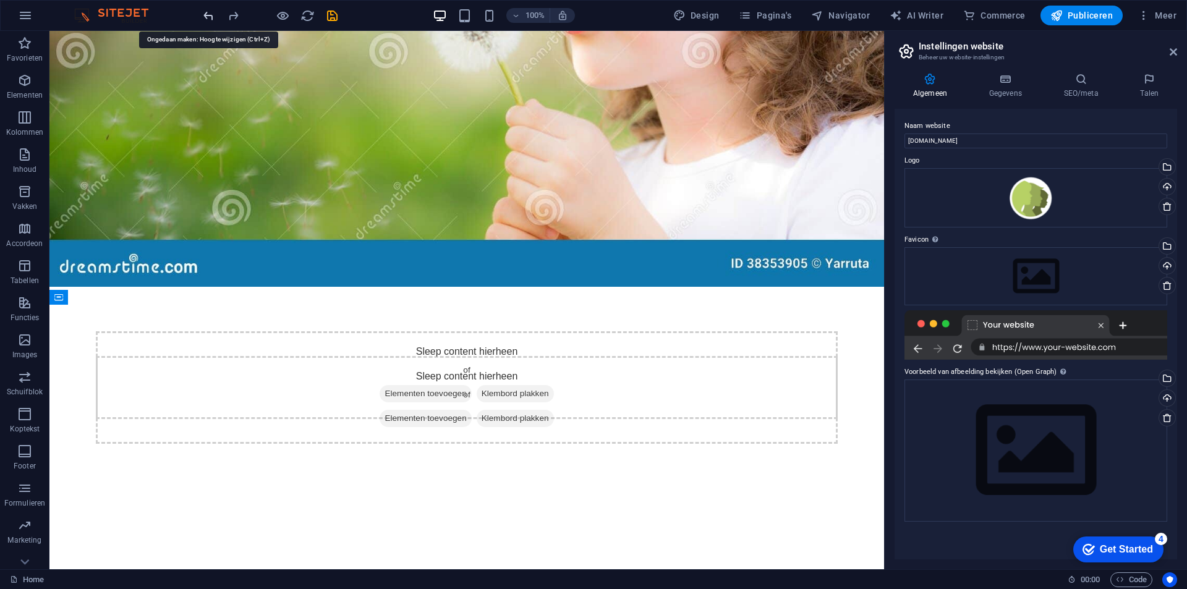
click at [204, 15] on icon "undo" at bounding box center [209, 16] width 14 height 14
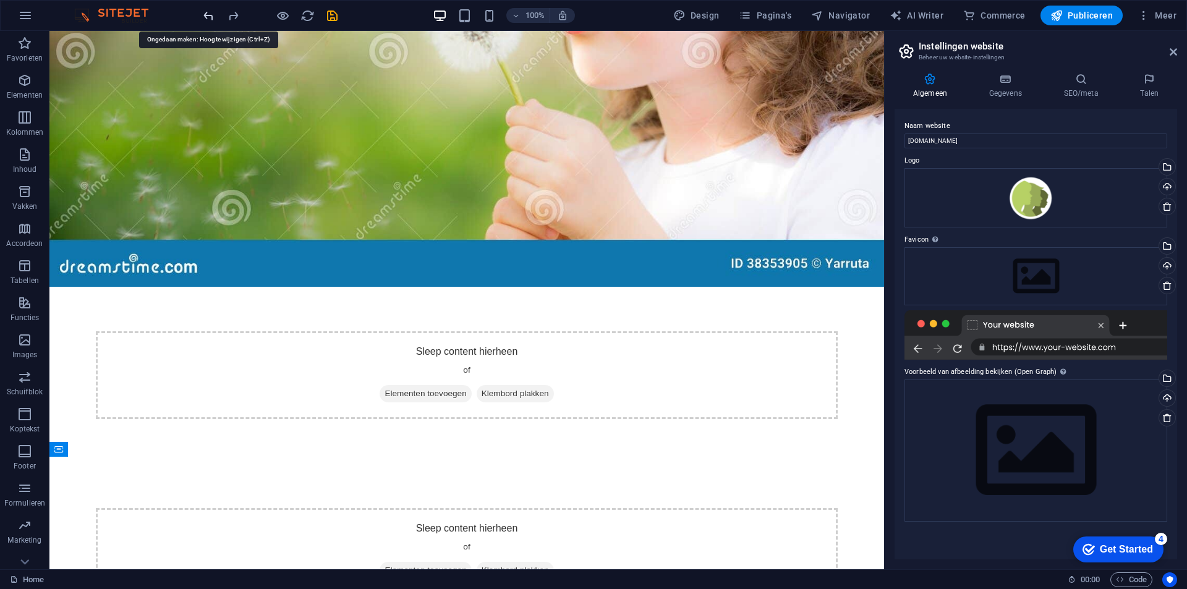
click at [204, 15] on icon "undo" at bounding box center [209, 16] width 14 height 14
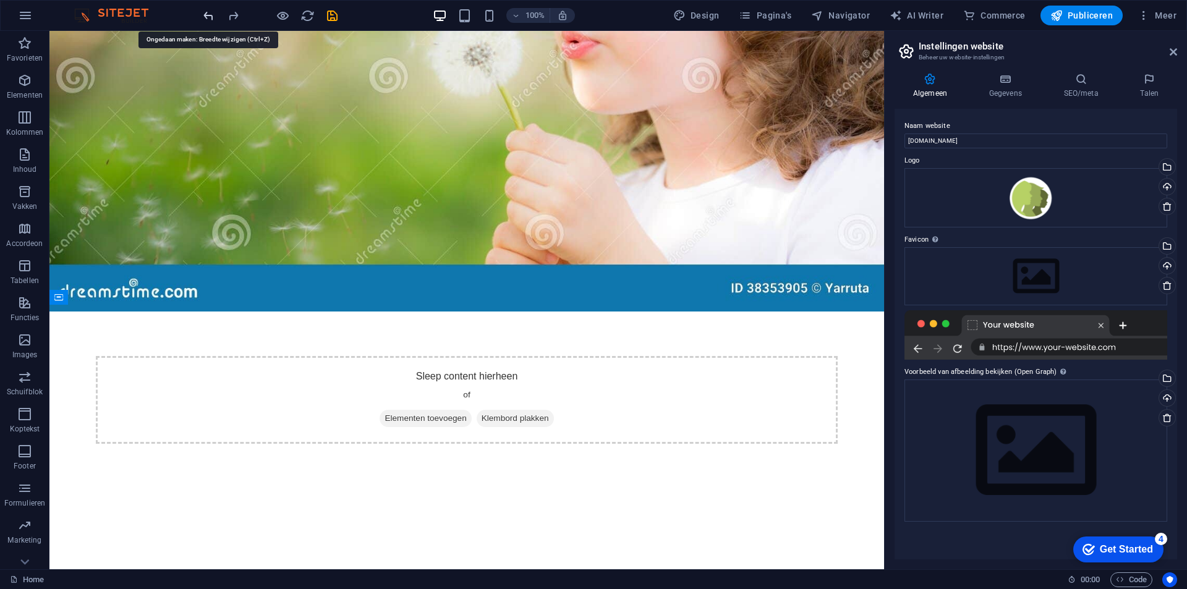
click at [204, 15] on icon "undo" at bounding box center [209, 16] width 14 height 14
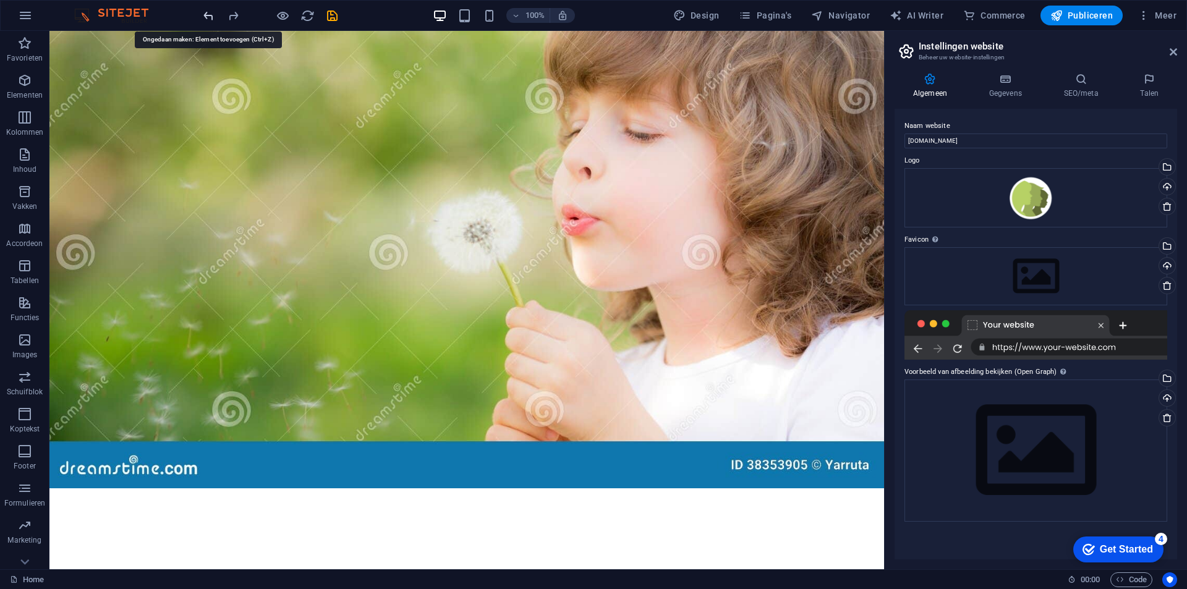
click at [204, 15] on icon "undo" at bounding box center [209, 16] width 14 height 14
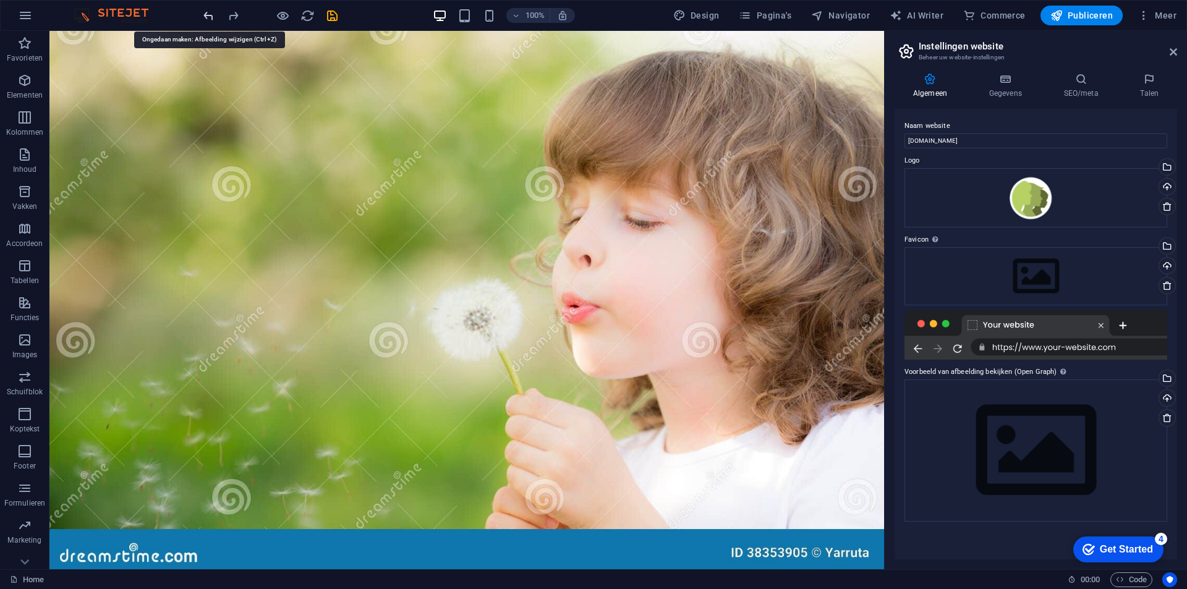
click at [204, 15] on icon "undo" at bounding box center [209, 16] width 14 height 14
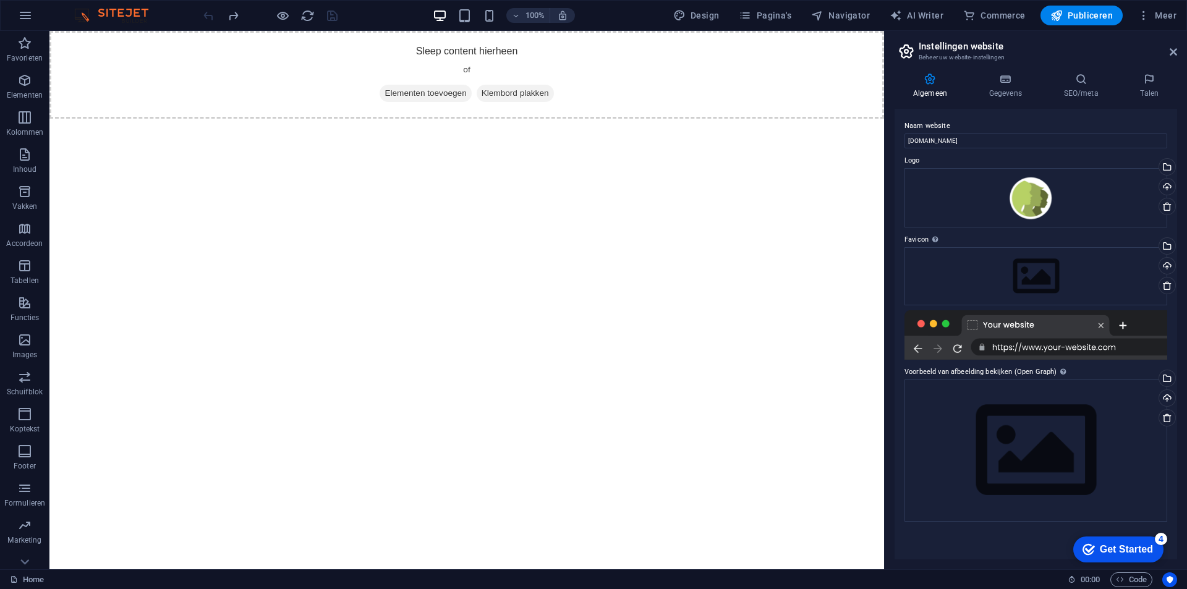
click at [204, 15] on div at bounding box center [270, 16] width 139 height 20
click at [621, 77] on div "Sleep content hierheen of Elementen toevoegen Klembord plakken" at bounding box center [466, 75] width 835 height 88
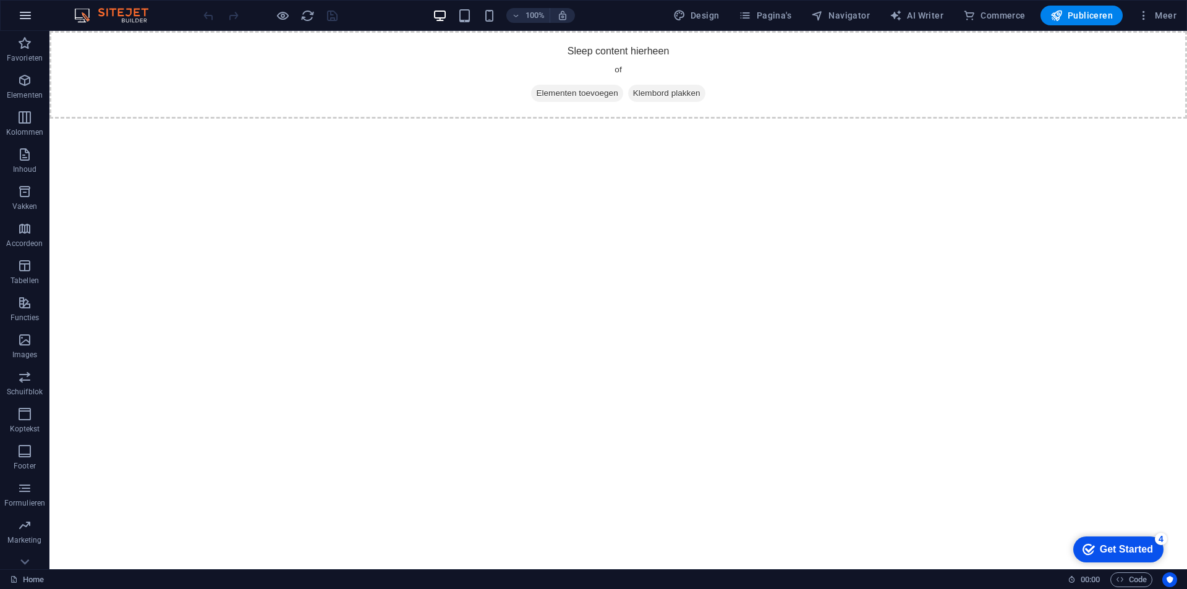
click at [22, 14] on icon "button" at bounding box center [25, 15] width 15 height 15
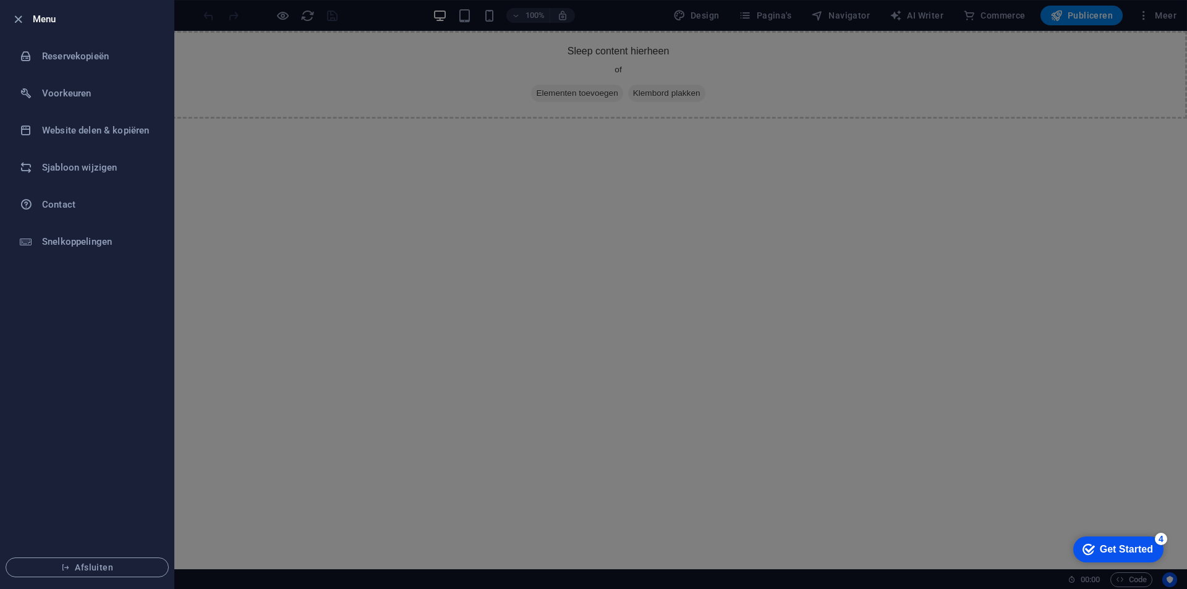
click at [176, 138] on div at bounding box center [593, 294] width 1187 height 589
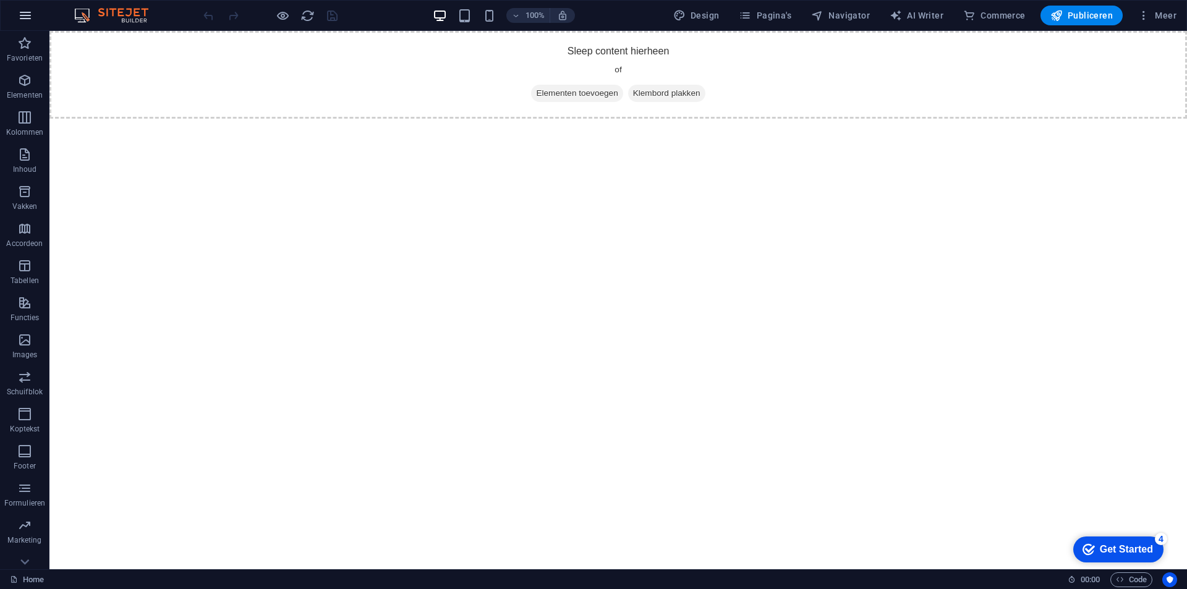
click at [25, 14] on icon "button" at bounding box center [25, 15] width 15 height 15
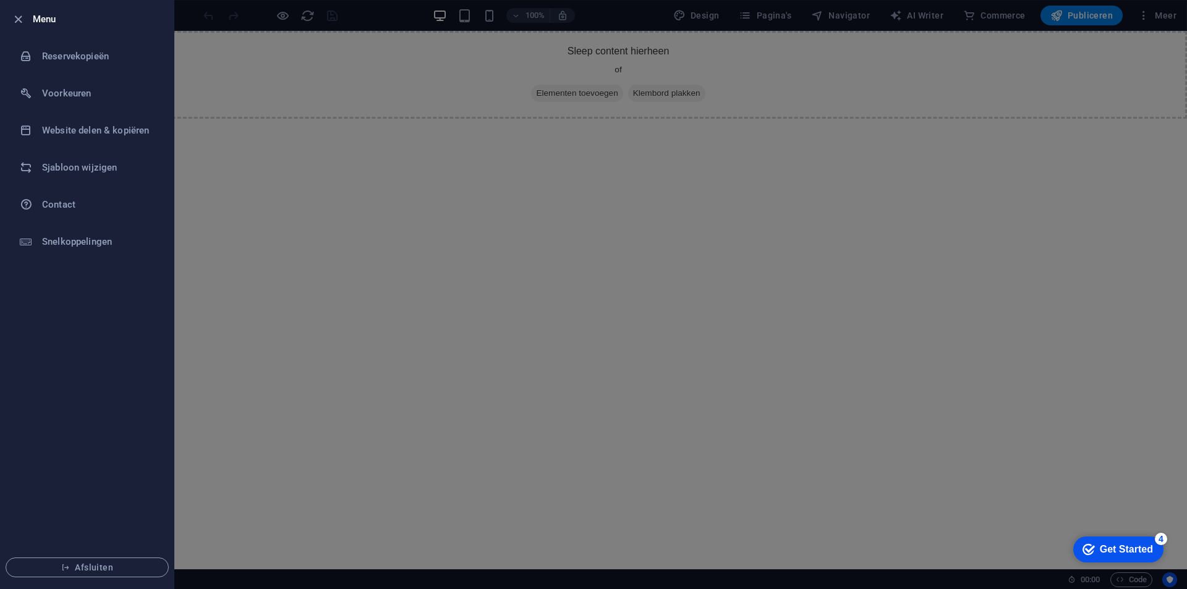
click at [283, 155] on div at bounding box center [593, 294] width 1187 height 589
